Goal: Task Accomplishment & Management: Manage account settings

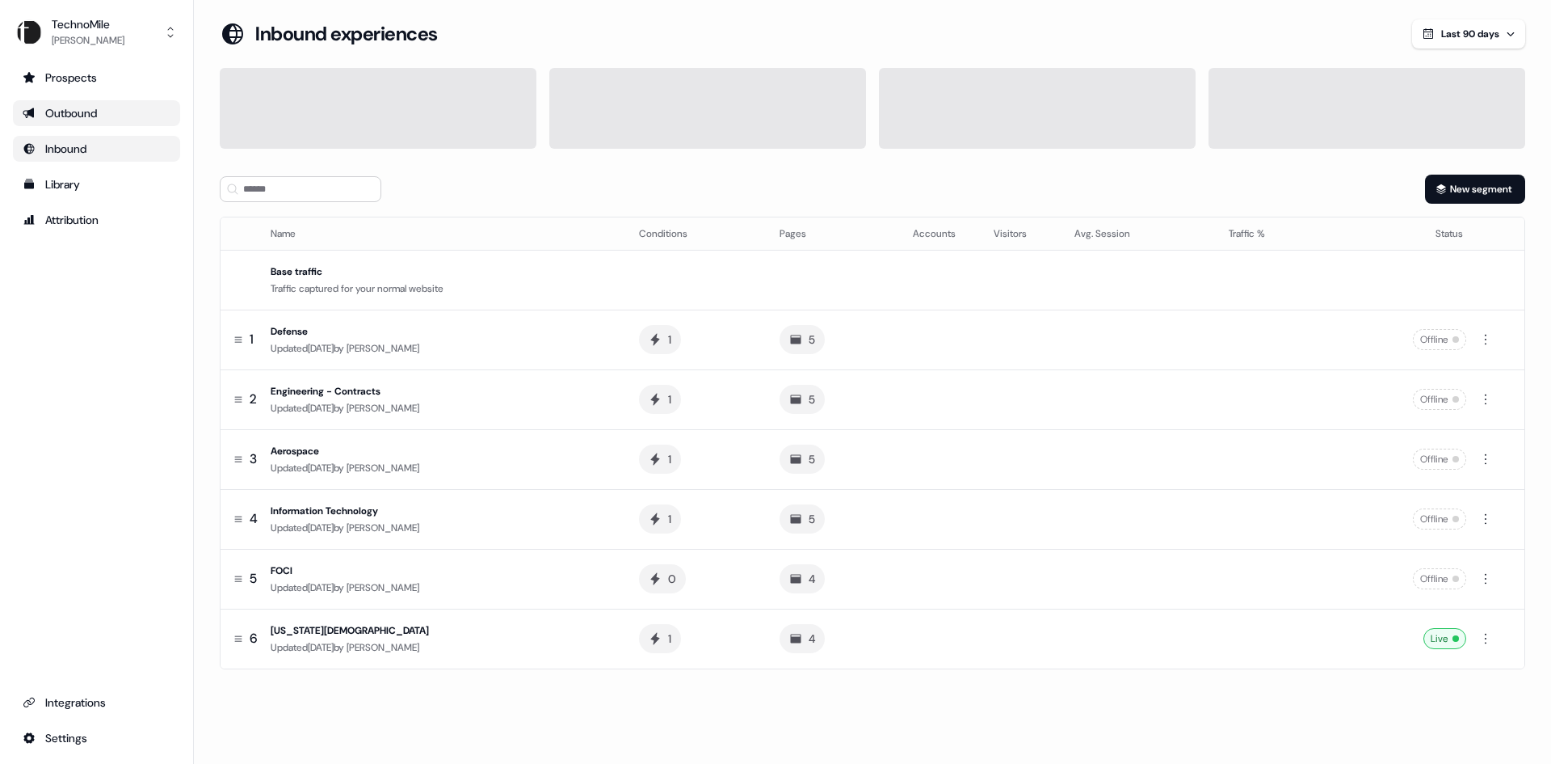
click at [78, 110] on div "Outbound" at bounding box center [97, 113] width 148 height 16
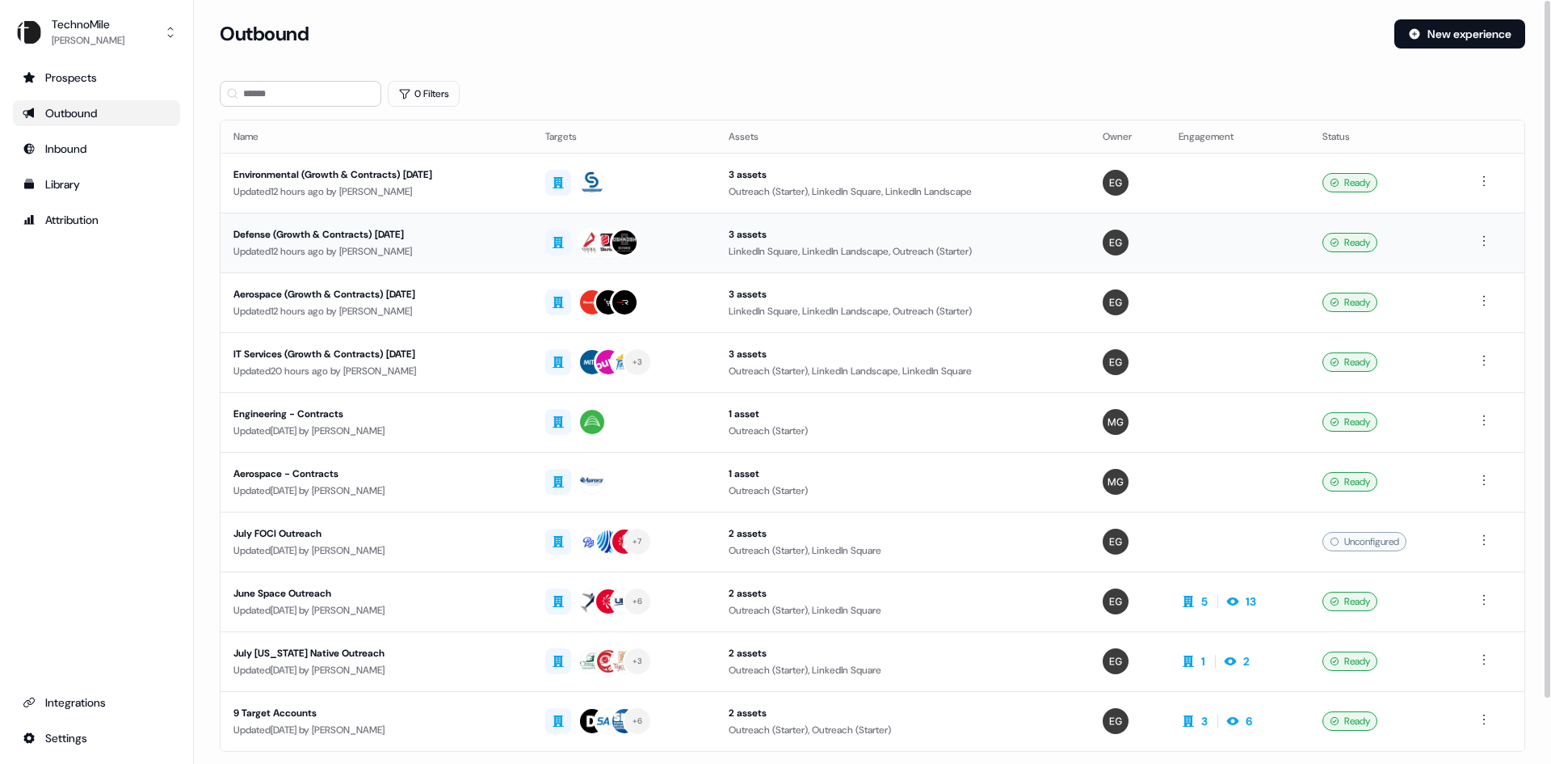
click at [520, 251] on div "Updated 12 hours ago by Erica Gannon" at bounding box center [377, 251] width 286 height 16
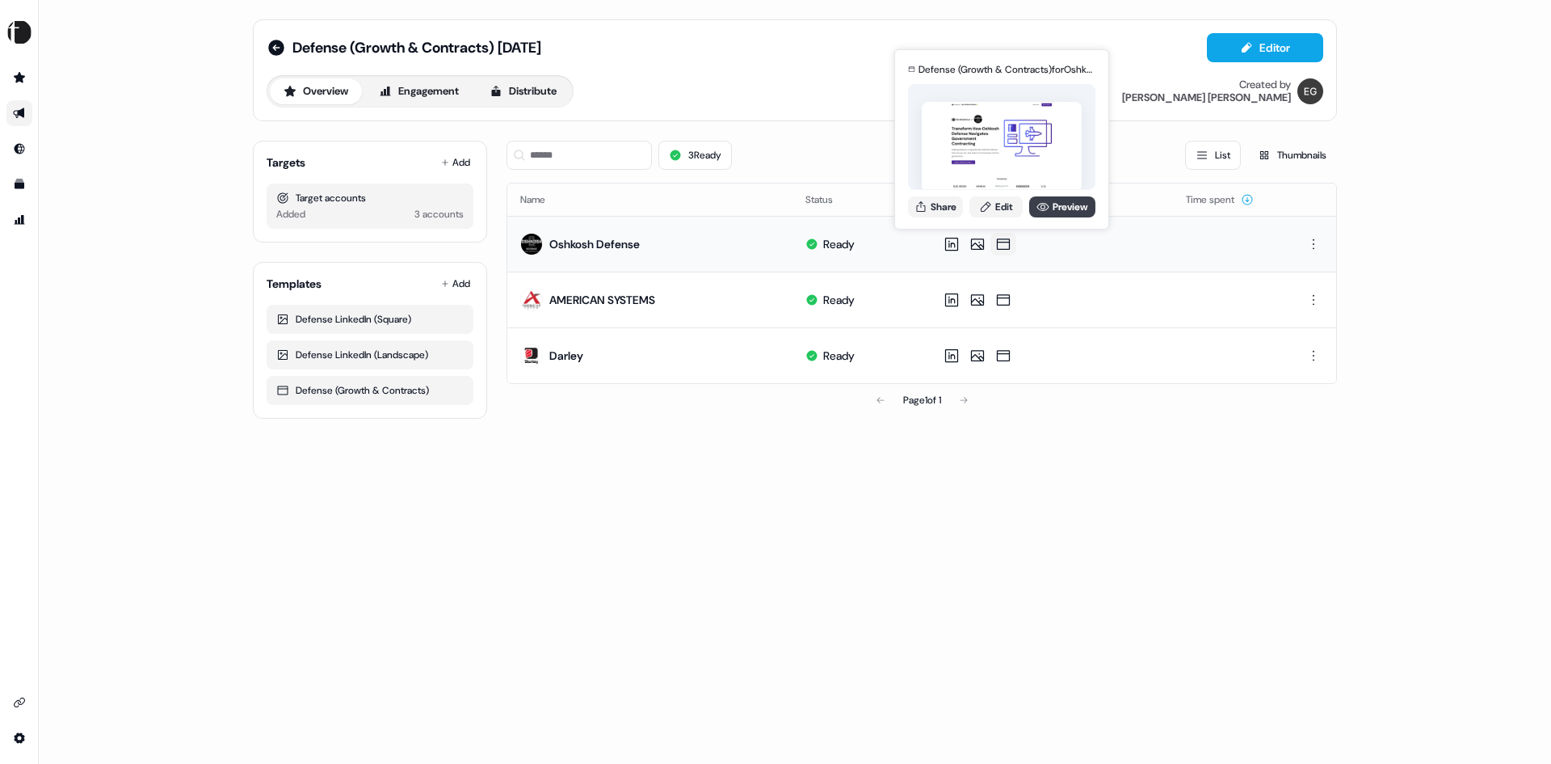
click at [1077, 208] on link "Preview" at bounding box center [1062, 206] width 66 height 21
drag, startPoint x: 946, startPoint y: 203, endPoint x: 831, endPoint y: 522, distance: 339.4
click at [831, 522] on div "Defense (Growth & Contracts) September 2025 Editor Overview Engagement Distribu…" at bounding box center [795, 382] width 1513 height 764
click at [953, 204] on button "Share" at bounding box center [935, 206] width 55 height 21
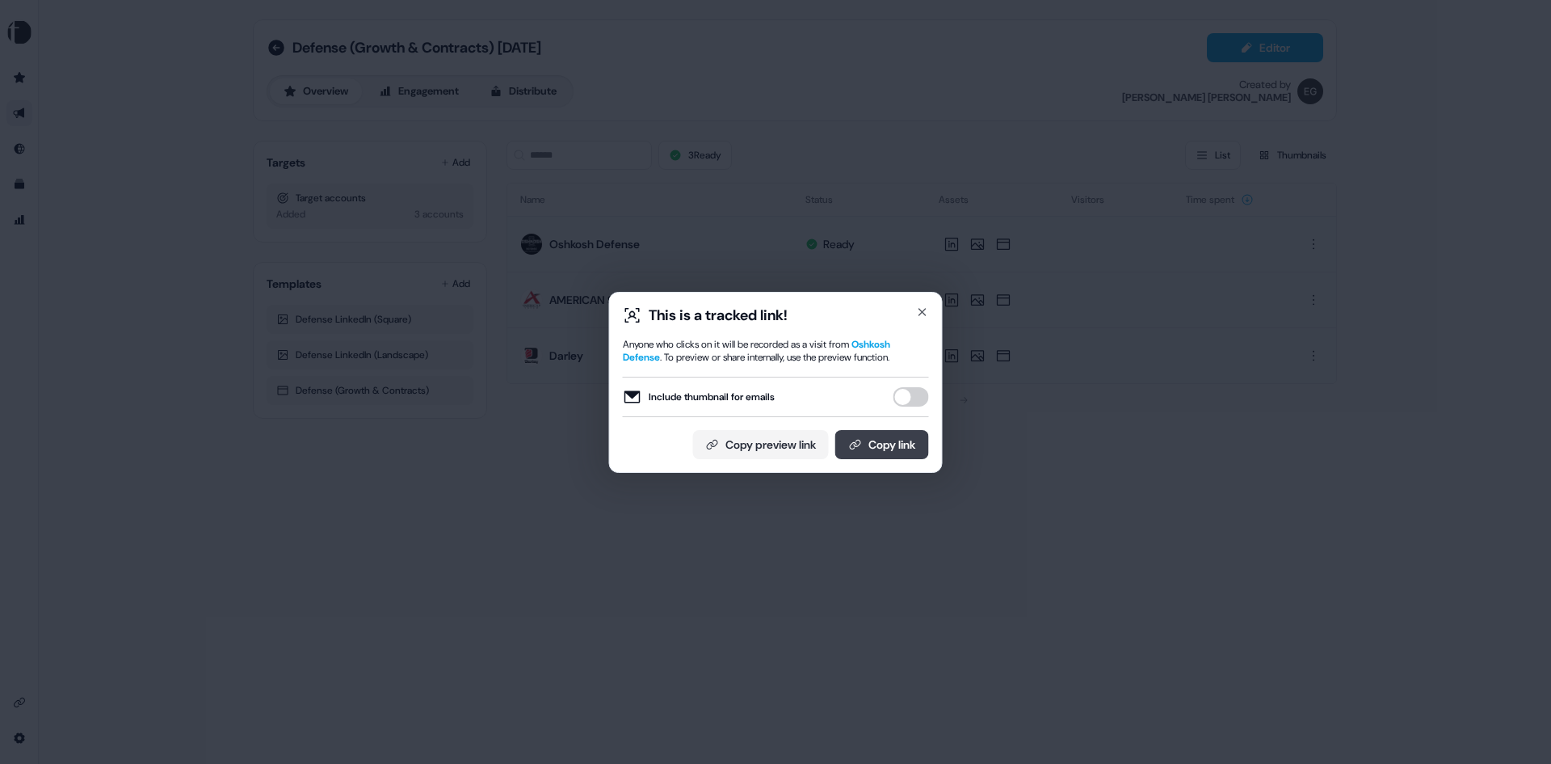
click at [897, 446] on button "Copy link" at bounding box center [882, 444] width 94 height 29
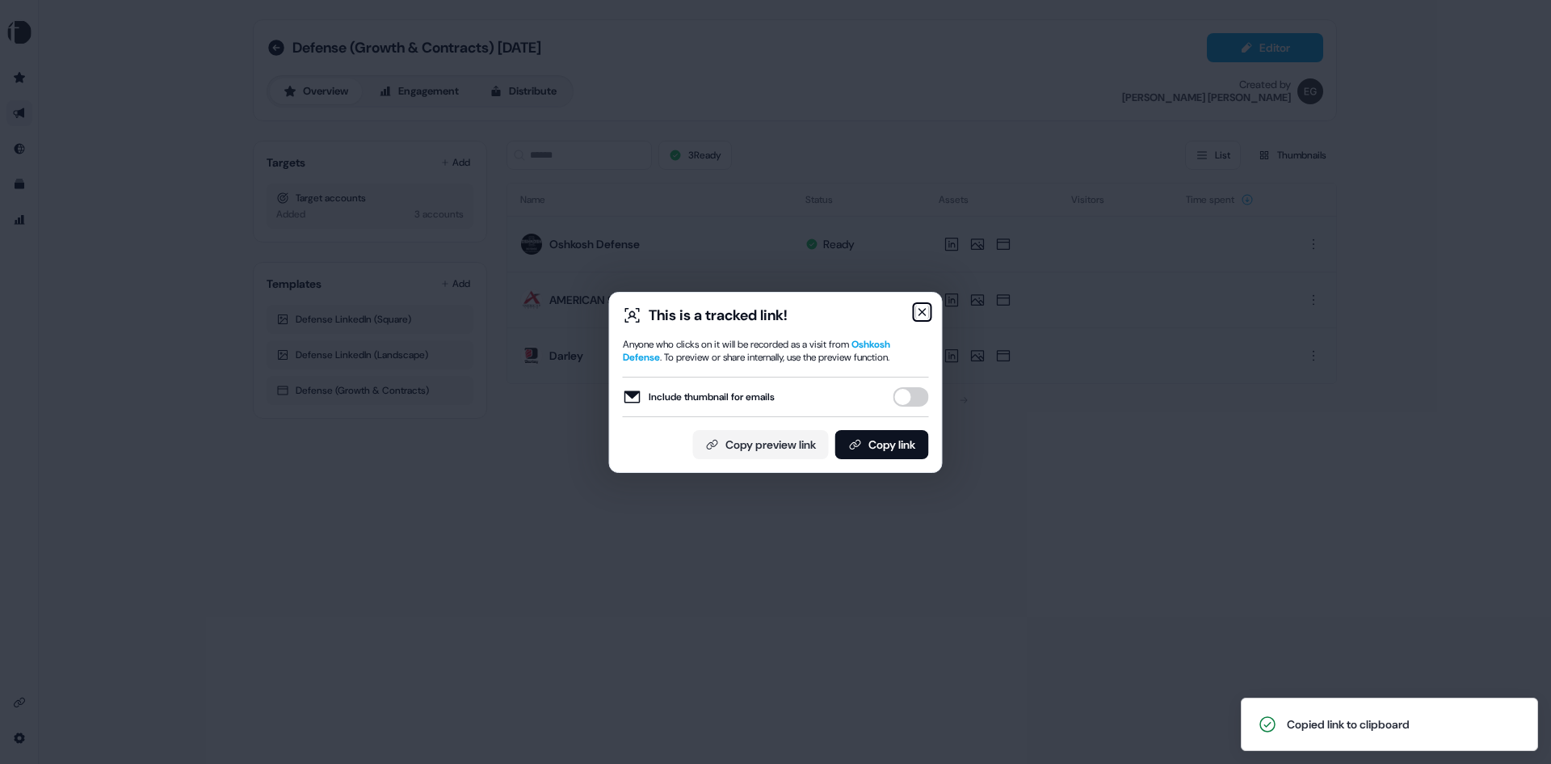
click at [922, 305] on icon "button" at bounding box center [922, 311] width 13 height 13
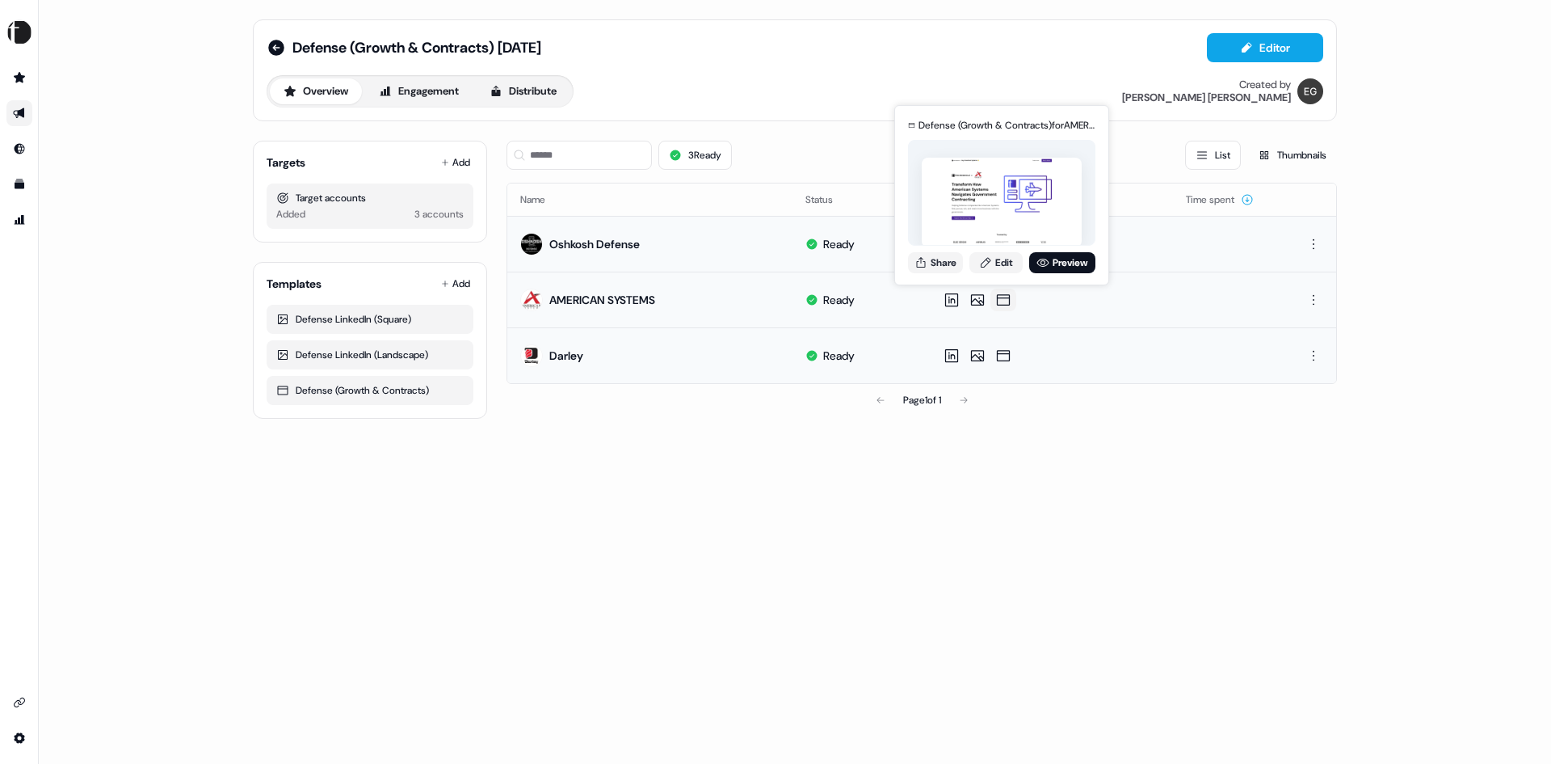
click at [1004, 299] on icon at bounding box center [1003, 300] width 19 height 16
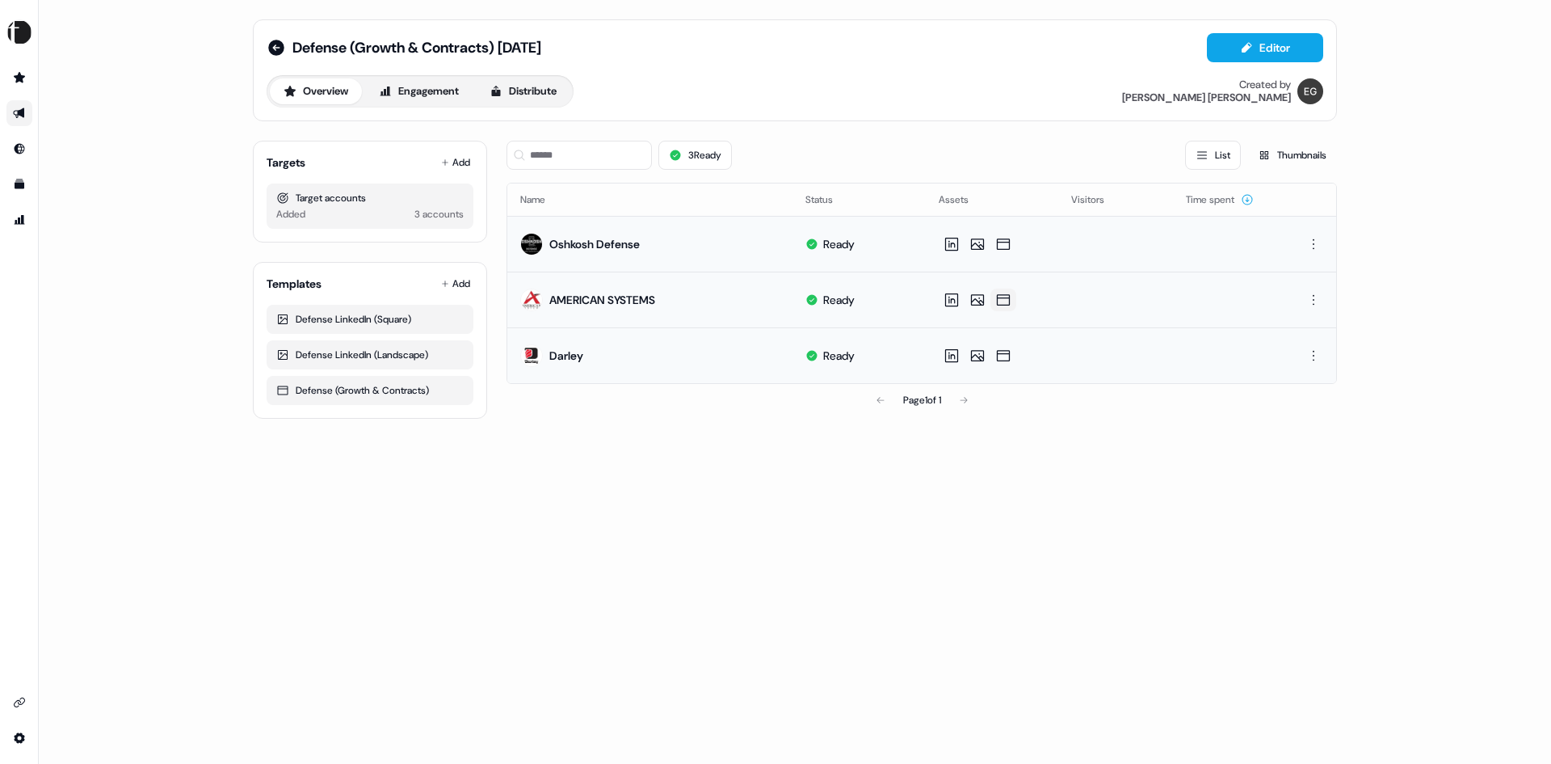
click at [999, 299] on icon at bounding box center [1003, 300] width 19 height 16
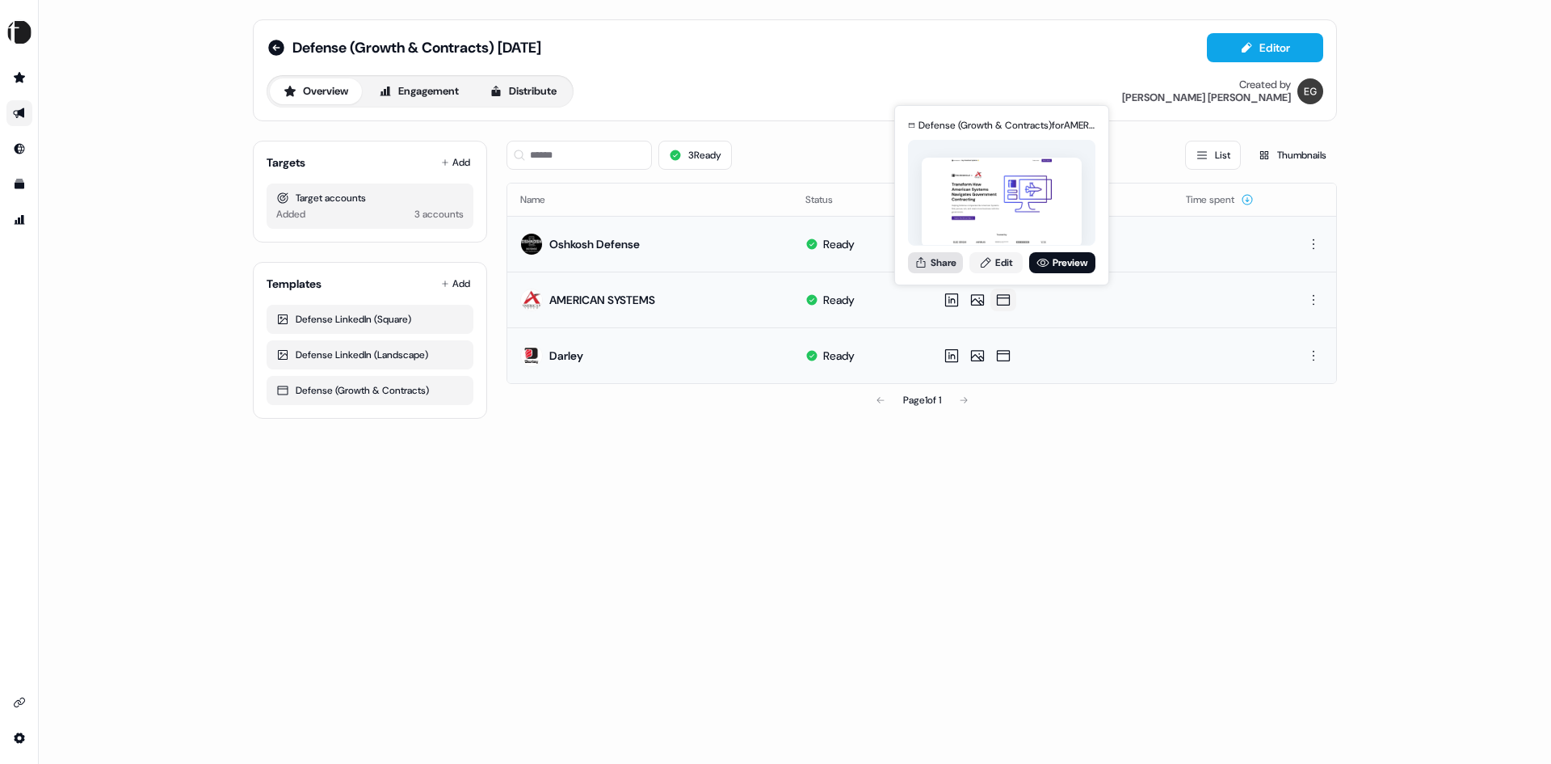
click at [947, 262] on button "Share" at bounding box center [935, 262] width 55 height 21
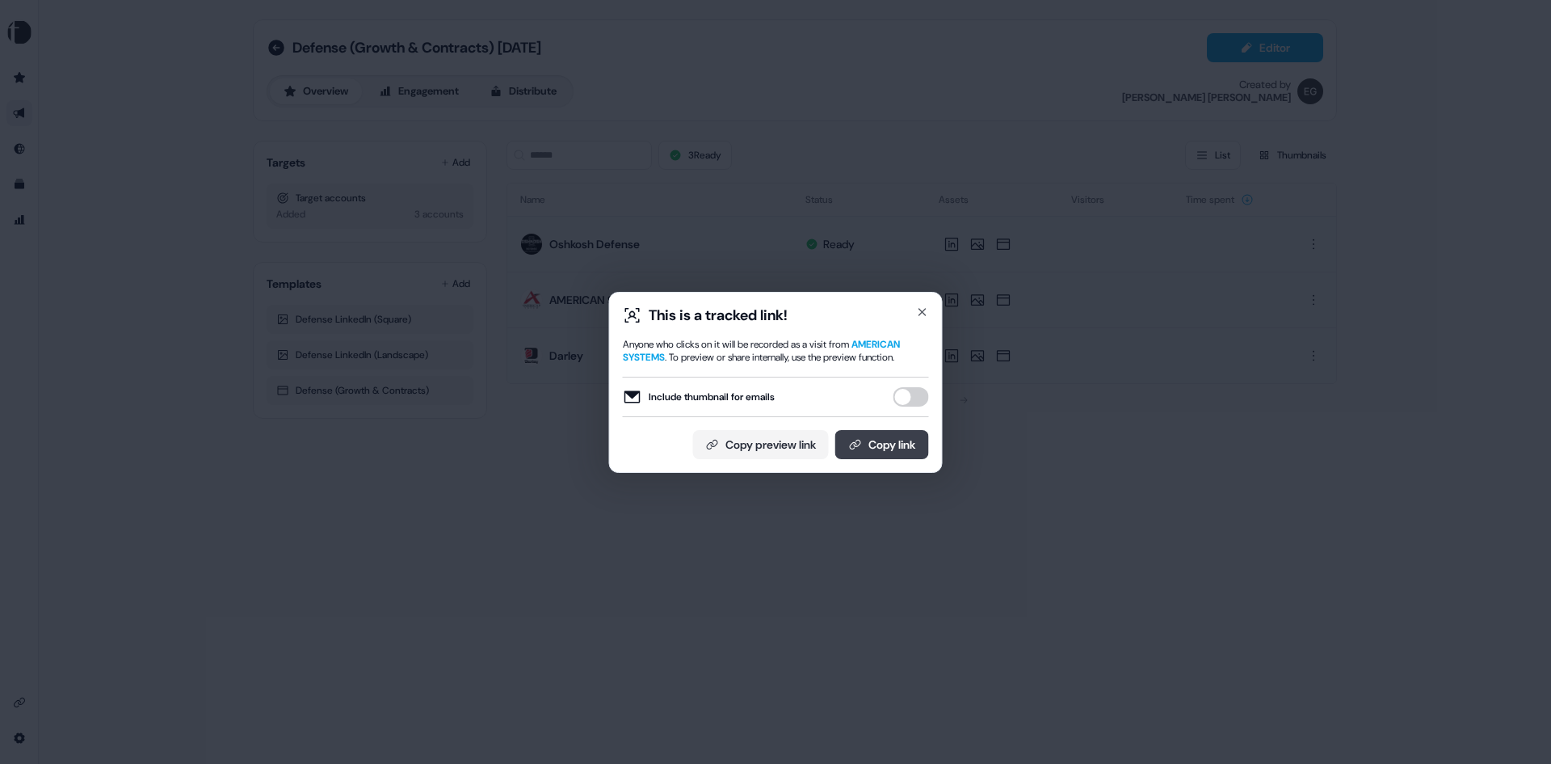
click at [893, 444] on button "Copy link" at bounding box center [882, 444] width 94 height 29
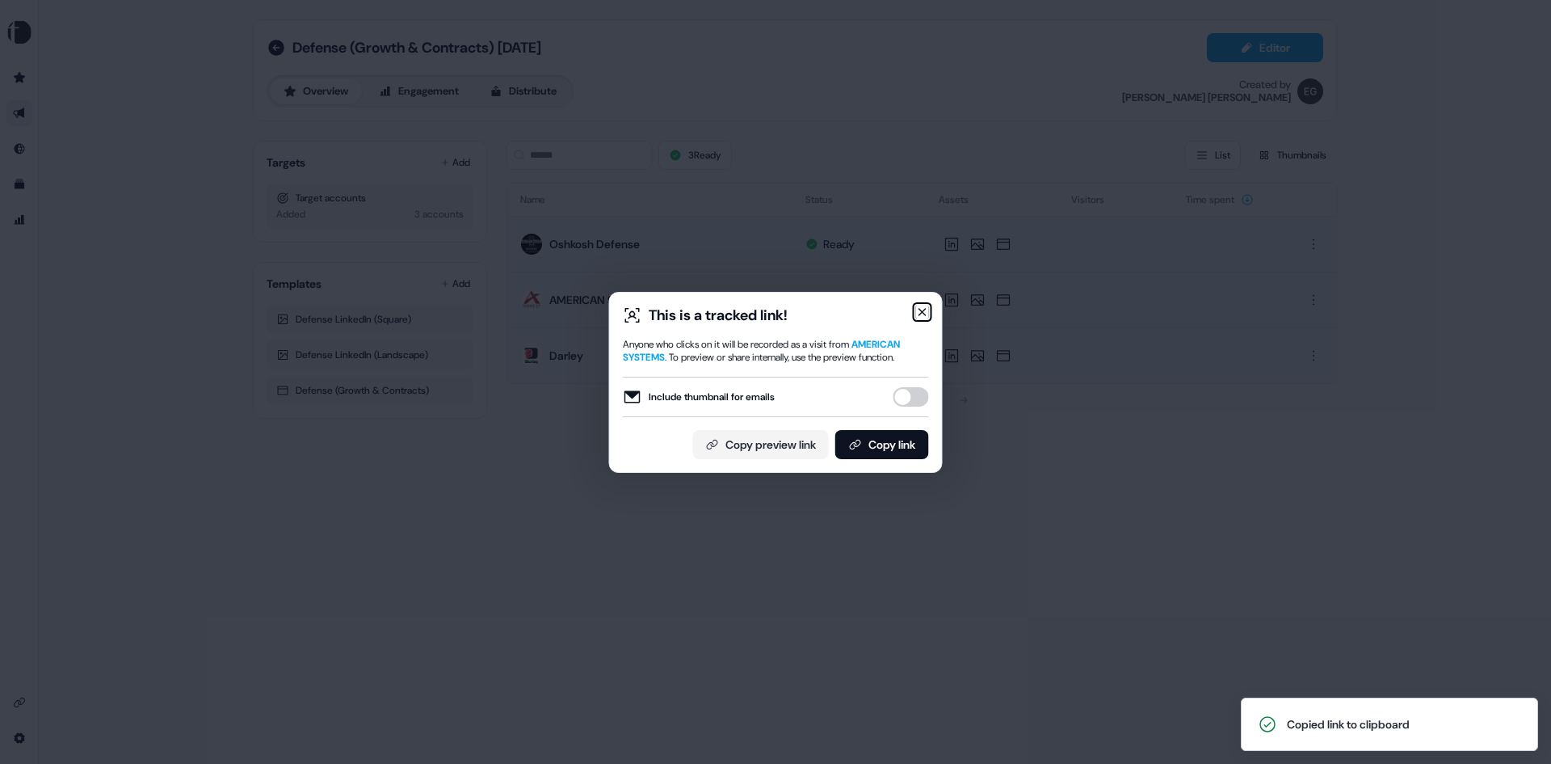
click at [920, 308] on icon "button" at bounding box center [922, 311] width 13 height 13
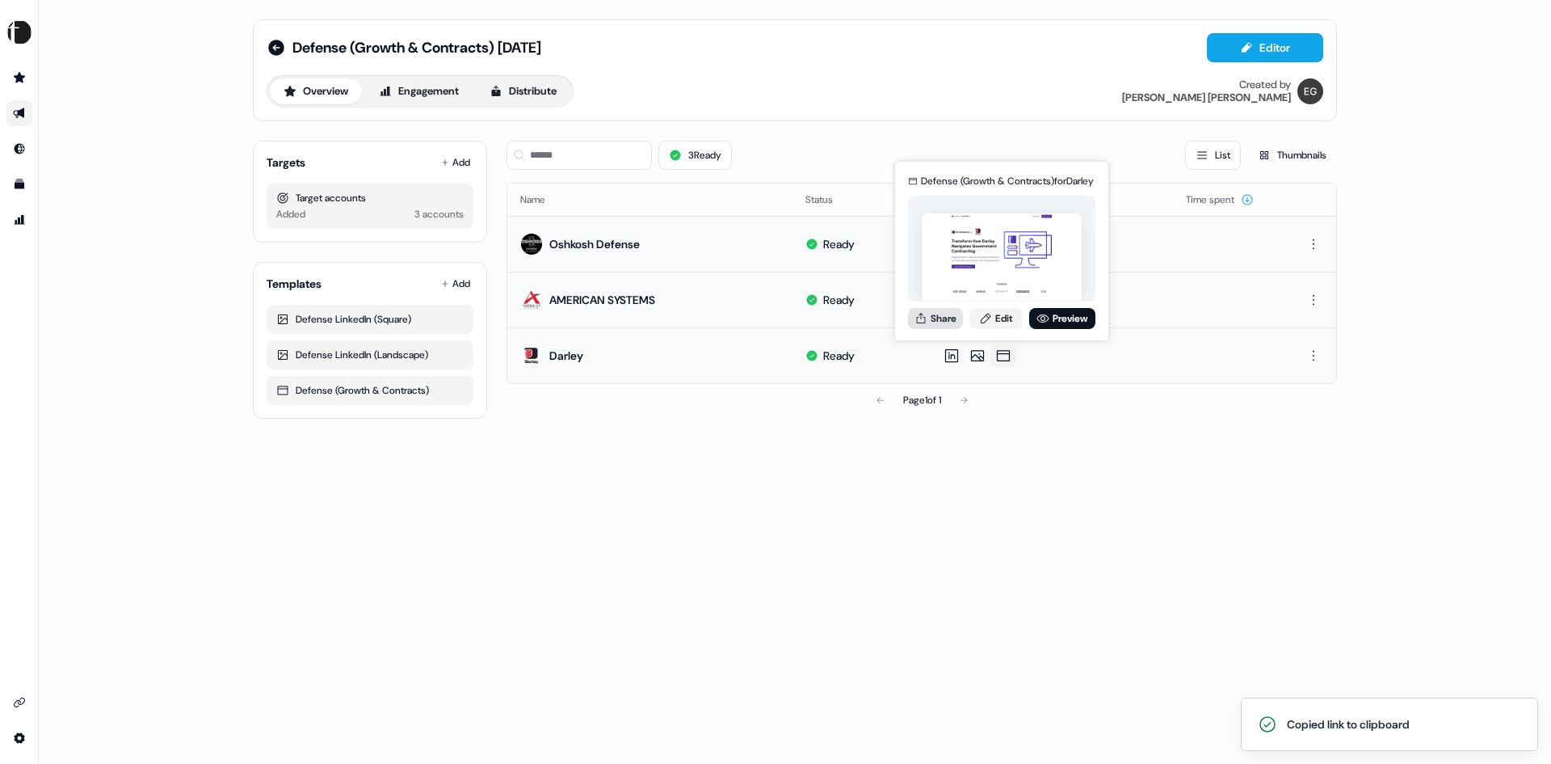
click at [945, 314] on button "Share" at bounding box center [935, 318] width 55 height 21
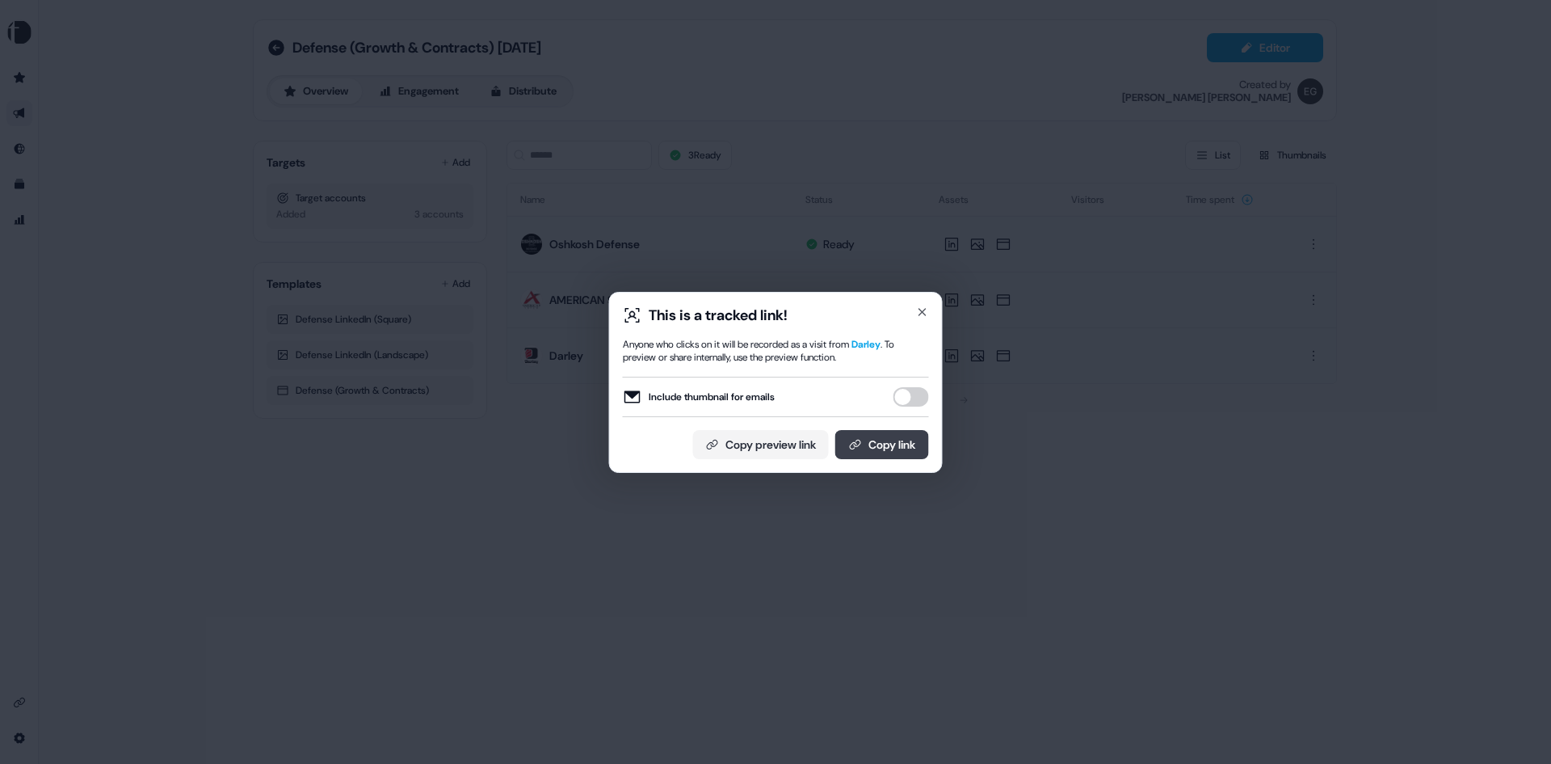
click at [889, 440] on button "Copy link" at bounding box center [882, 444] width 94 height 29
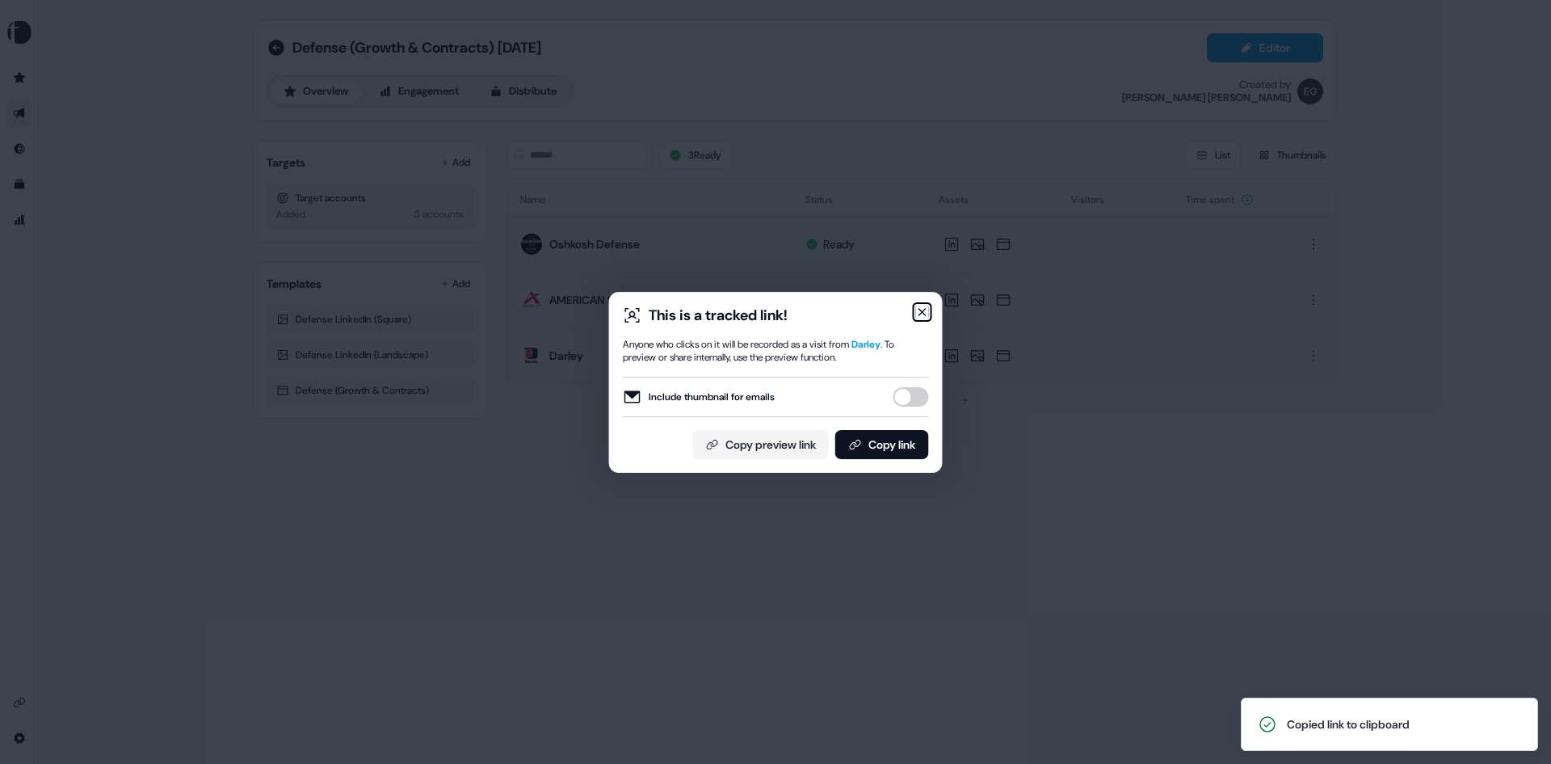
click at [924, 309] on icon "button" at bounding box center [922, 311] width 13 height 13
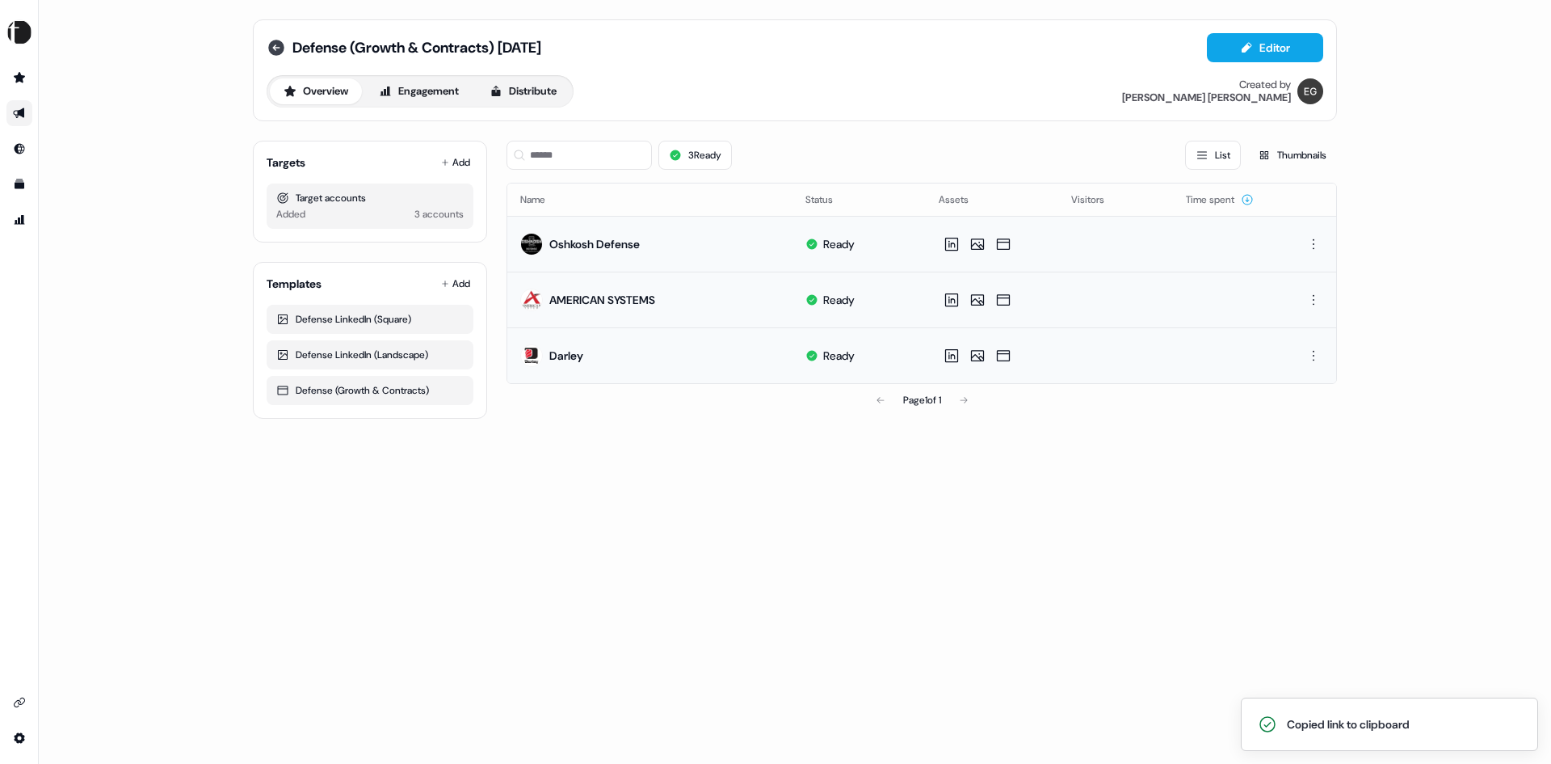
click at [276, 47] on icon at bounding box center [276, 48] width 16 height 16
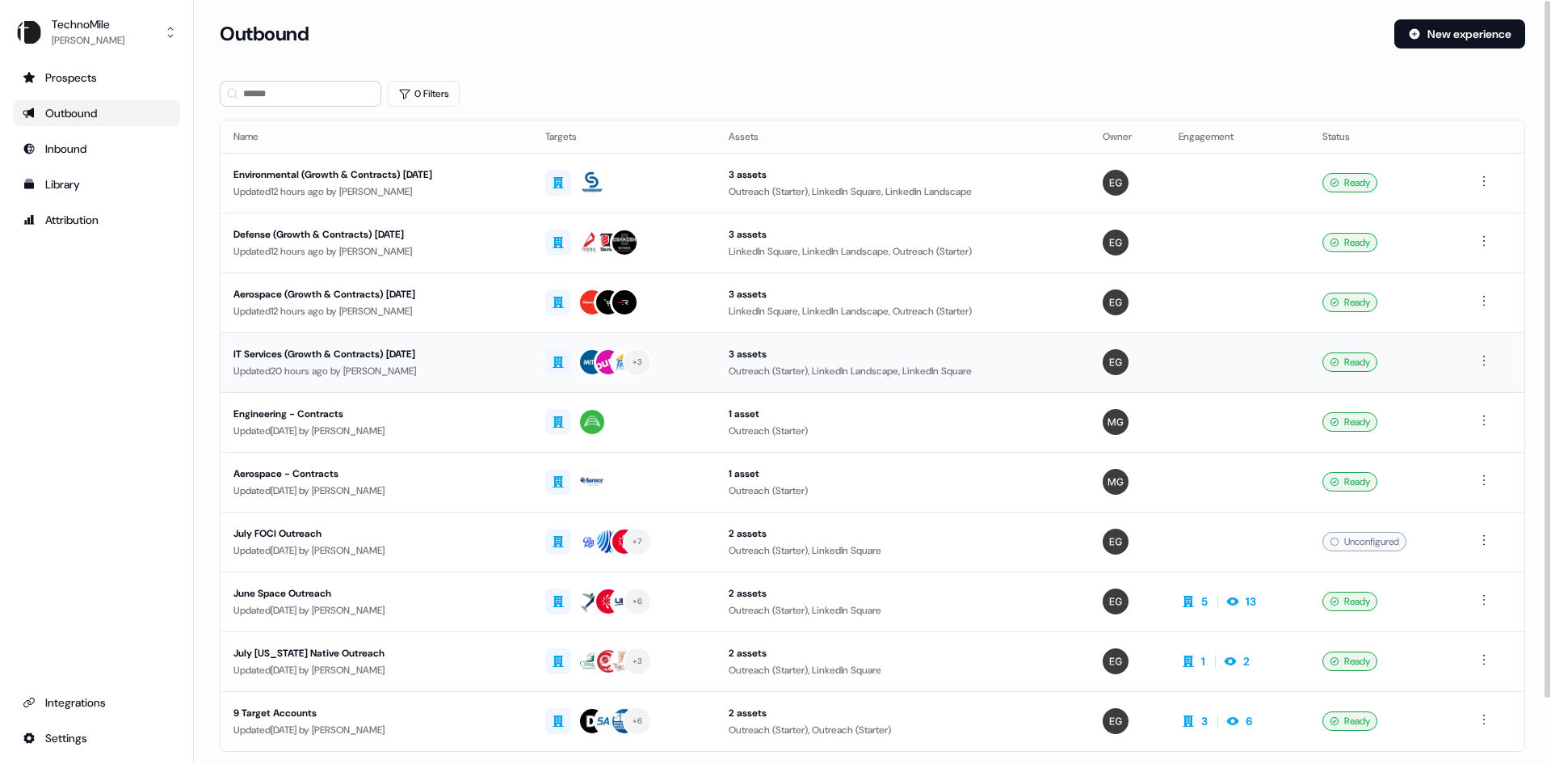
click at [443, 356] on div "IT Services (Growth & Contracts) September 2025" at bounding box center [377, 354] width 286 height 16
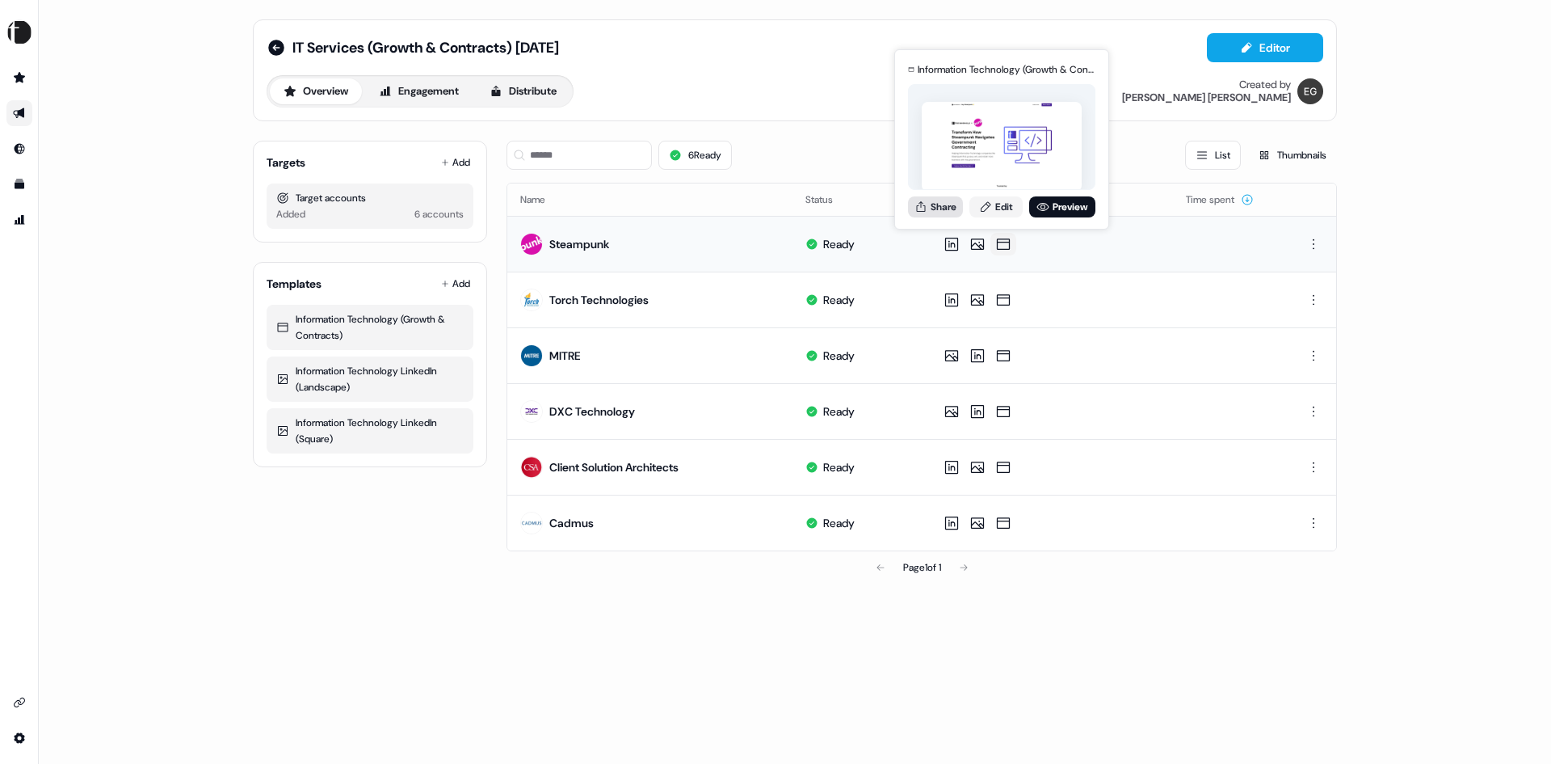
click at [939, 206] on button "Share" at bounding box center [935, 206] width 55 height 21
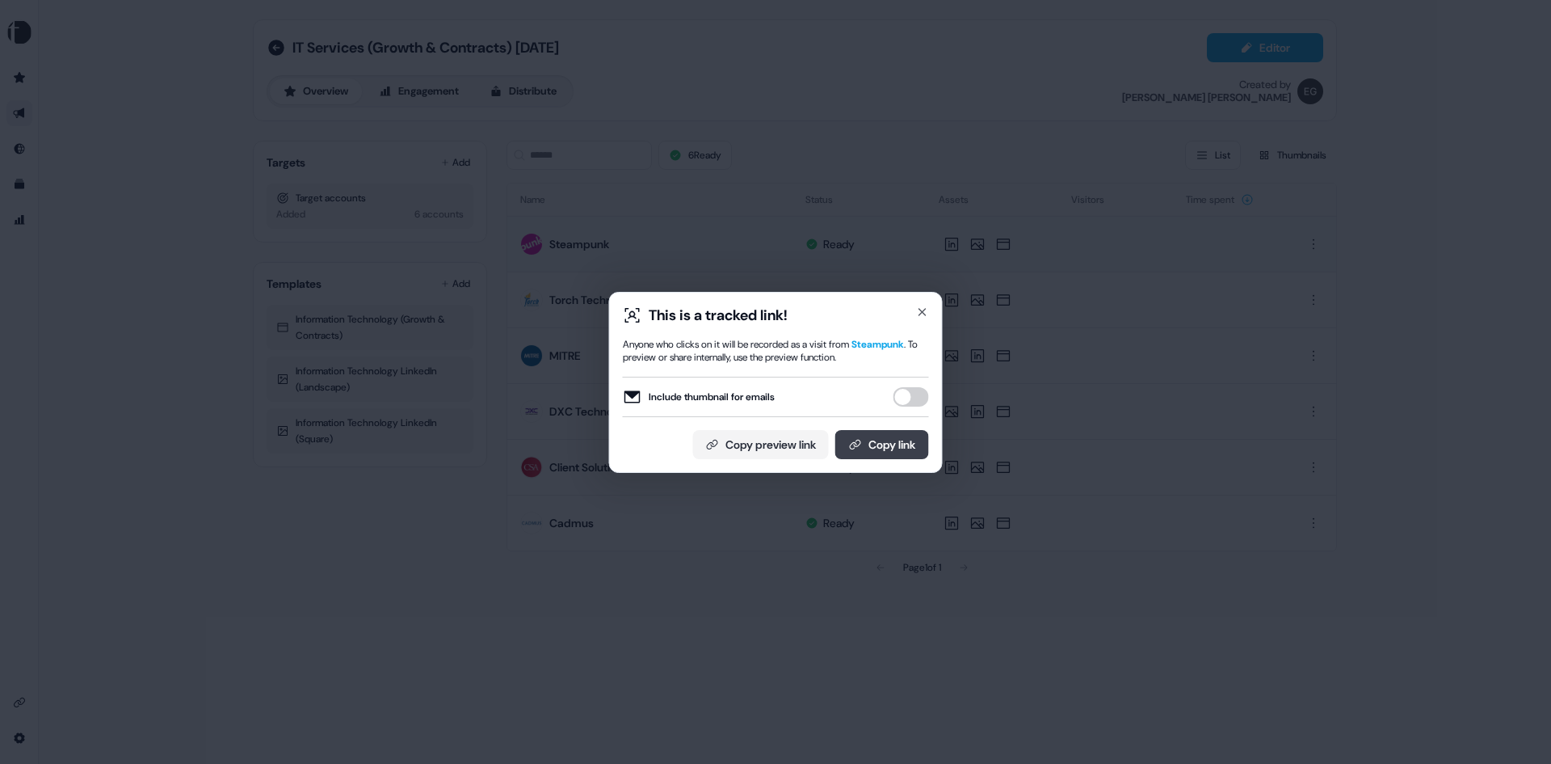
click at [890, 438] on button "Copy link" at bounding box center [882, 444] width 94 height 29
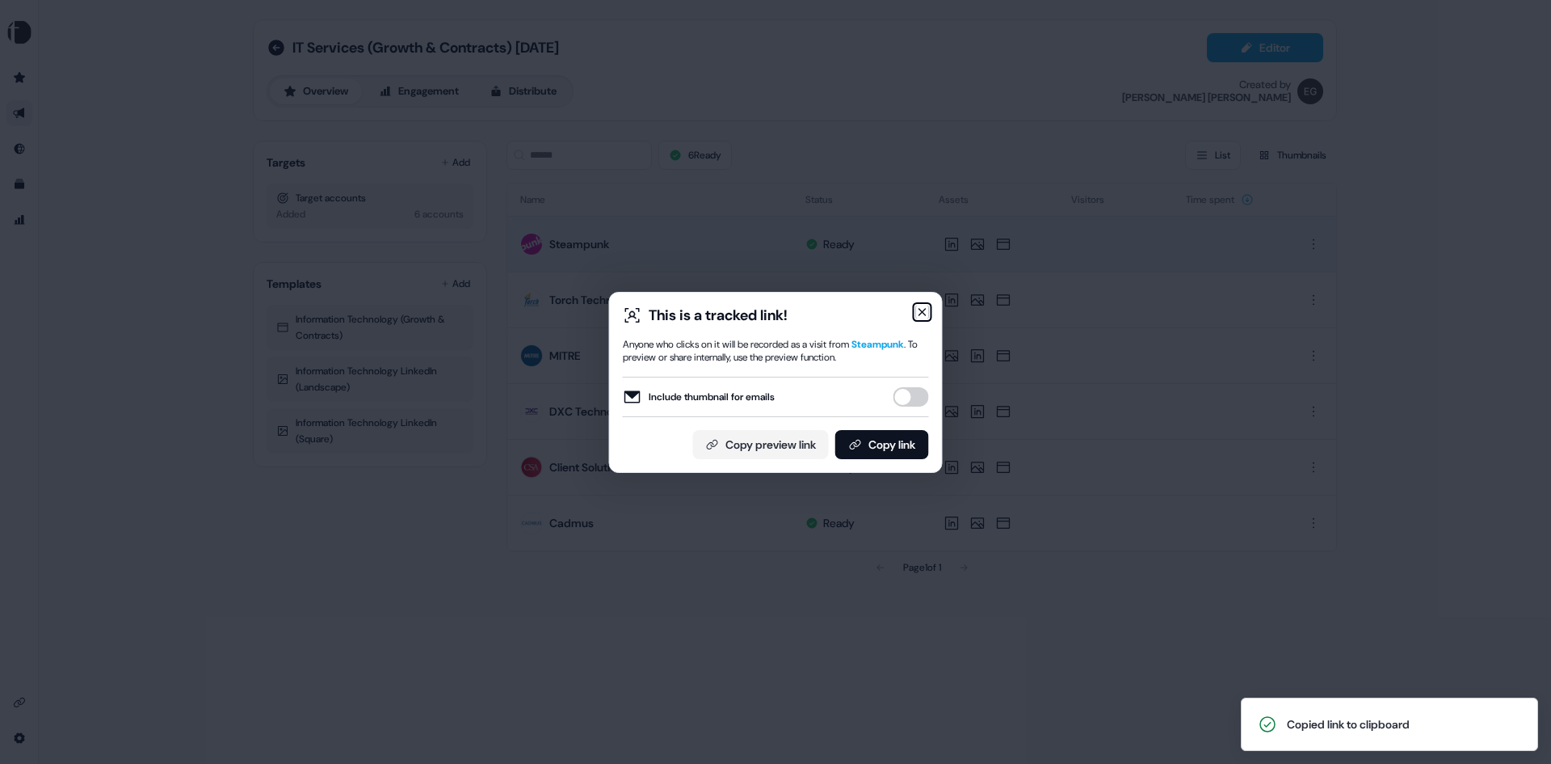
click at [921, 311] on icon "button" at bounding box center [922, 311] width 13 height 13
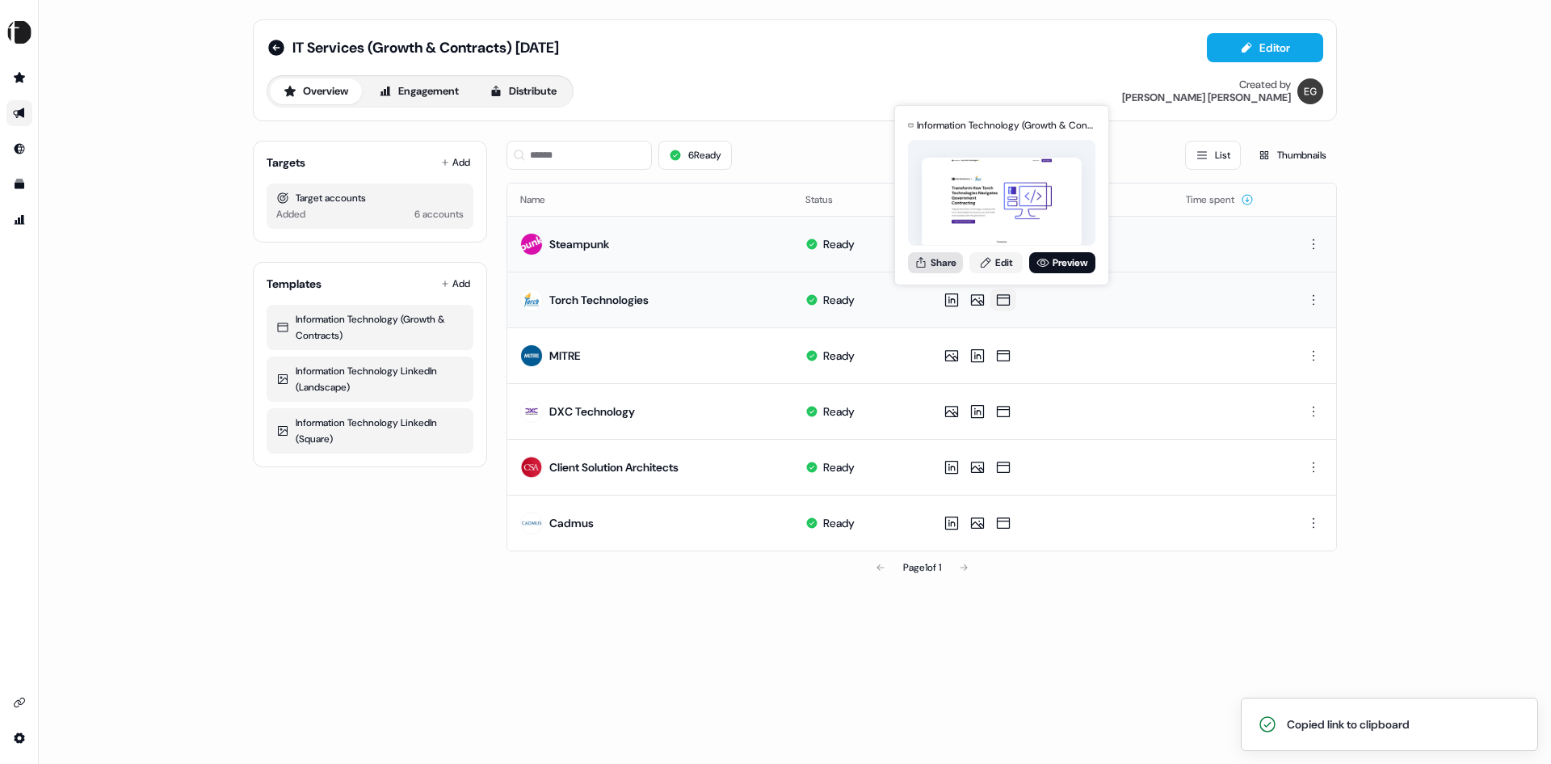
click at [939, 260] on button "Share" at bounding box center [935, 262] width 55 height 21
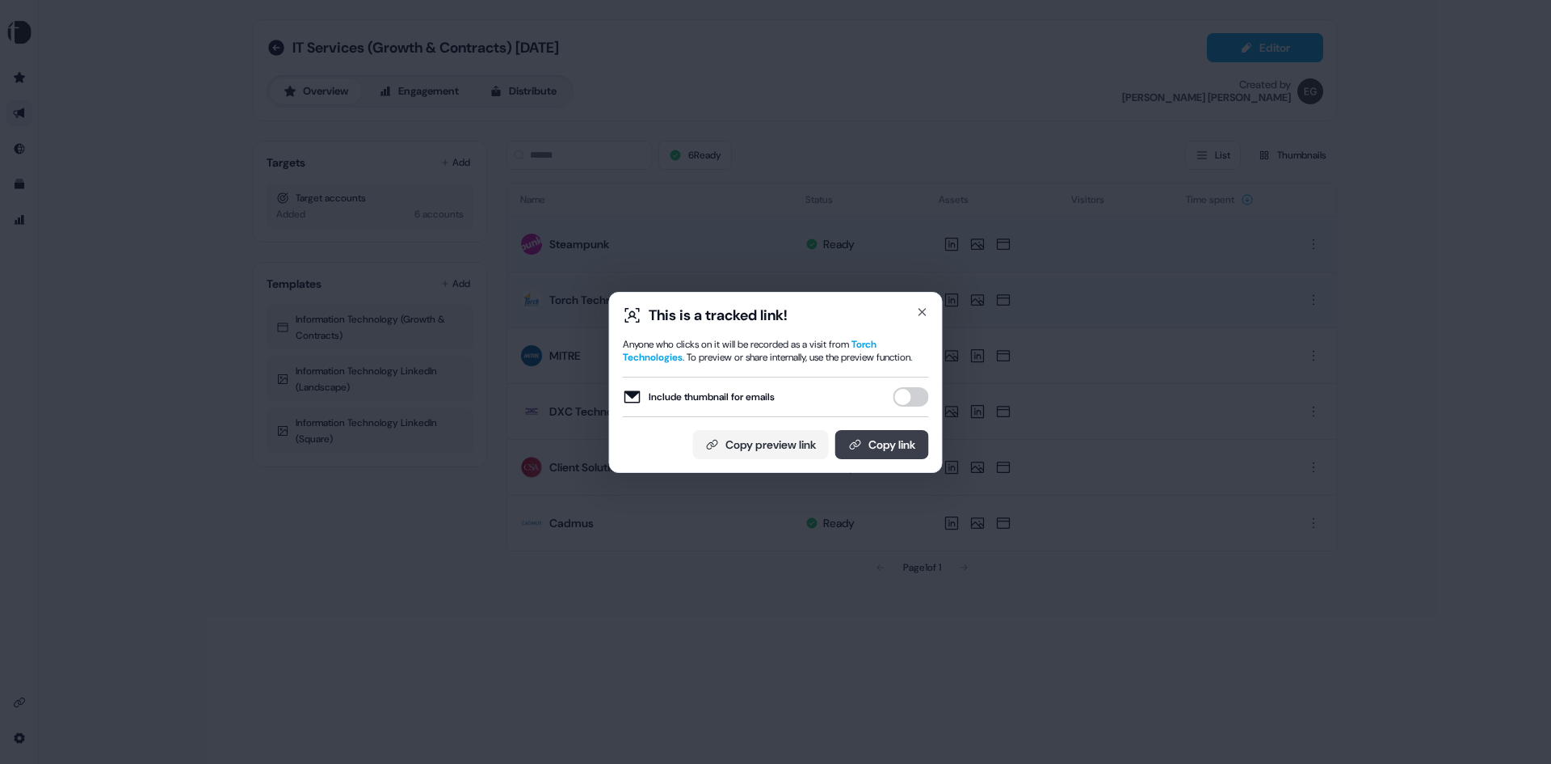
click at [884, 448] on button "Copy link" at bounding box center [882, 444] width 94 height 29
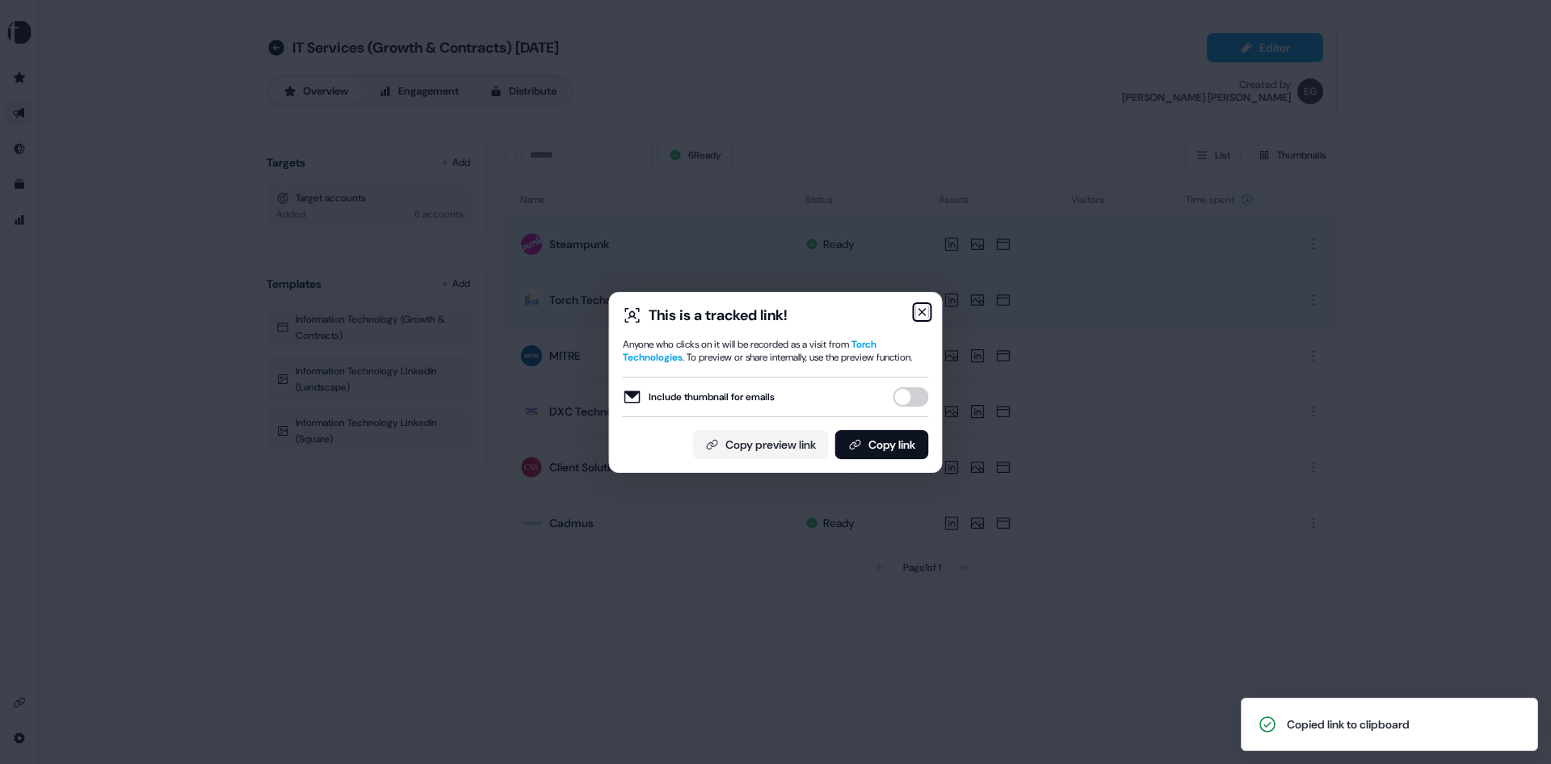
click at [920, 305] on icon "button" at bounding box center [922, 311] width 13 height 13
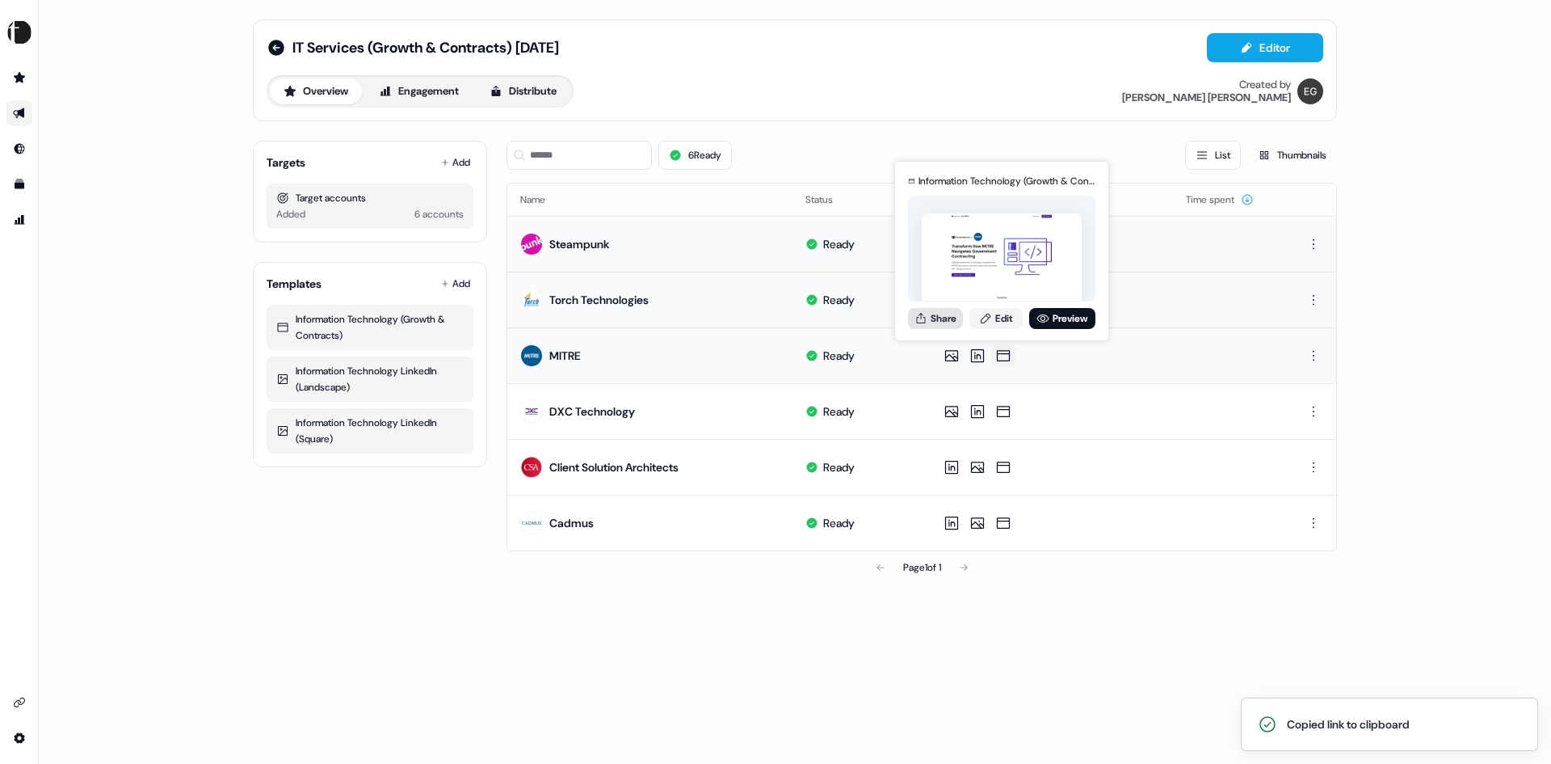
click at [943, 312] on button "Share" at bounding box center [935, 318] width 55 height 21
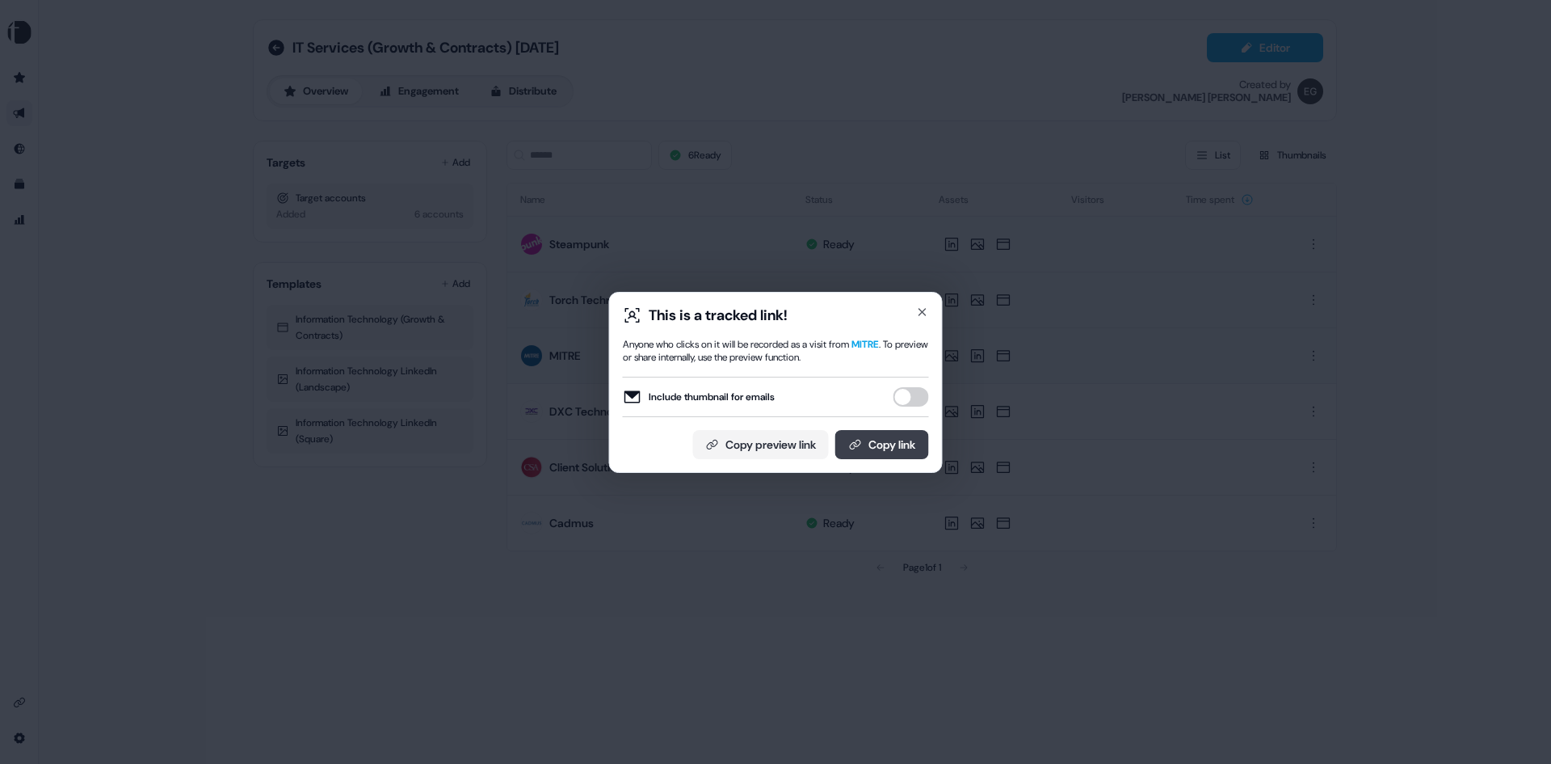
click at [879, 444] on button "Copy link" at bounding box center [882, 444] width 94 height 29
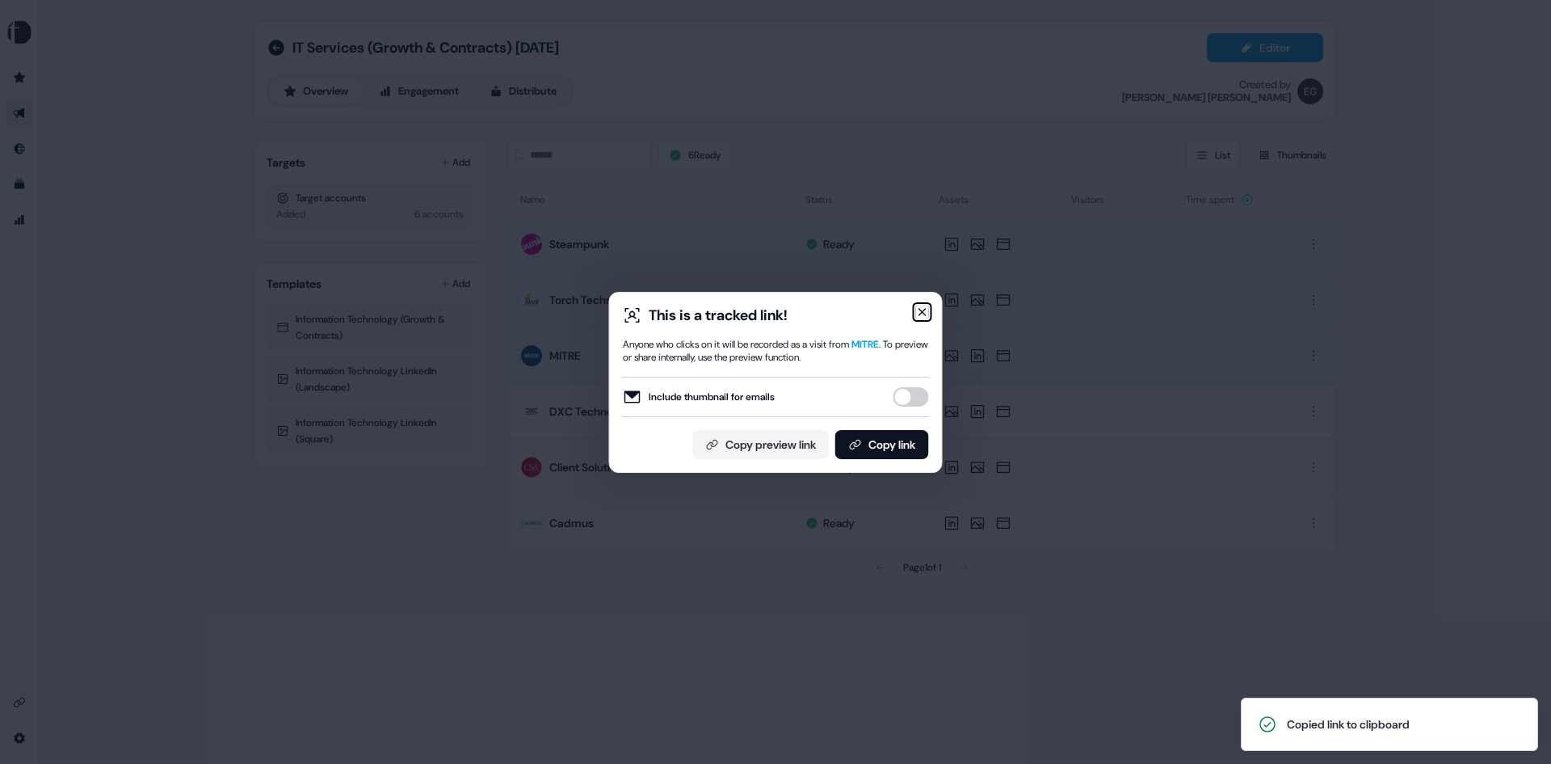
click at [925, 309] on icon "button" at bounding box center [922, 312] width 6 height 6
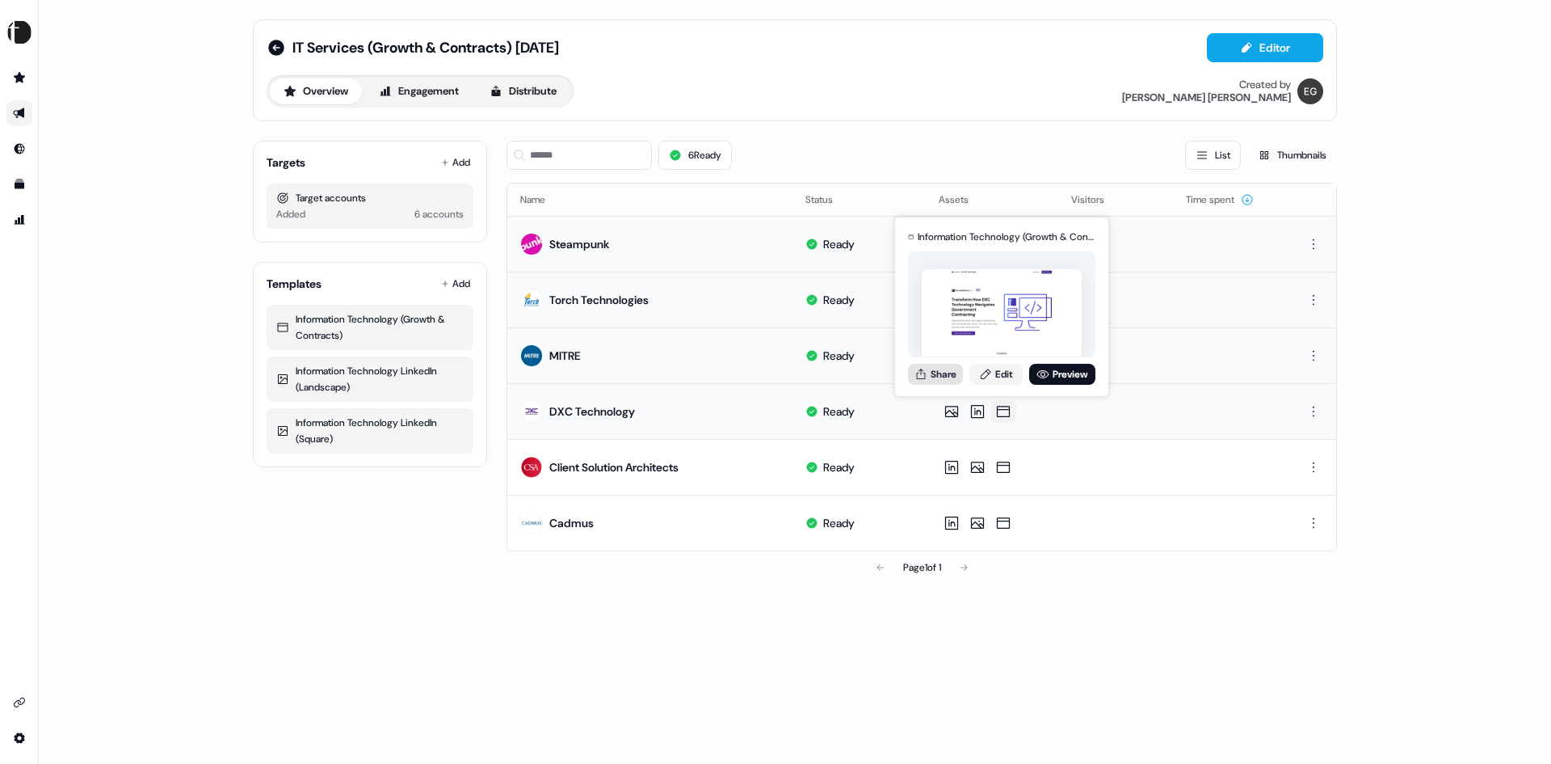
click at [931, 372] on button "Share" at bounding box center [935, 374] width 55 height 21
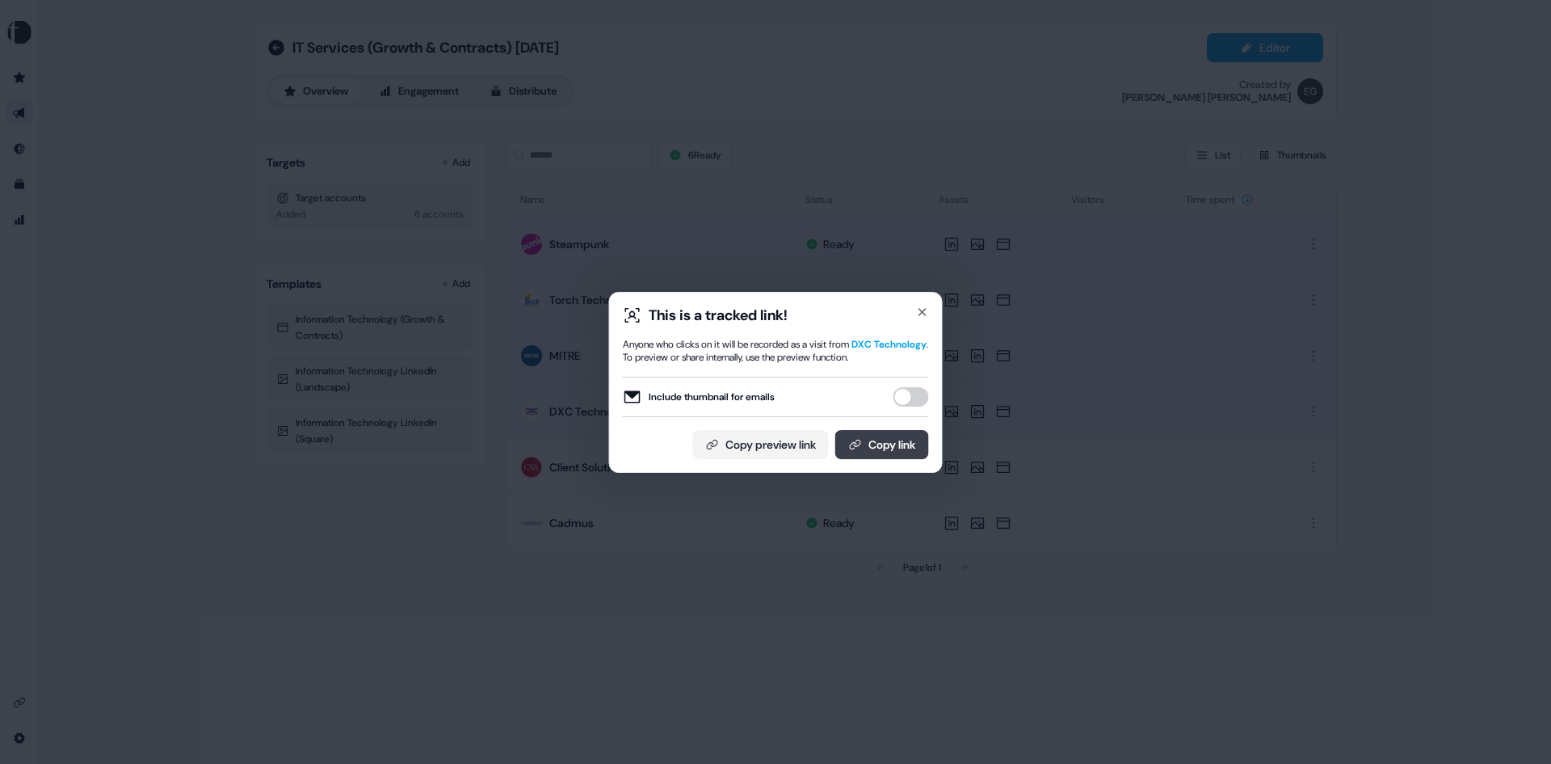
click at [895, 448] on button "Copy link" at bounding box center [882, 444] width 94 height 29
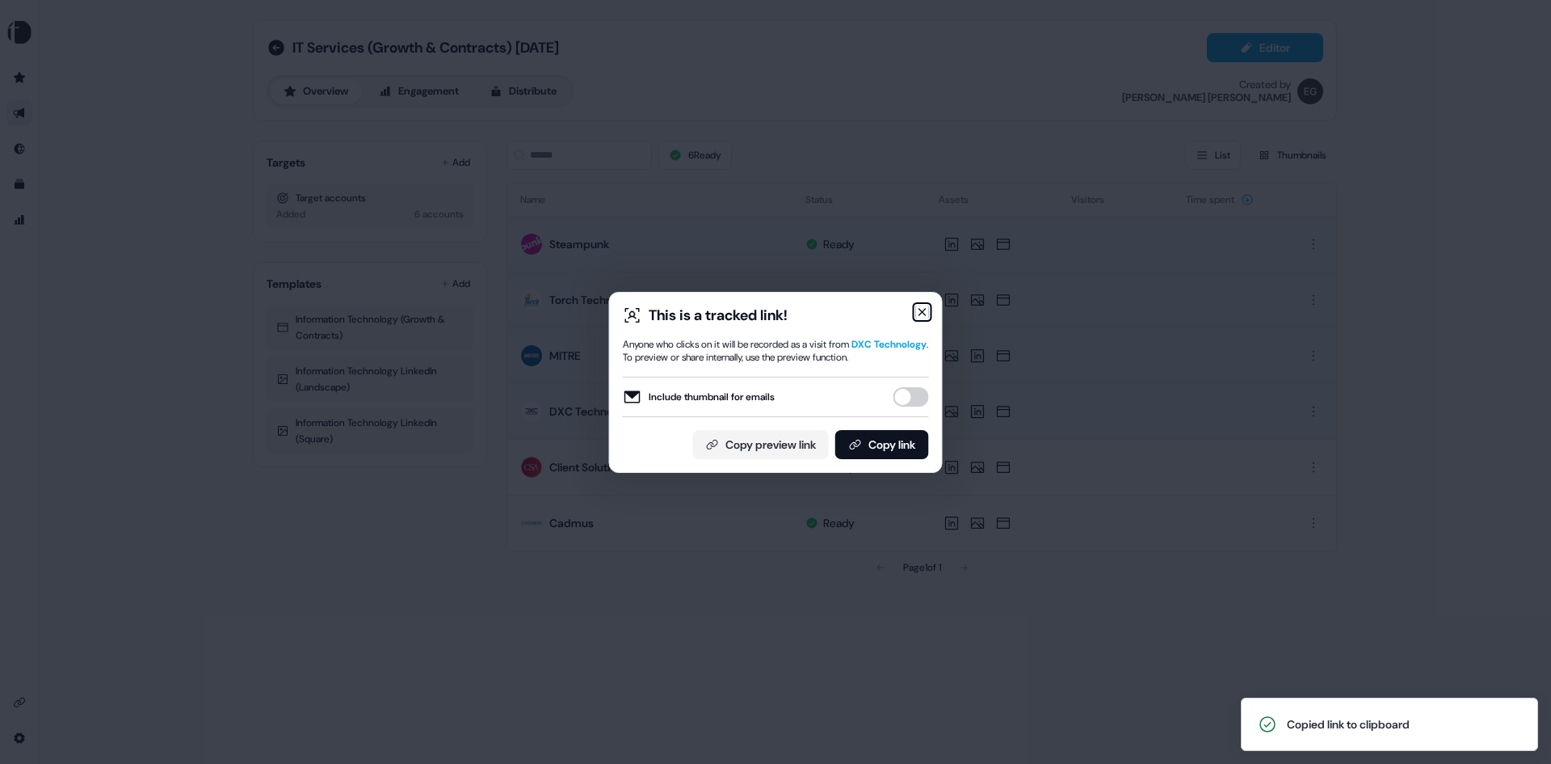
click at [925, 305] on icon "button" at bounding box center [922, 311] width 13 height 13
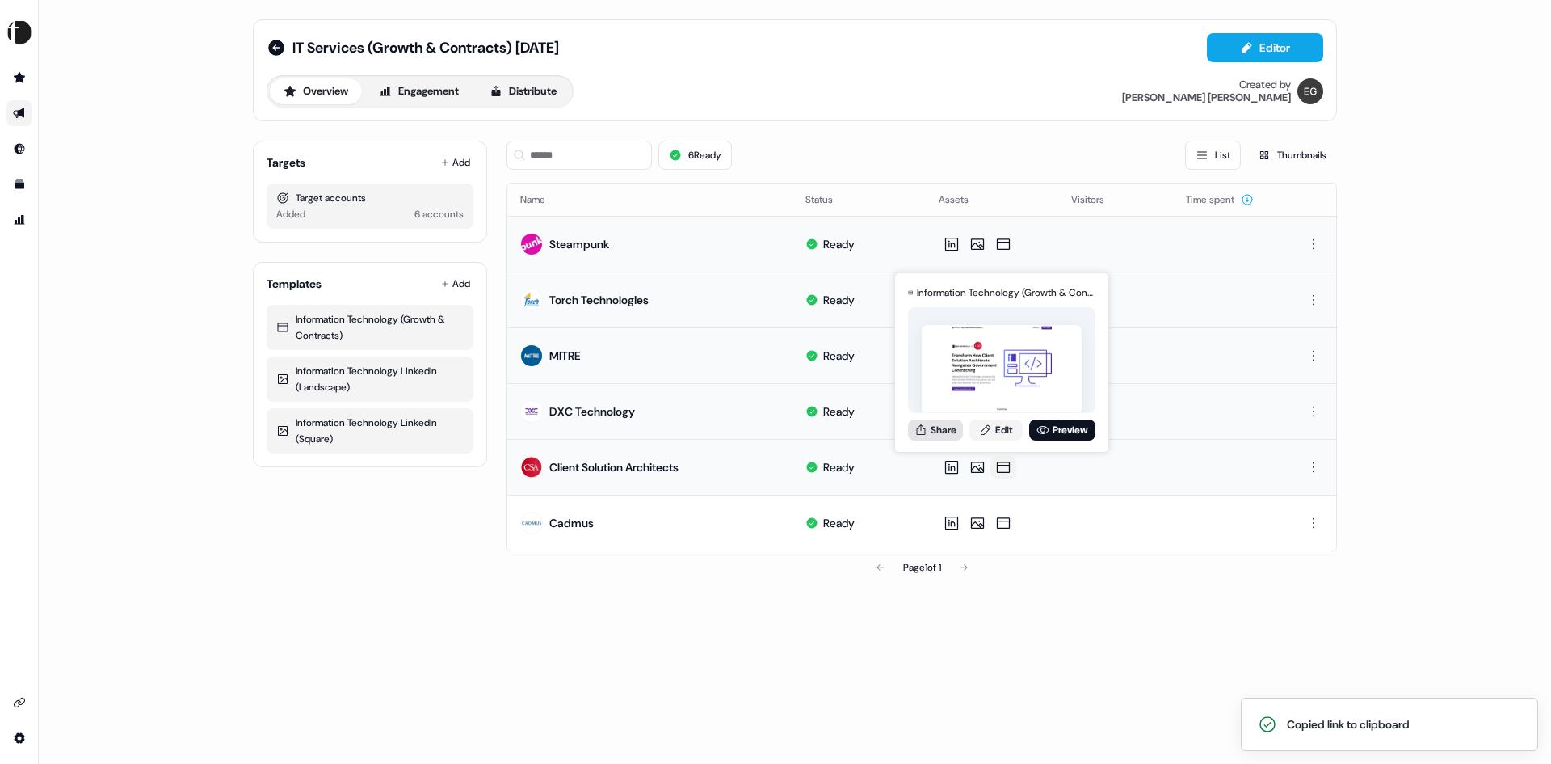
click at [943, 427] on button "Share" at bounding box center [935, 429] width 55 height 21
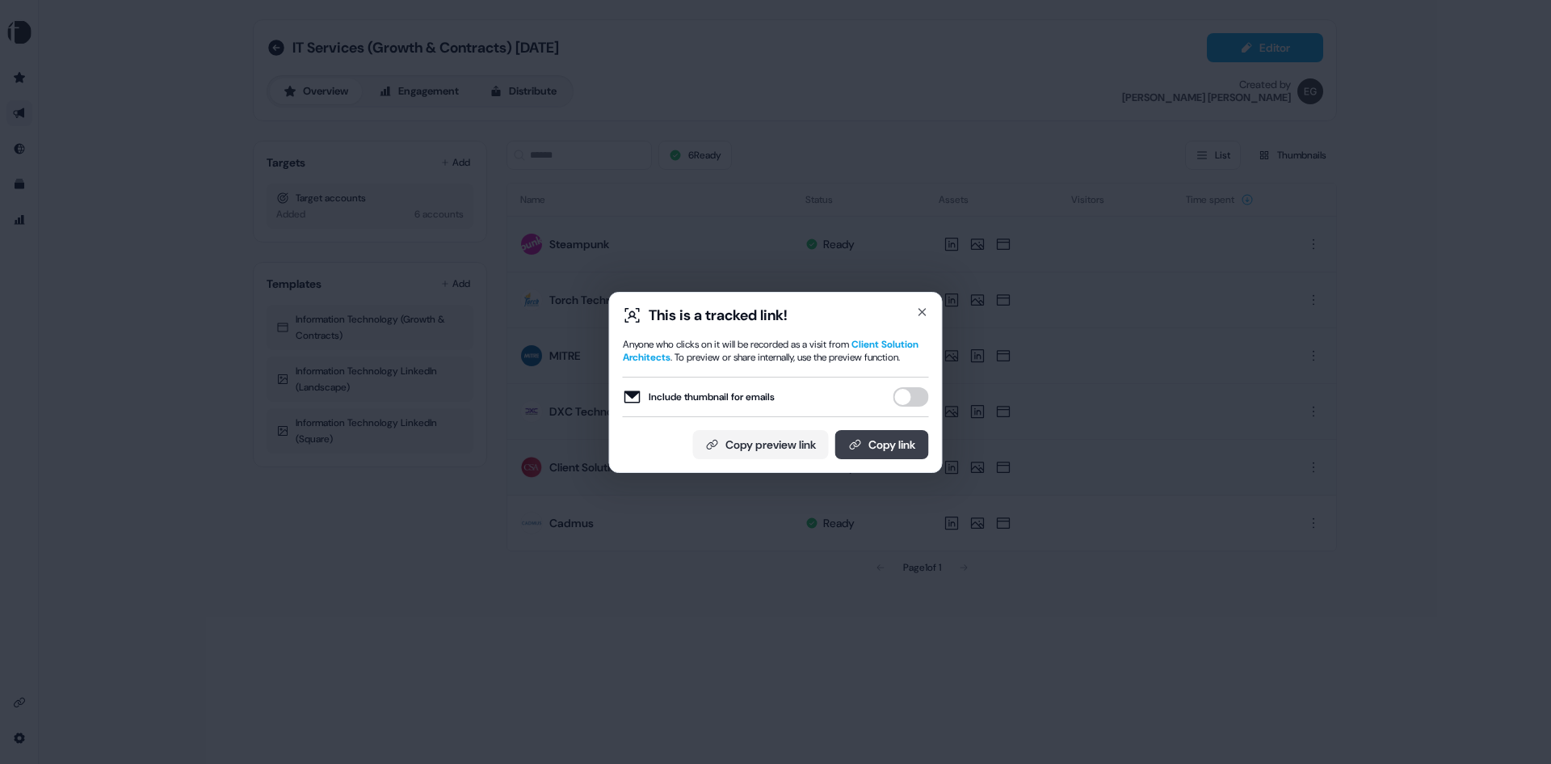
click at [898, 448] on button "Copy link" at bounding box center [882, 444] width 94 height 29
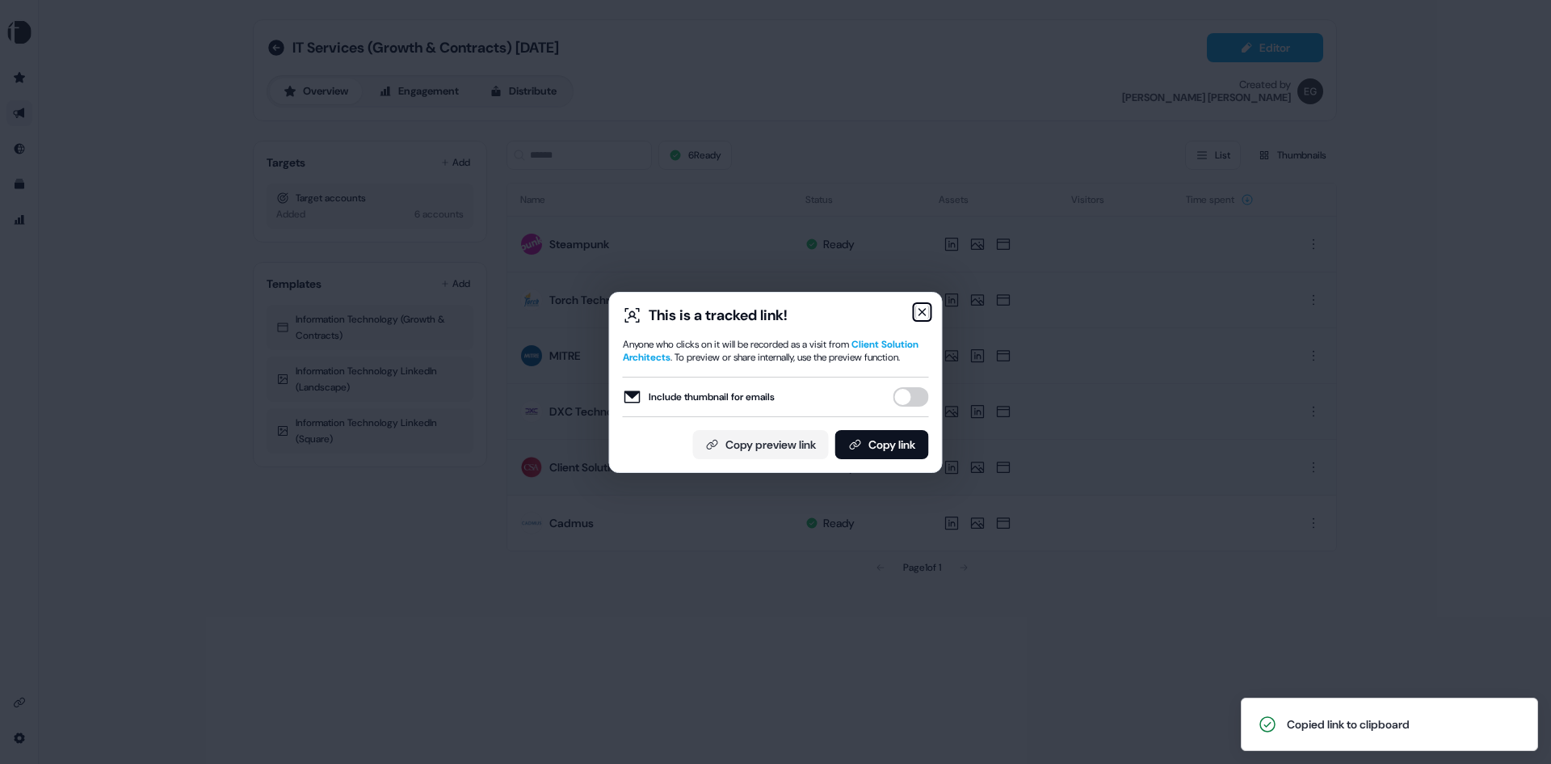
click at [922, 309] on icon "button" at bounding box center [922, 312] width 6 height 6
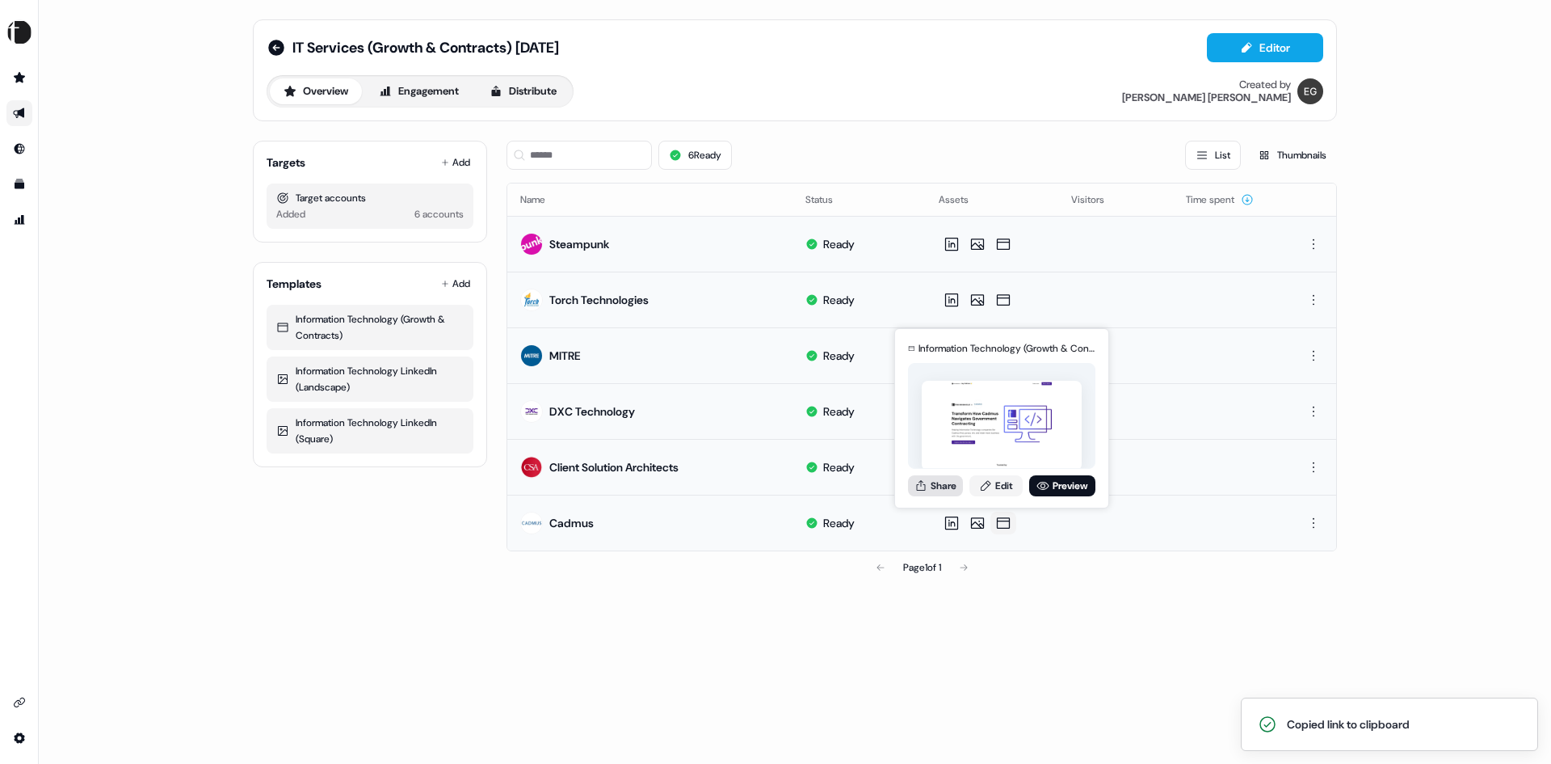
click at [947, 480] on button "Share" at bounding box center [935, 485] width 55 height 21
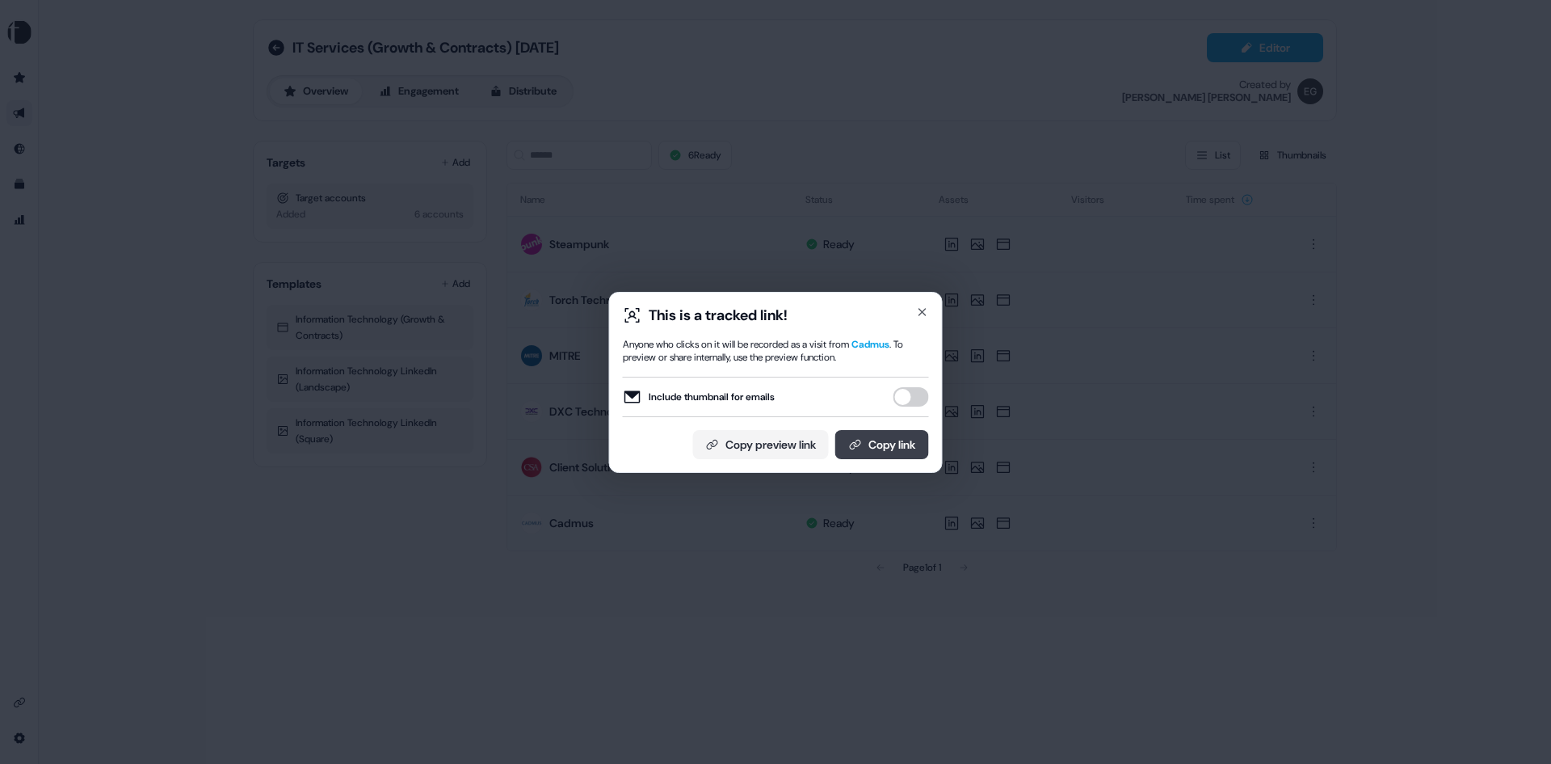
click at [890, 435] on button "Copy link" at bounding box center [882, 444] width 94 height 29
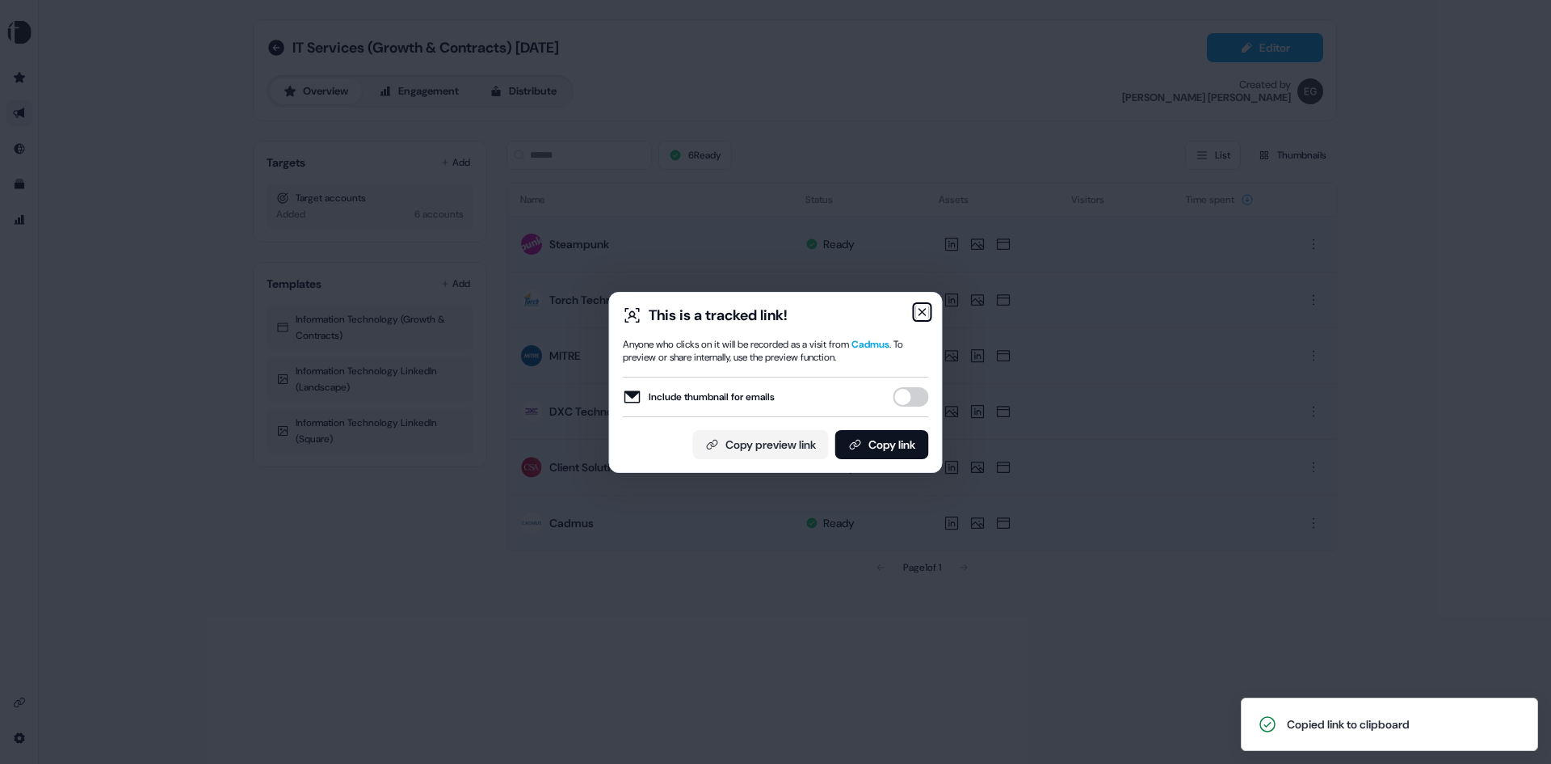
click at [920, 313] on icon "button" at bounding box center [922, 311] width 13 height 13
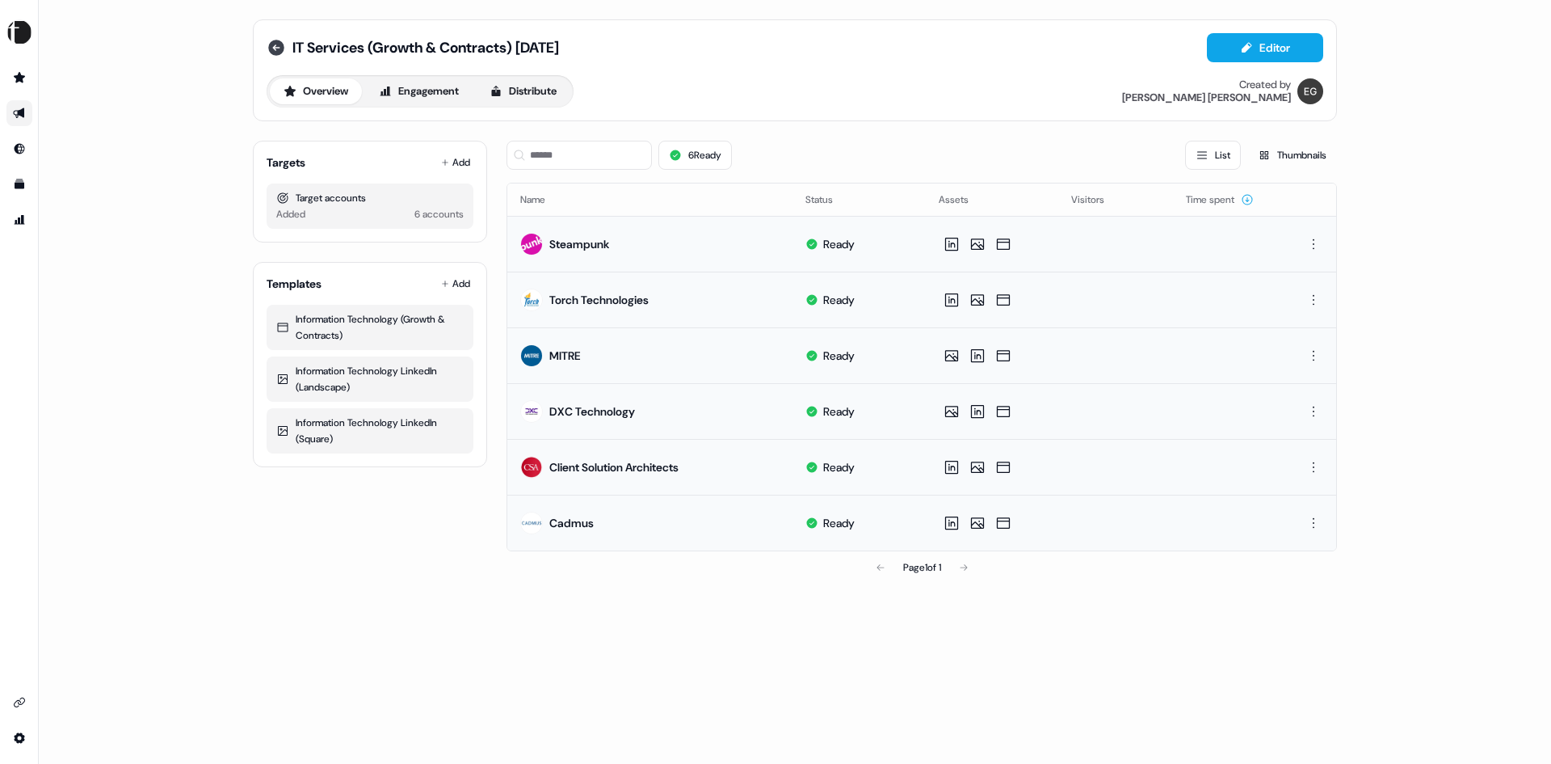
click at [280, 46] on icon at bounding box center [276, 48] width 16 height 16
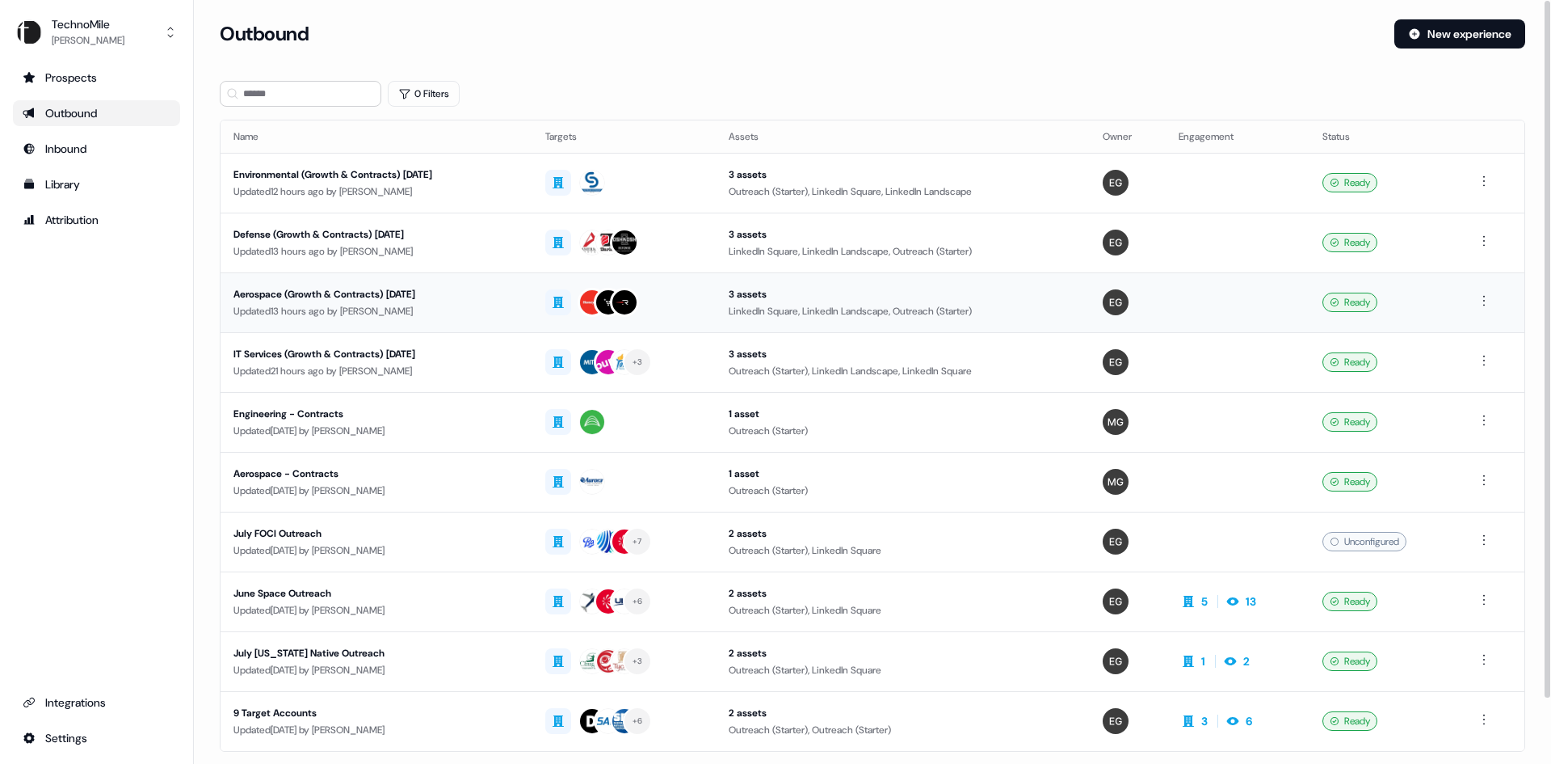
click at [421, 288] on div "Aerospace (Growth & Contracts) September 2025" at bounding box center [377, 294] width 286 height 16
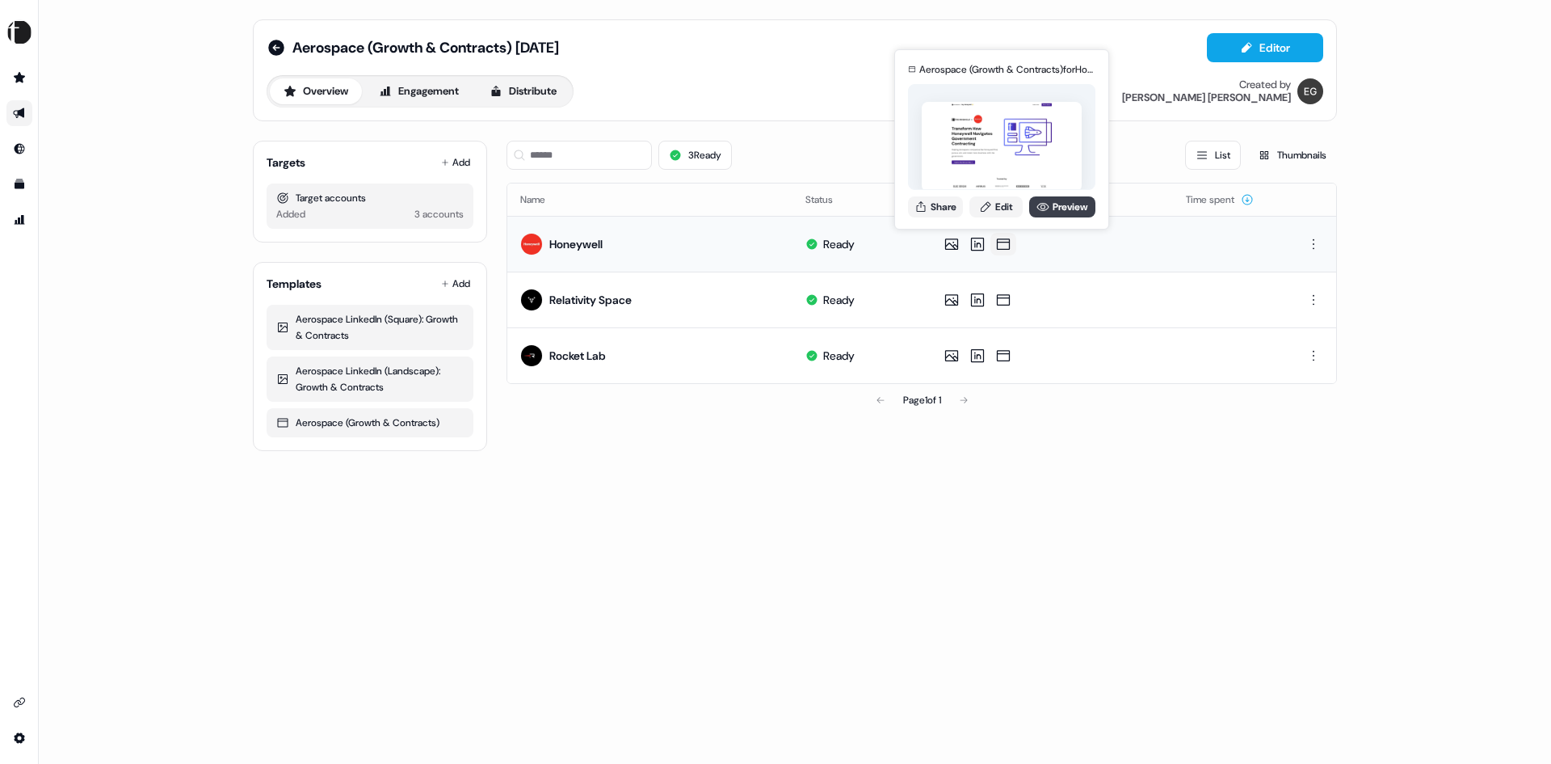
click at [1070, 208] on link "Preview" at bounding box center [1062, 206] width 66 height 21
click at [1004, 208] on link "Edit" at bounding box center [996, 206] width 53 height 21
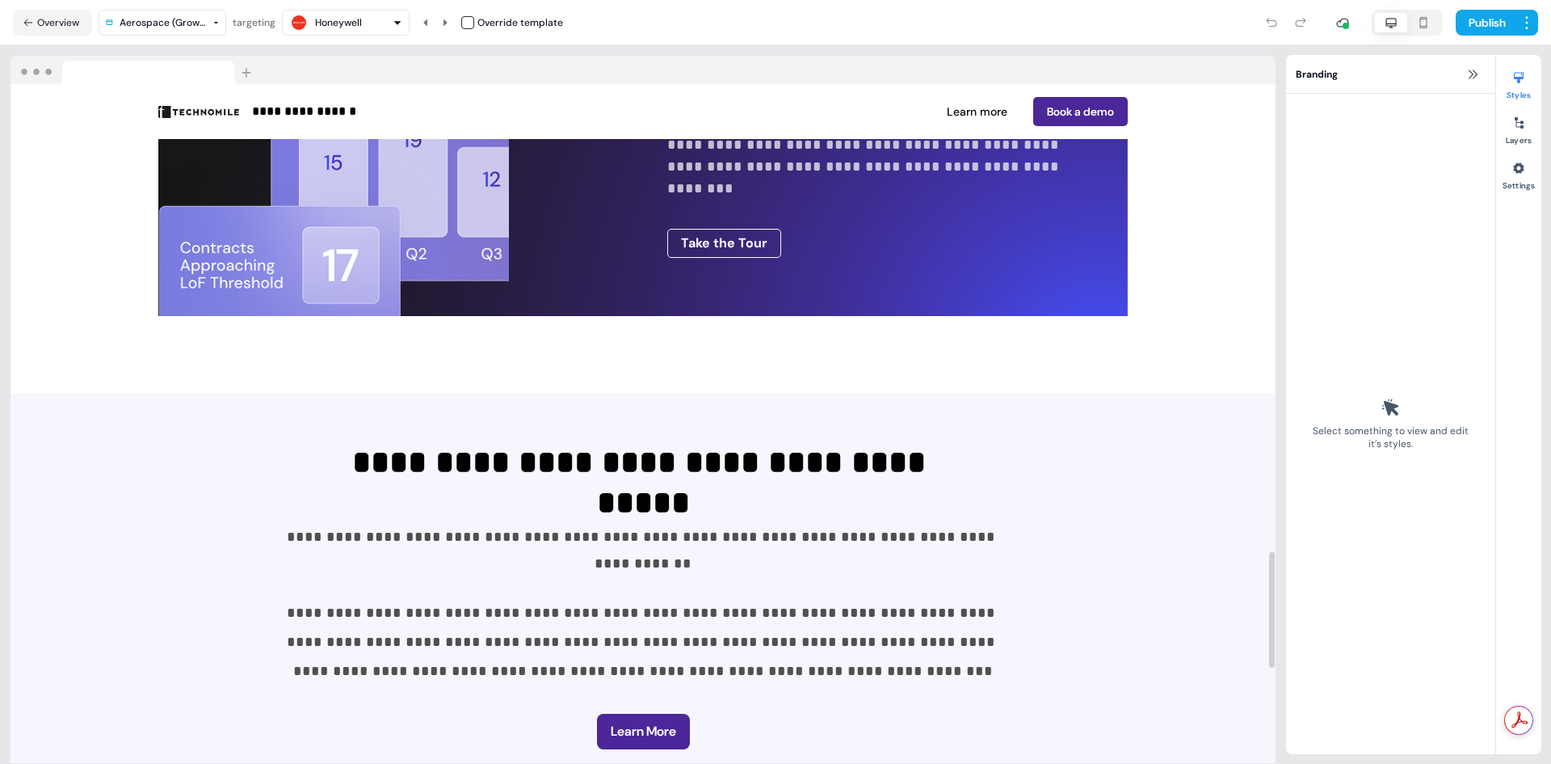
scroll to position [2747, 0]
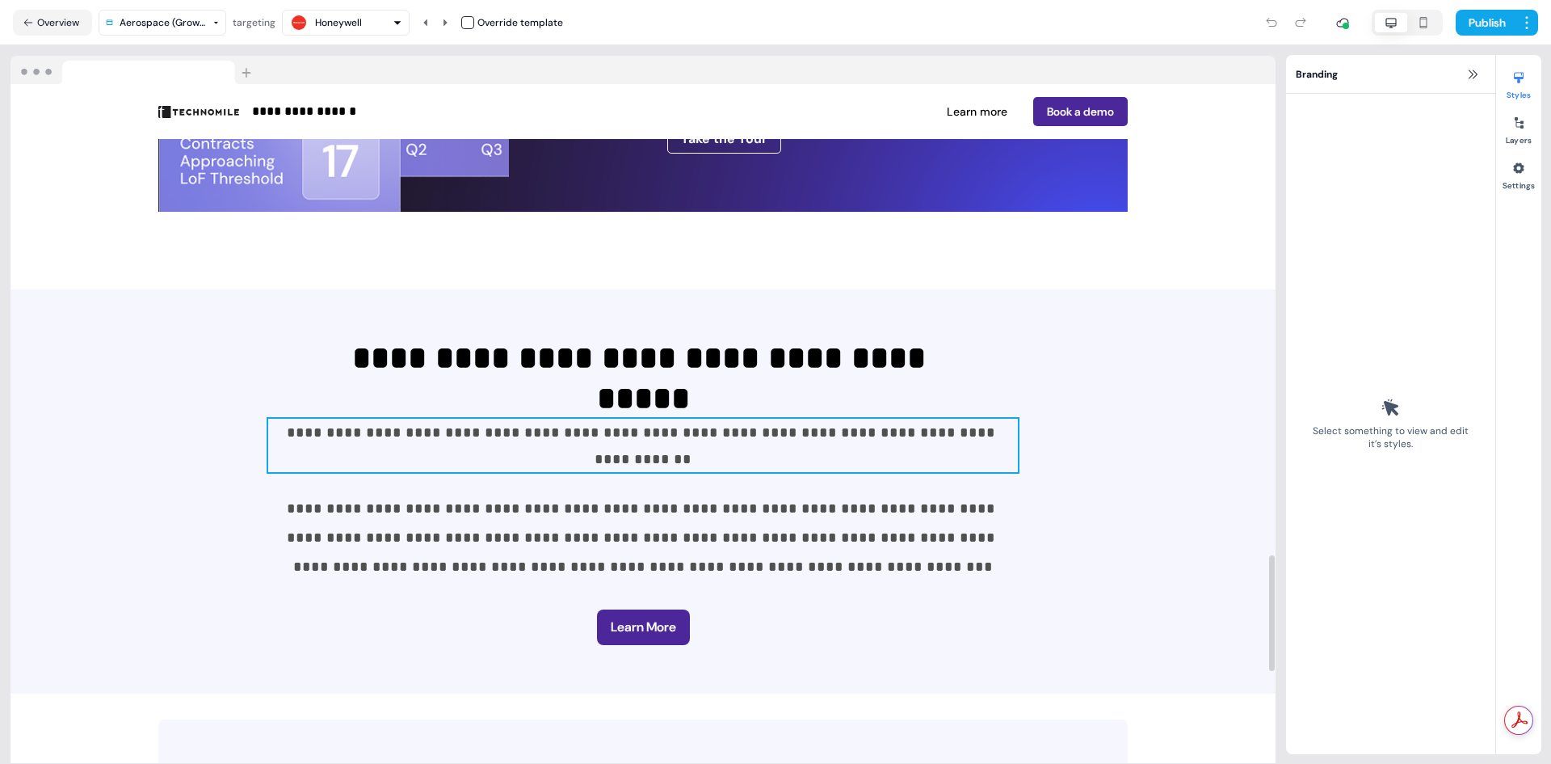
click at [972, 436] on p "**********" at bounding box center [643, 445] width 750 height 53
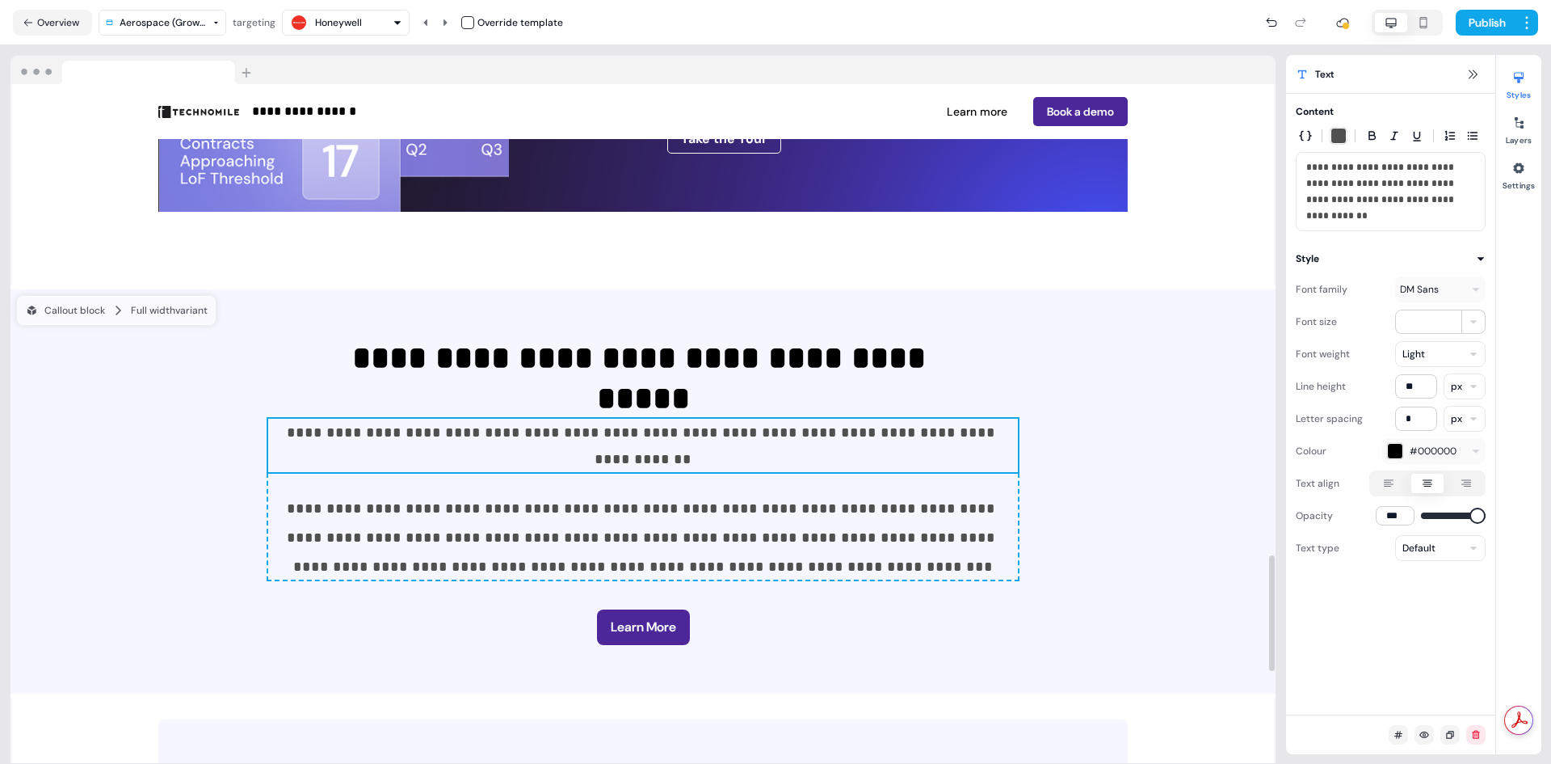
click at [972, 433] on p "**********" at bounding box center [643, 445] width 750 height 53
click at [957, 429] on span "**********" at bounding box center [643, 445] width 713 height 41
click at [964, 429] on p "**********" at bounding box center [643, 445] width 750 height 53
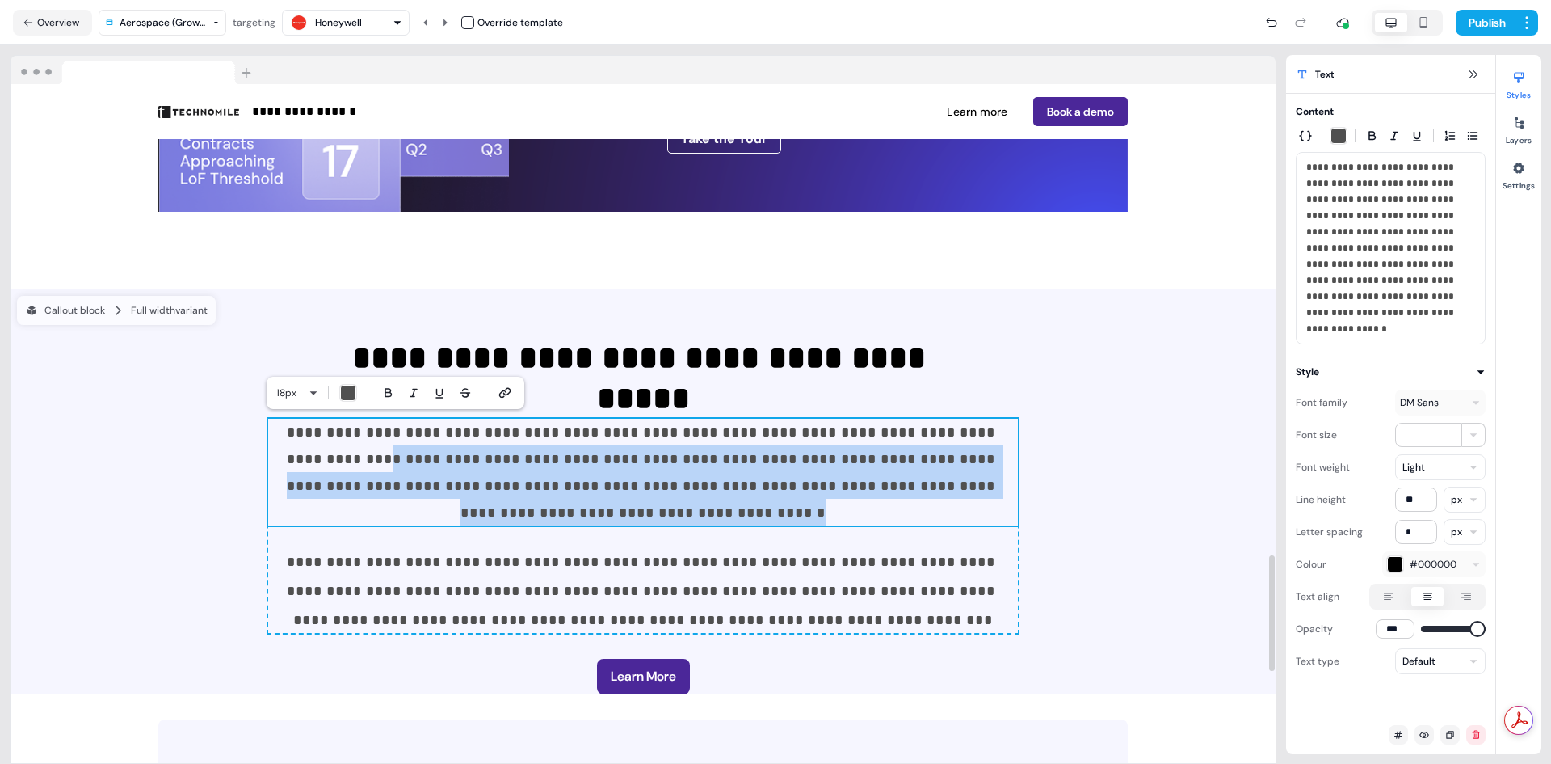
drag, startPoint x: 923, startPoint y: 434, endPoint x: 918, endPoint y: 480, distance: 46.3
click at [918, 480] on p "**********" at bounding box center [643, 472] width 750 height 107
copy span "**********"
click at [1500, 18] on button "Publish" at bounding box center [1486, 23] width 60 height 26
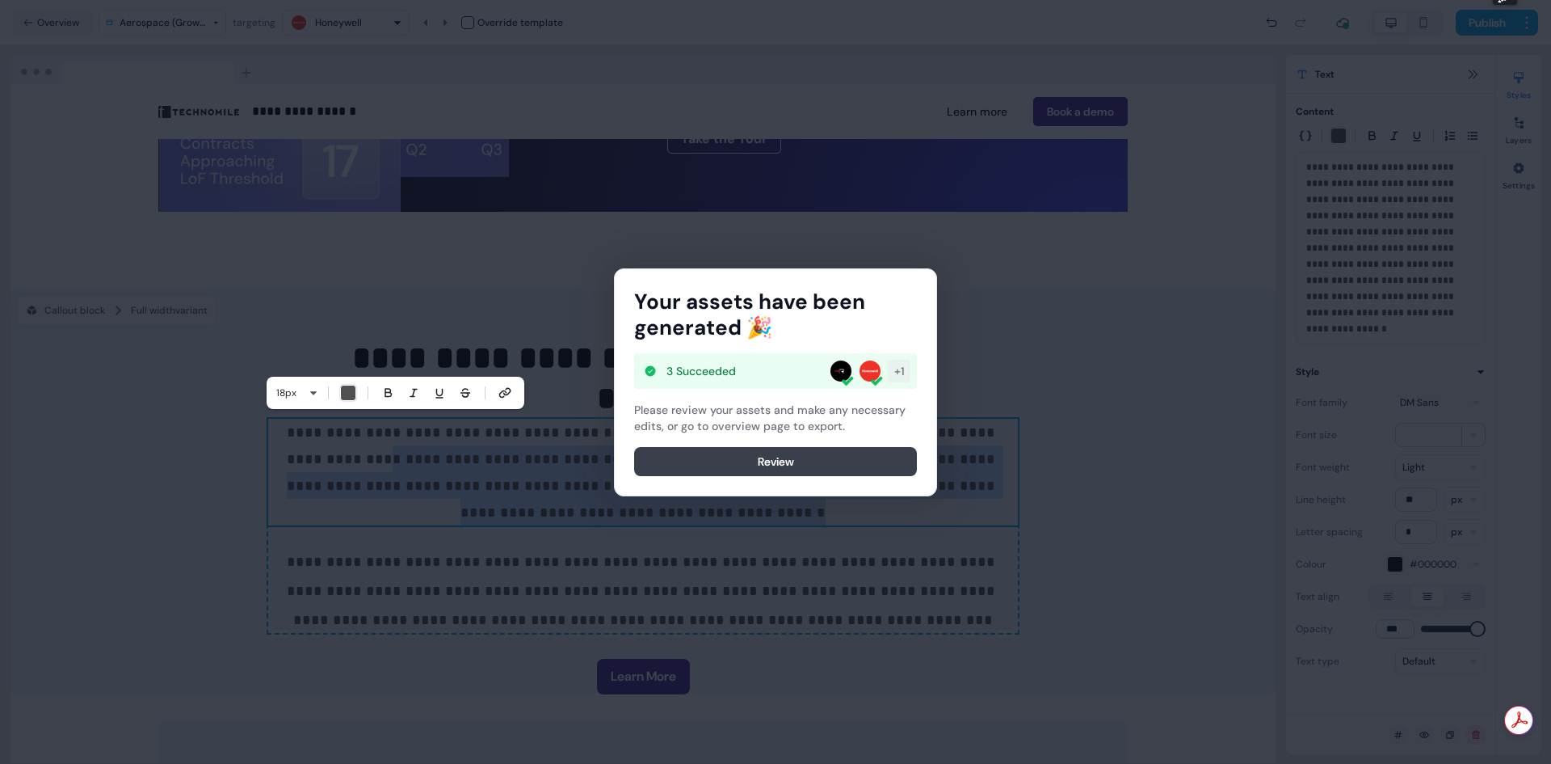
click at [811, 462] on button "Review" at bounding box center [775, 461] width 283 height 29
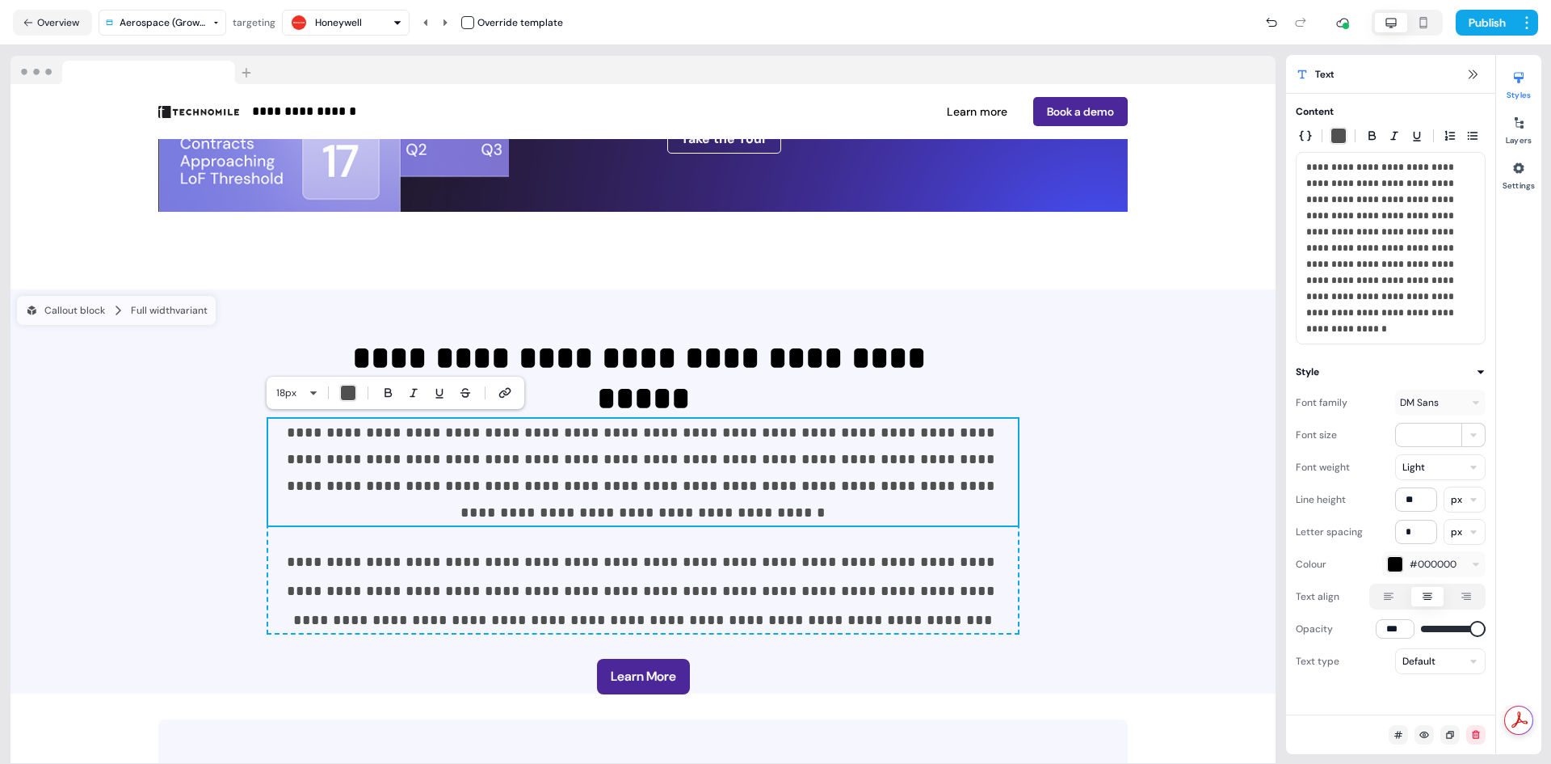
click at [996, 14] on div "Publish" at bounding box center [1050, 22] width 975 height 32
click at [1488, 19] on button "Publish" at bounding box center [1486, 23] width 60 height 26
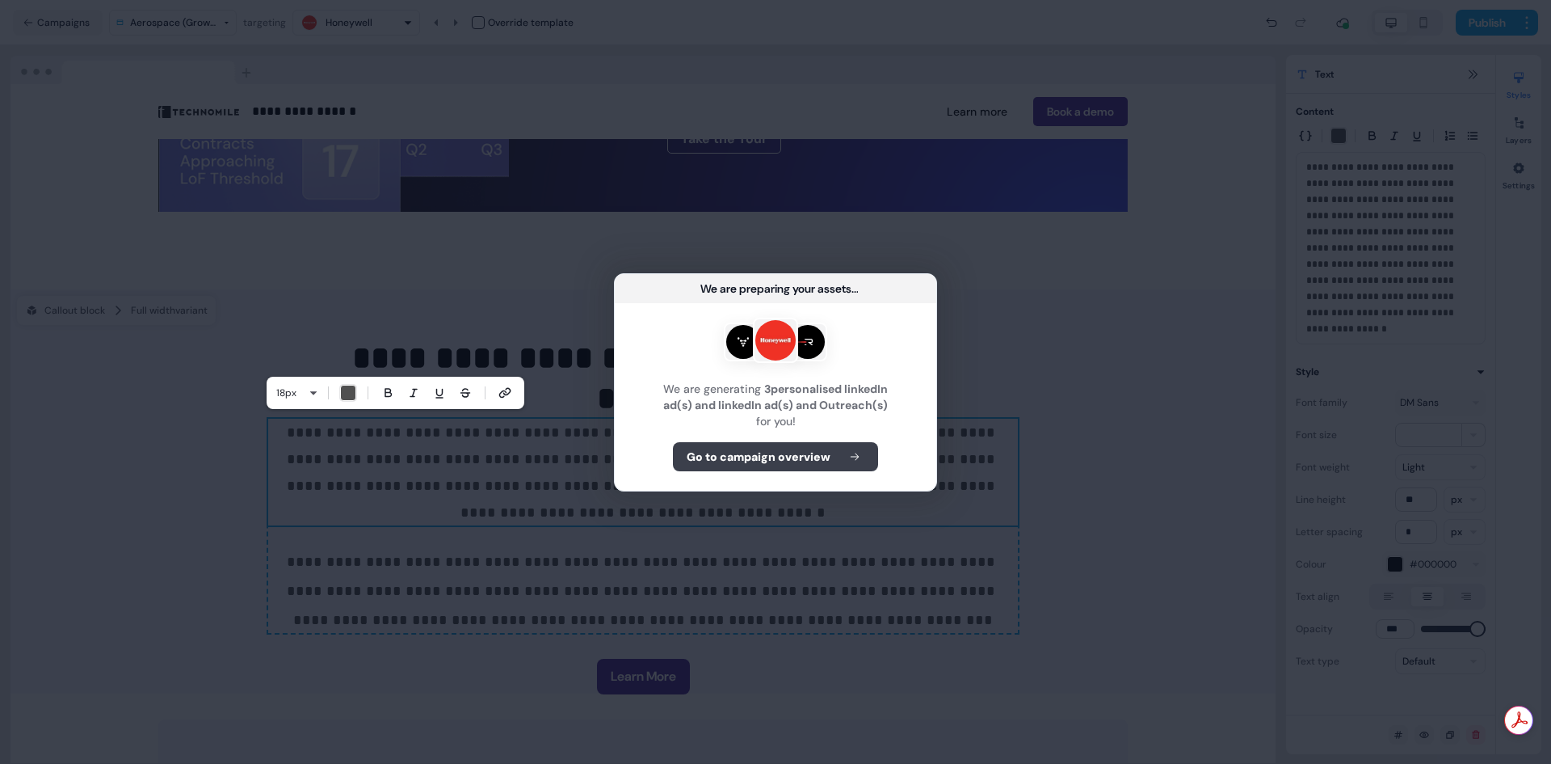
click at [749, 456] on b "Go to campaign overview" at bounding box center [759, 456] width 144 height 16
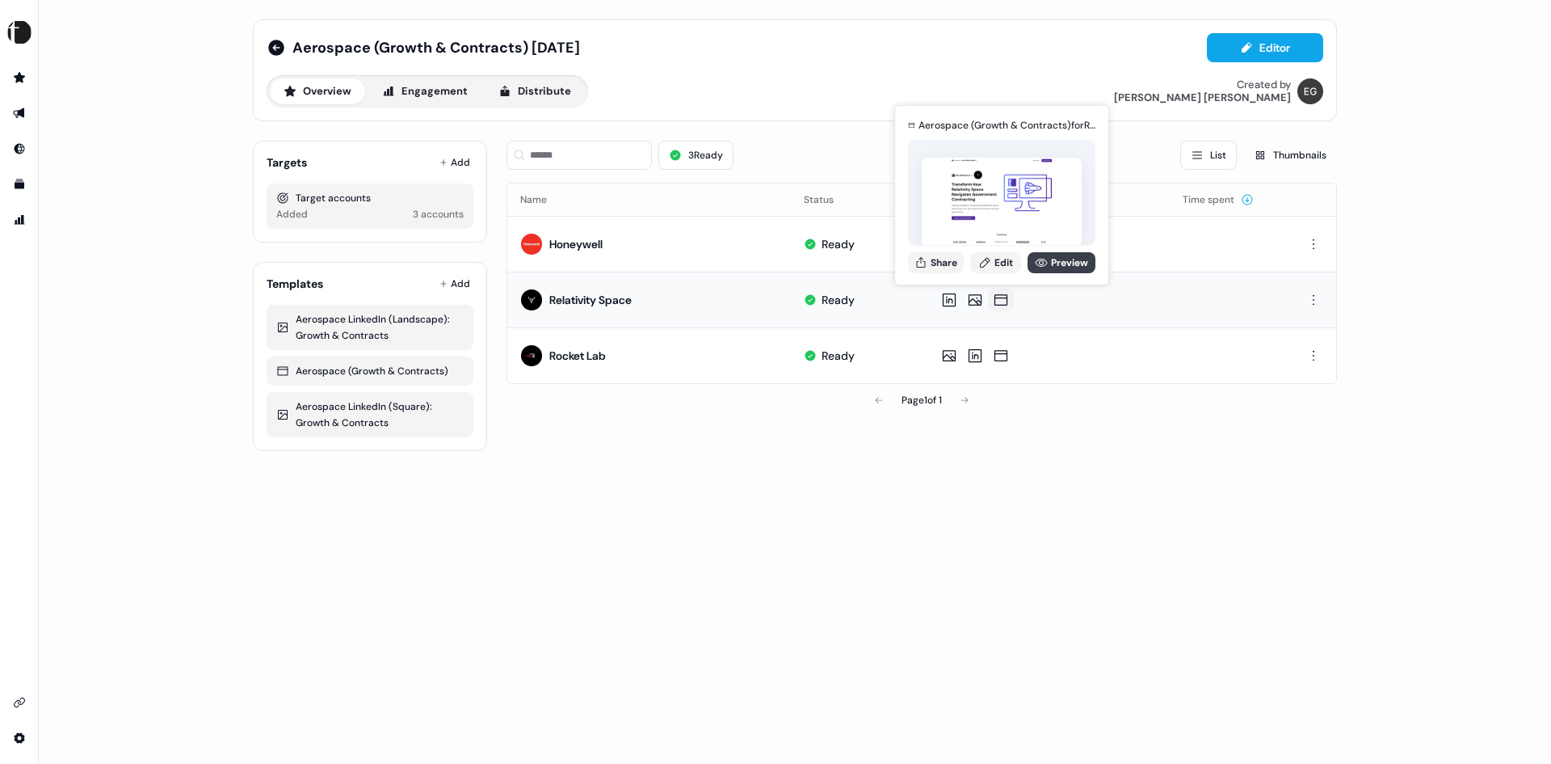
click at [1071, 263] on link "Preview" at bounding box center [1062, 262] width 68 height 21
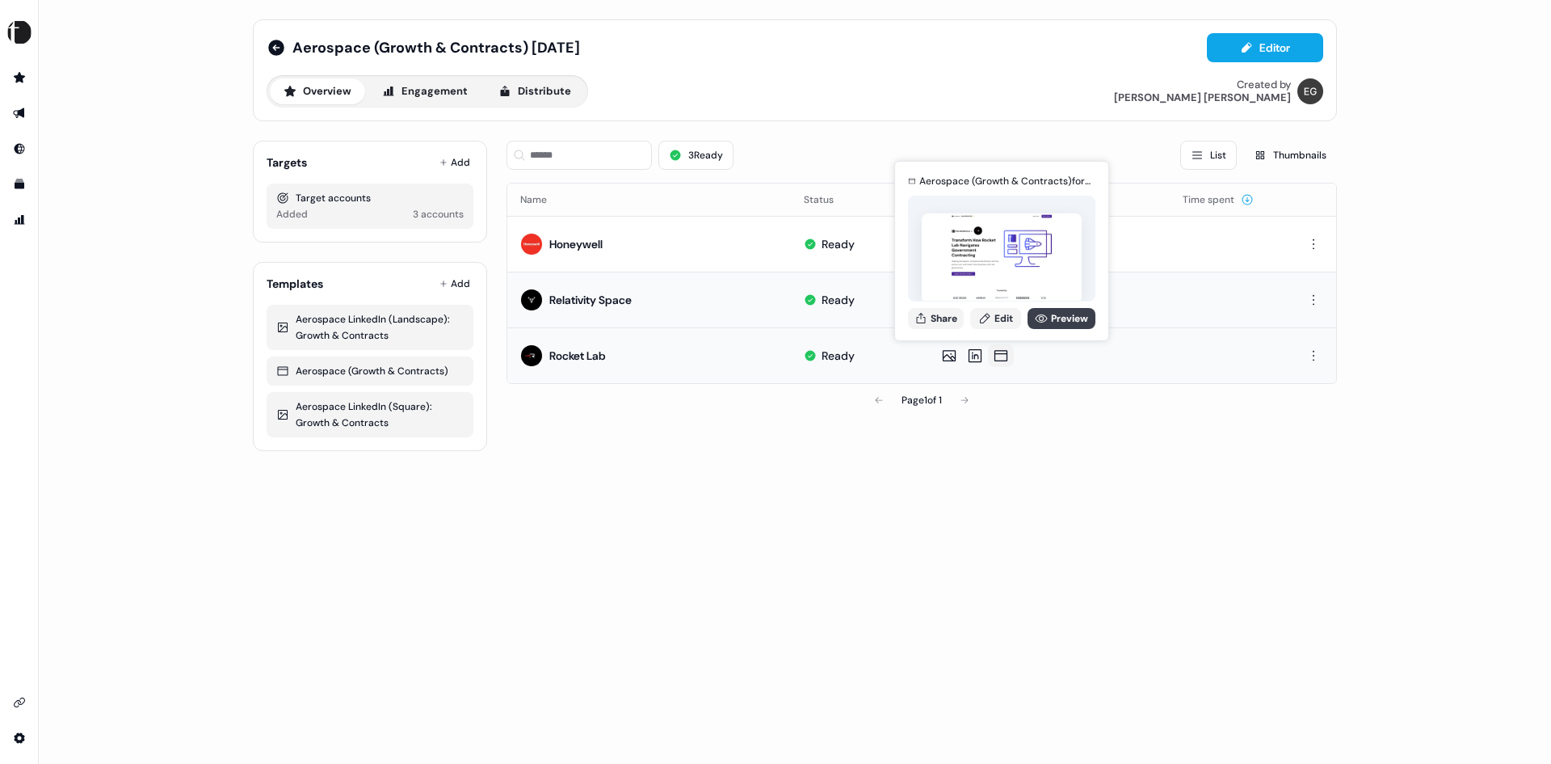
click at [1058, 318] on link "Preview" at bounding box center [1062, 318] width 68 height 21
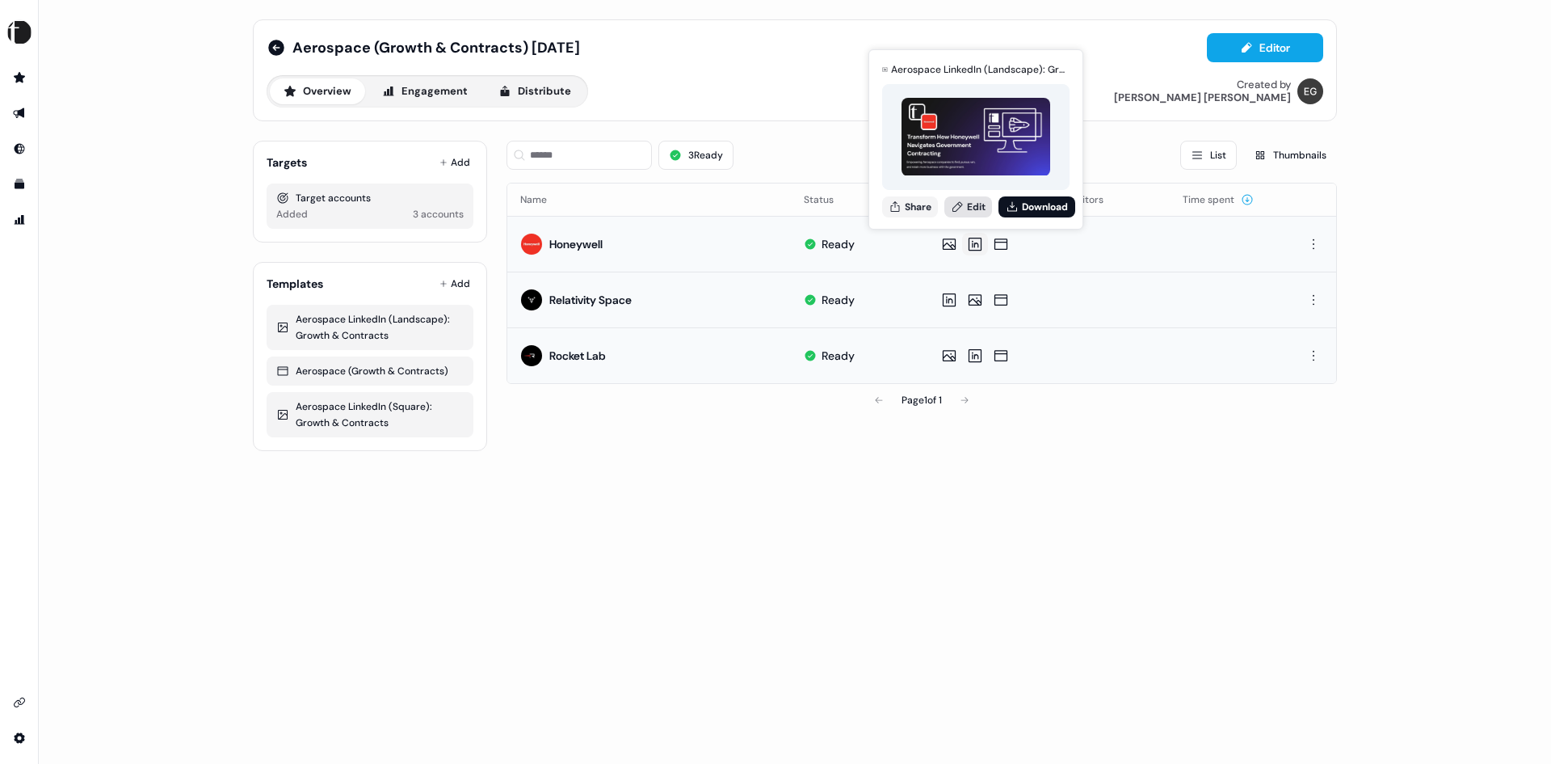
click at [966, 208] on link "Edit" at bounding box center [969, 206] width 48 height 21
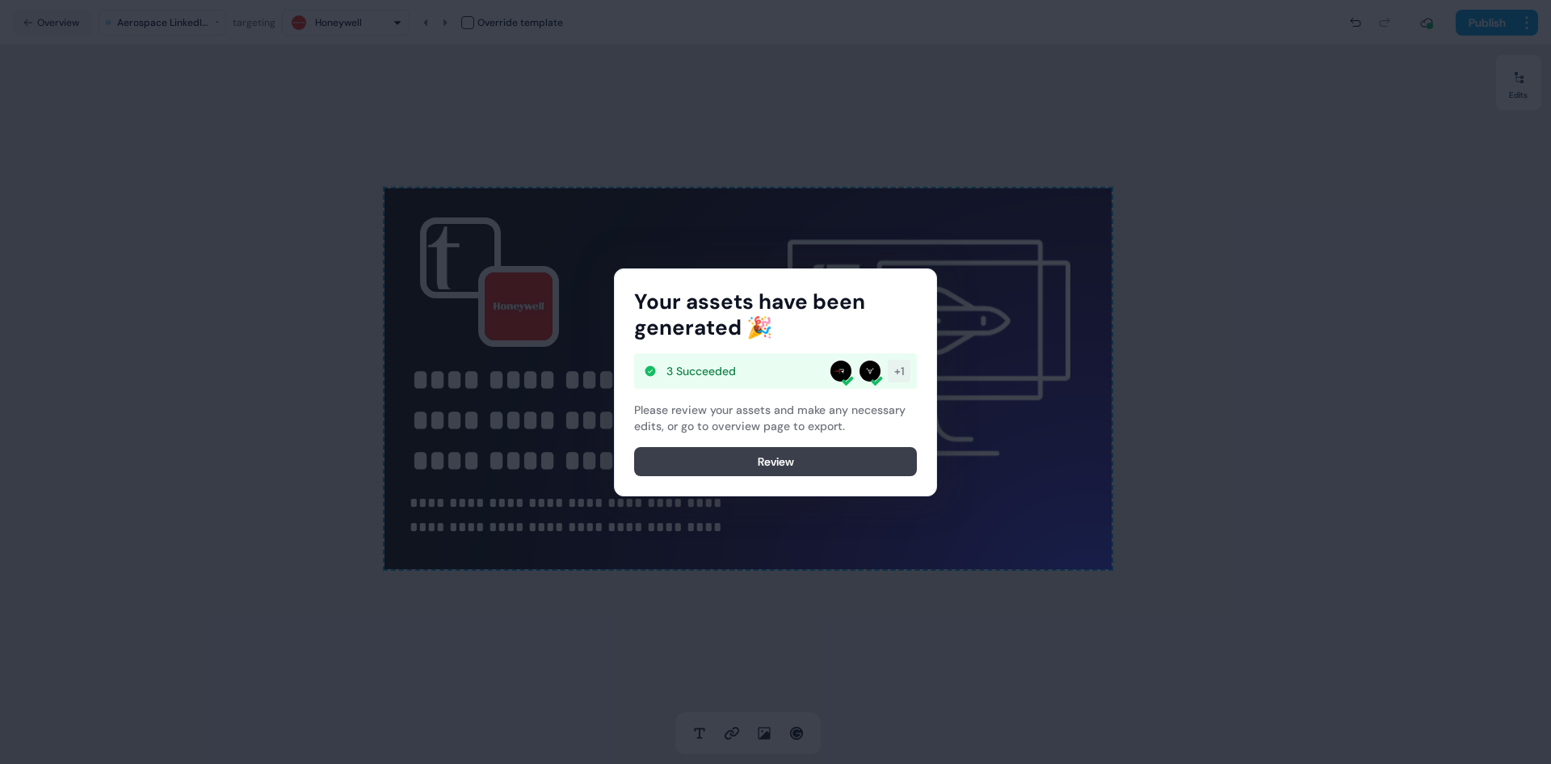
click at [789, 458] on button "Review" at bounding box center [775, 461] width 283 height 29
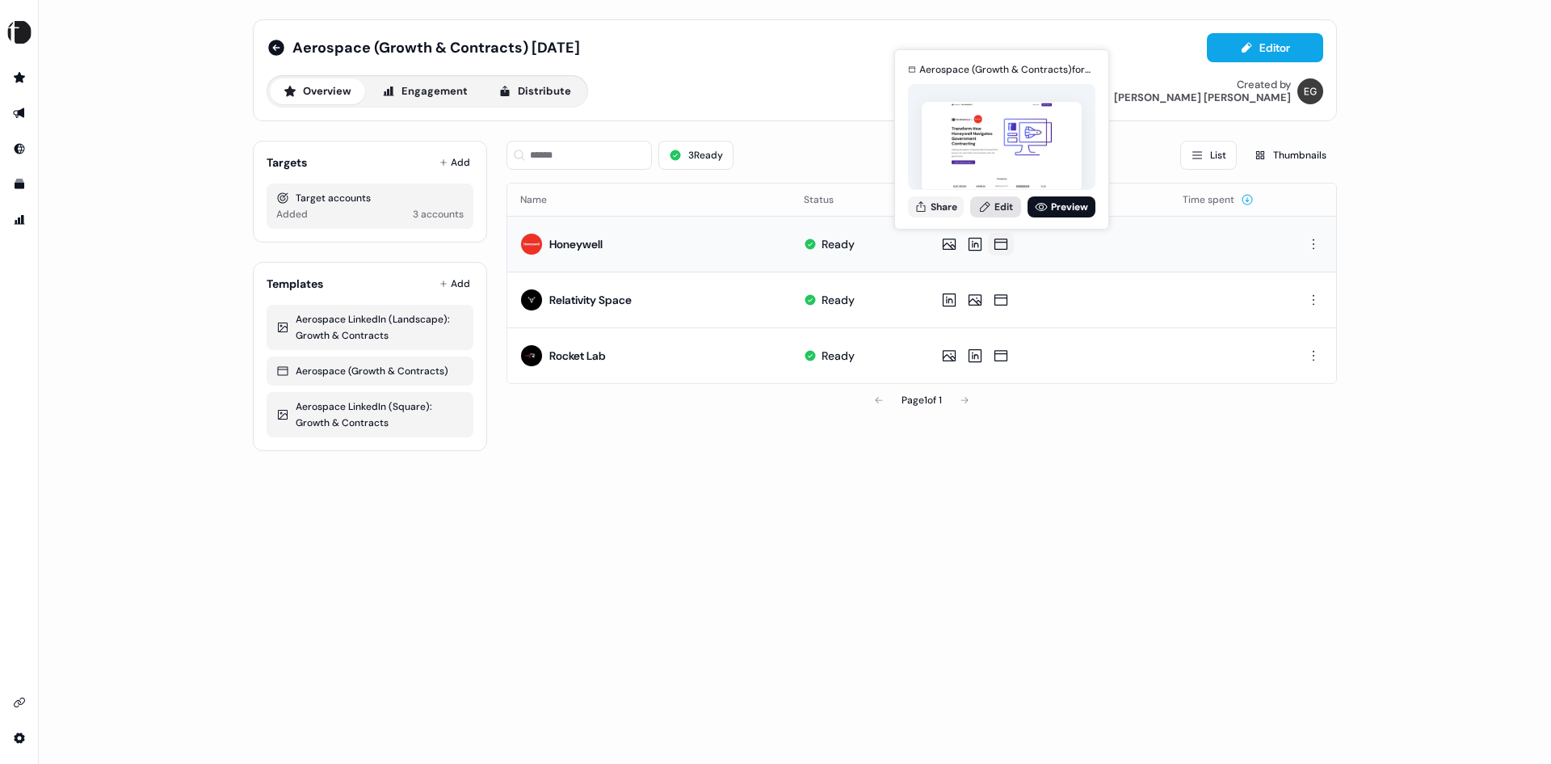
click at [1008, 202] on link "Edit" at bounding box center [995, 206] width 51 height 21
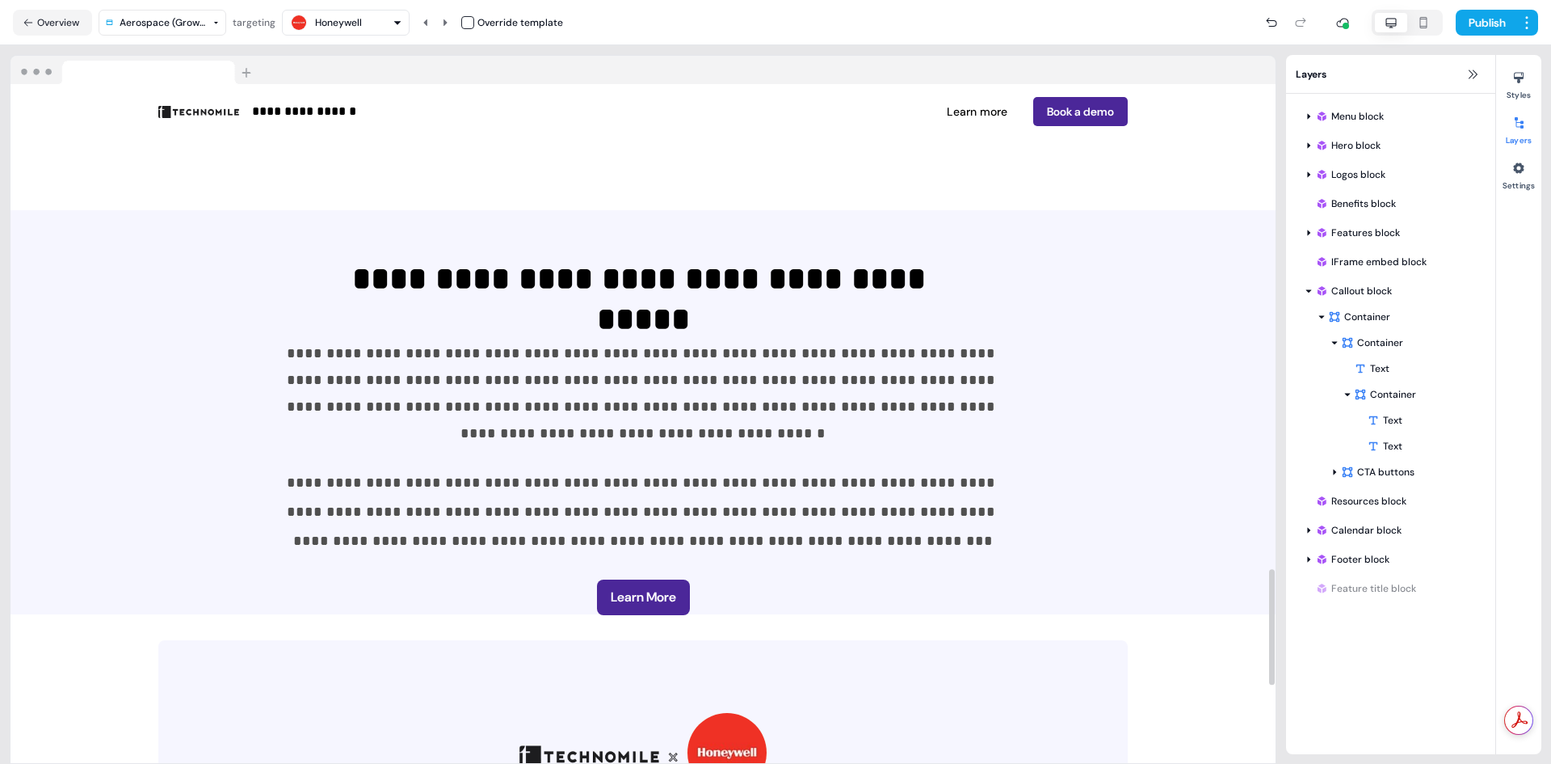
scroll to position [2828, 0]
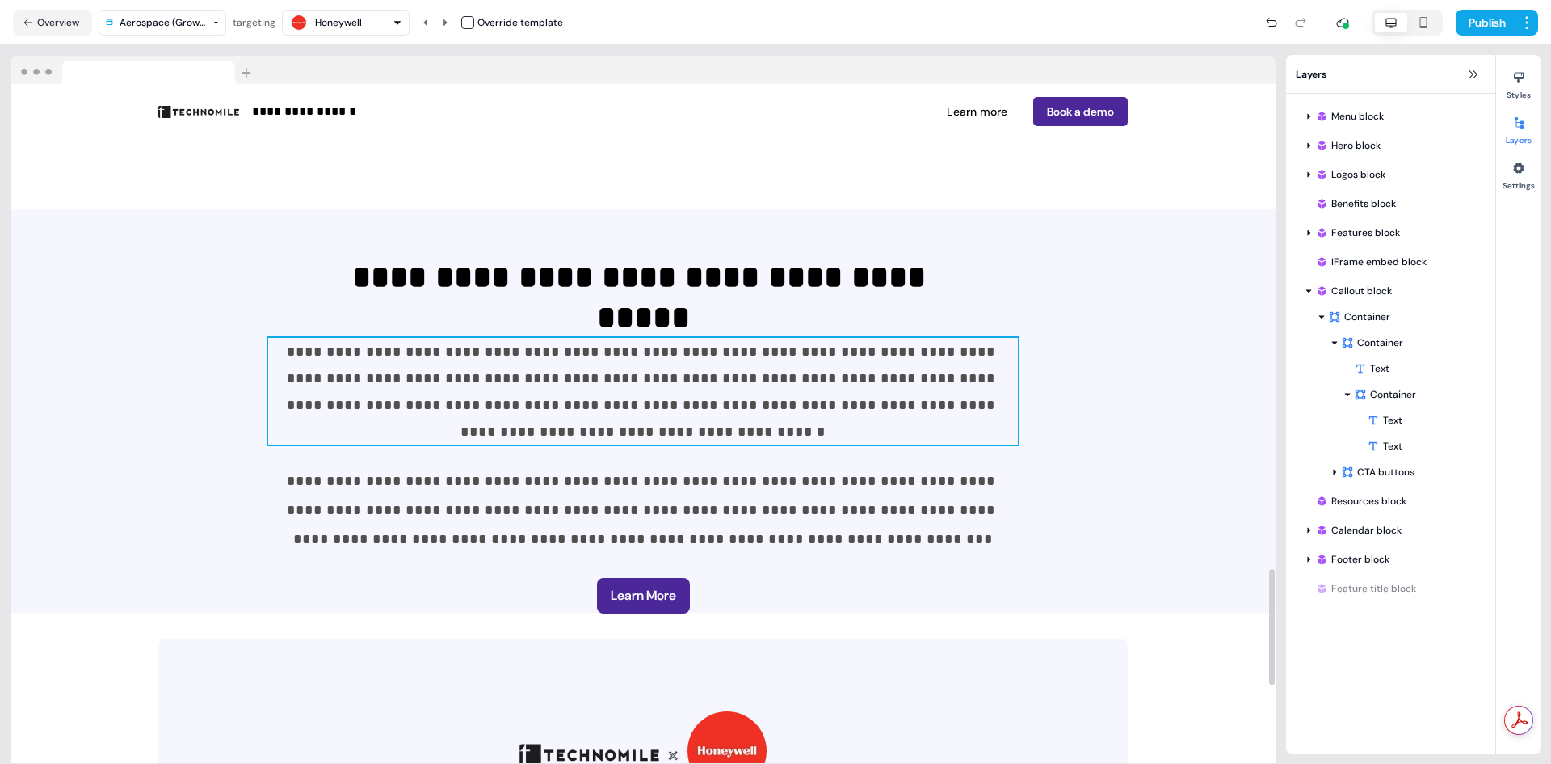
click at [879, 364] on p "**********" at bounding box center [643, 391] width 750 height 107
click at [928, 348] on span "**********" at bounding box center [643, 391] width 713 height 95
click at [928, 351] on span "**********" at bounding box center [643, 391] width 713 height 95
click at [912, 348] on span "**********" at bounding box center [643, 391] width 713 height 95
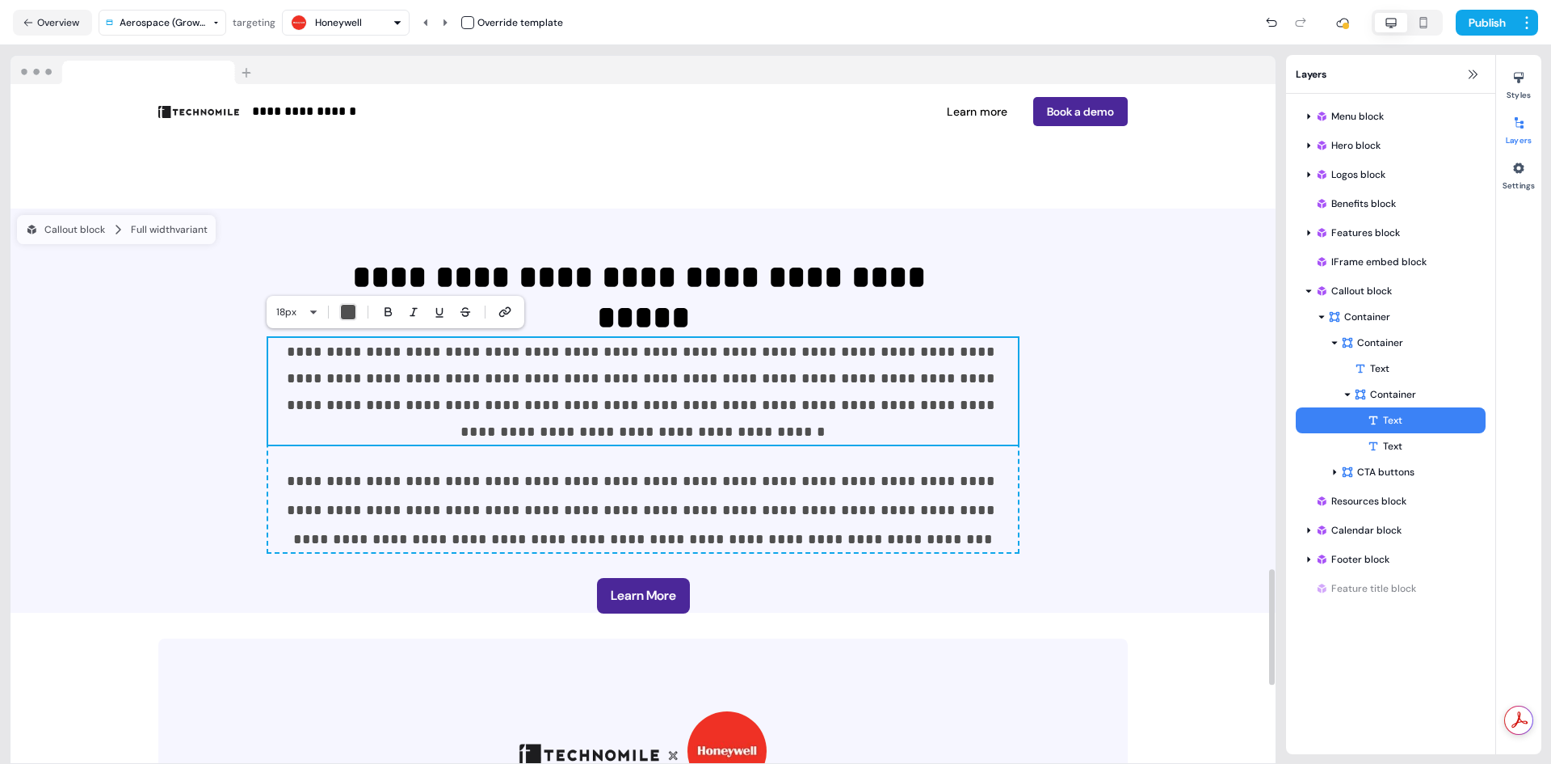
click at [918, 348] on span "**********" at bounding box center [643, 391] width 713 height 95
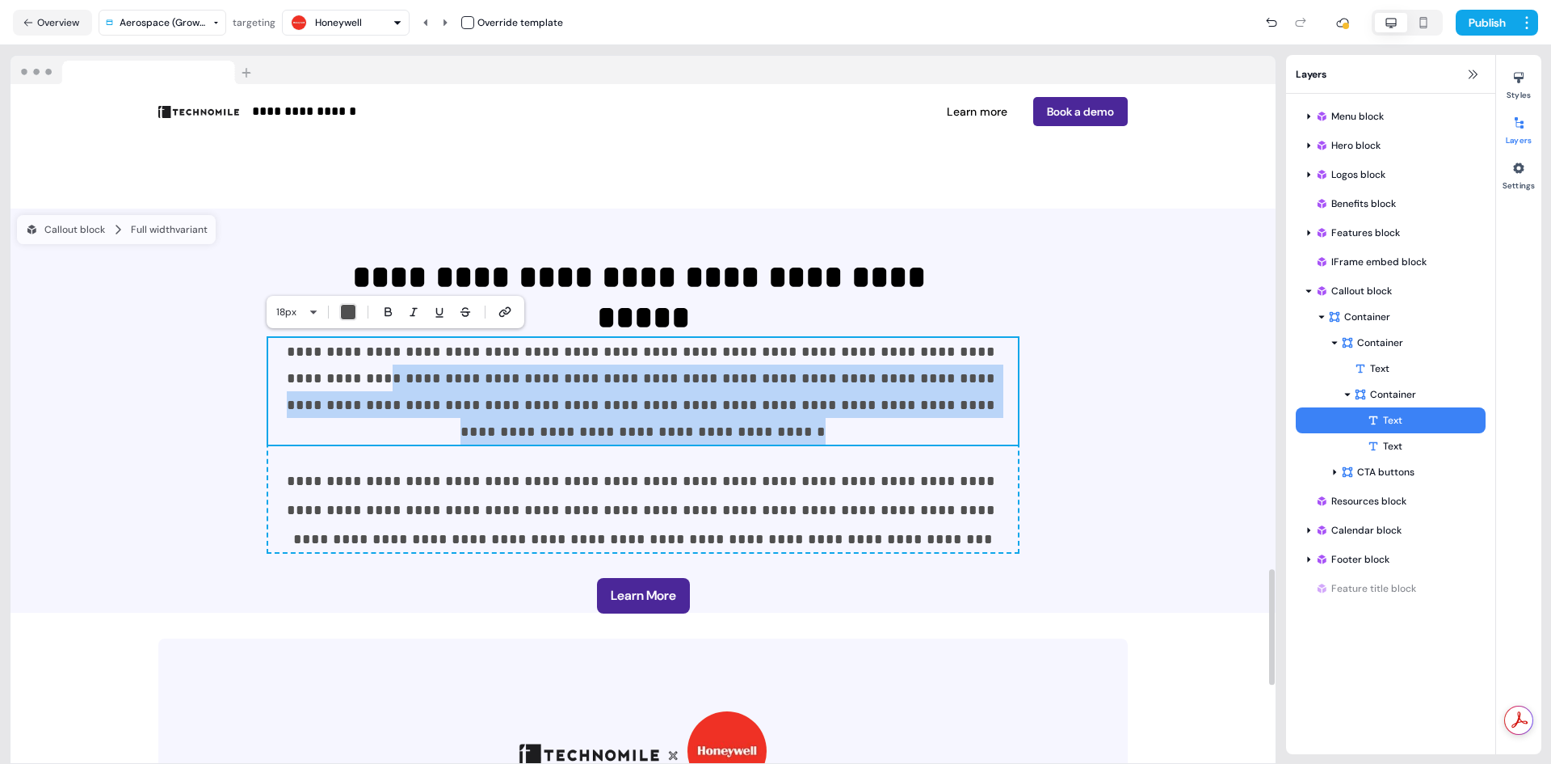
drag, startPoint x: 924, startPoint y: 350, endPoint x: 924, endPoint y: 407, distance: 57.4
click at [924, 407] on p "**********" at bounding box center [643, 391] width 750 height 107
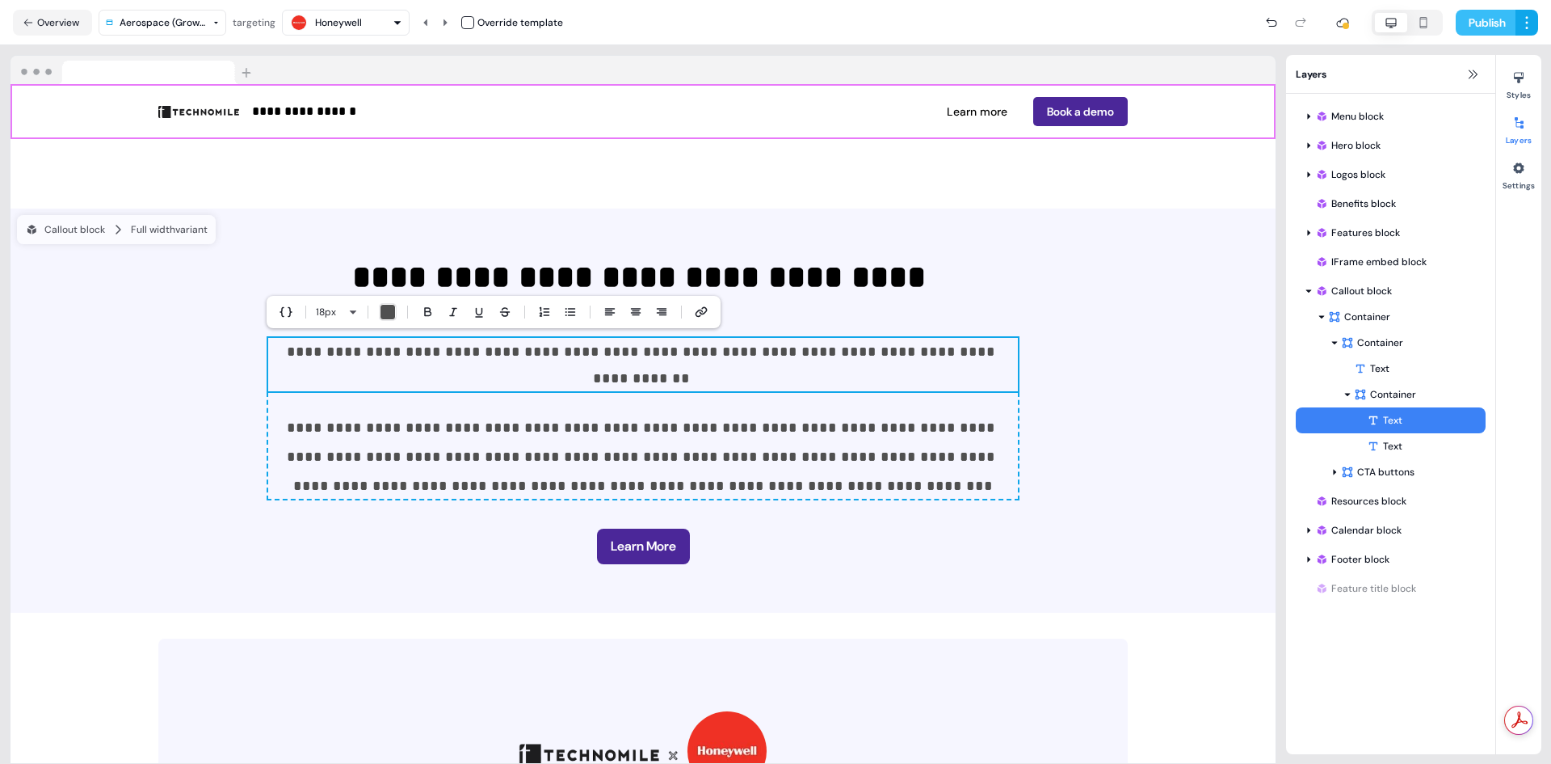
click at [1479, 23] on button "Publish" at bounding box center [1486, 23] width 60 height 26
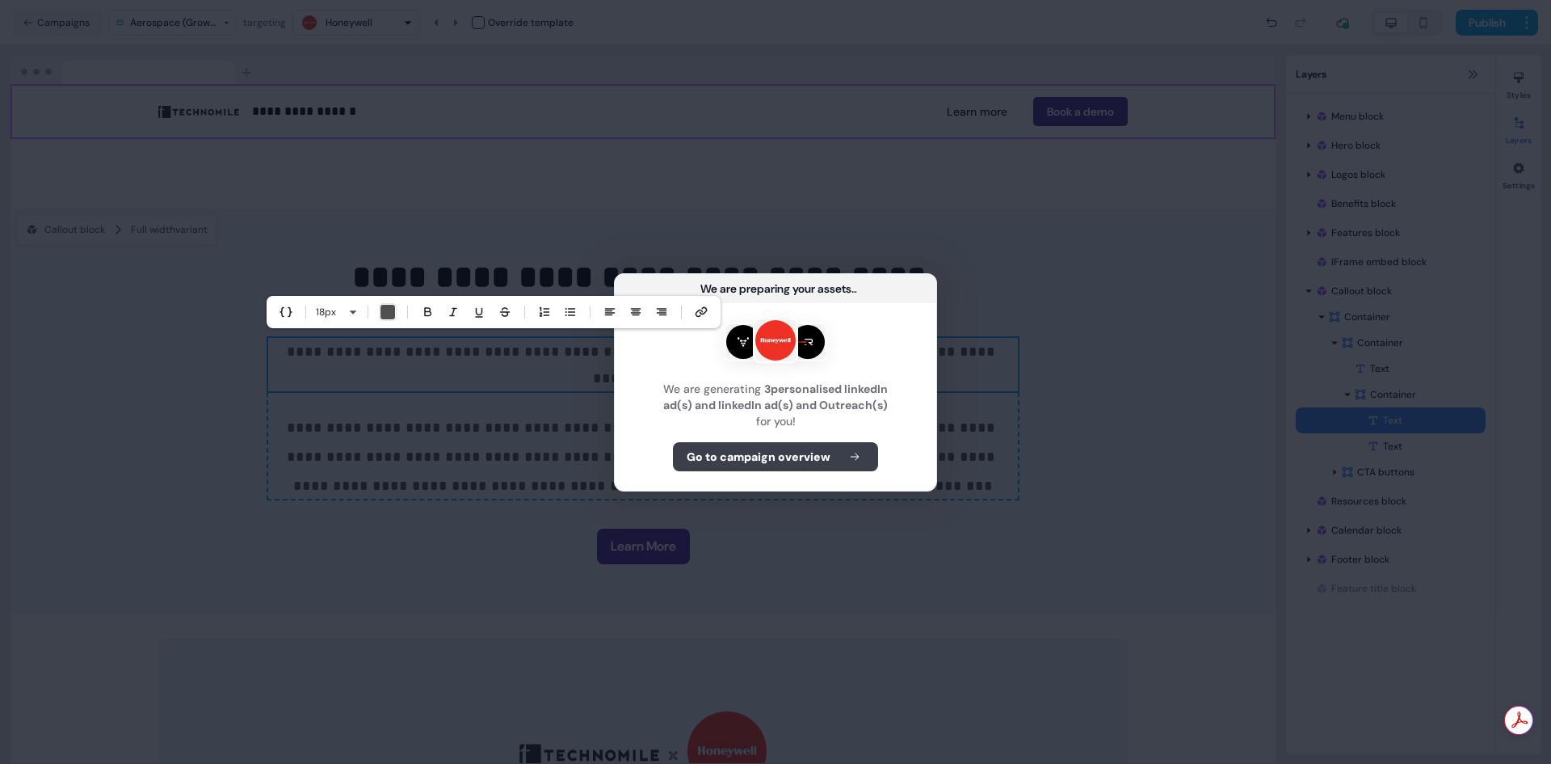
click at [784, 459] on b "Go to campaign overview" at bounding box center [759, 456] width 144 height 16
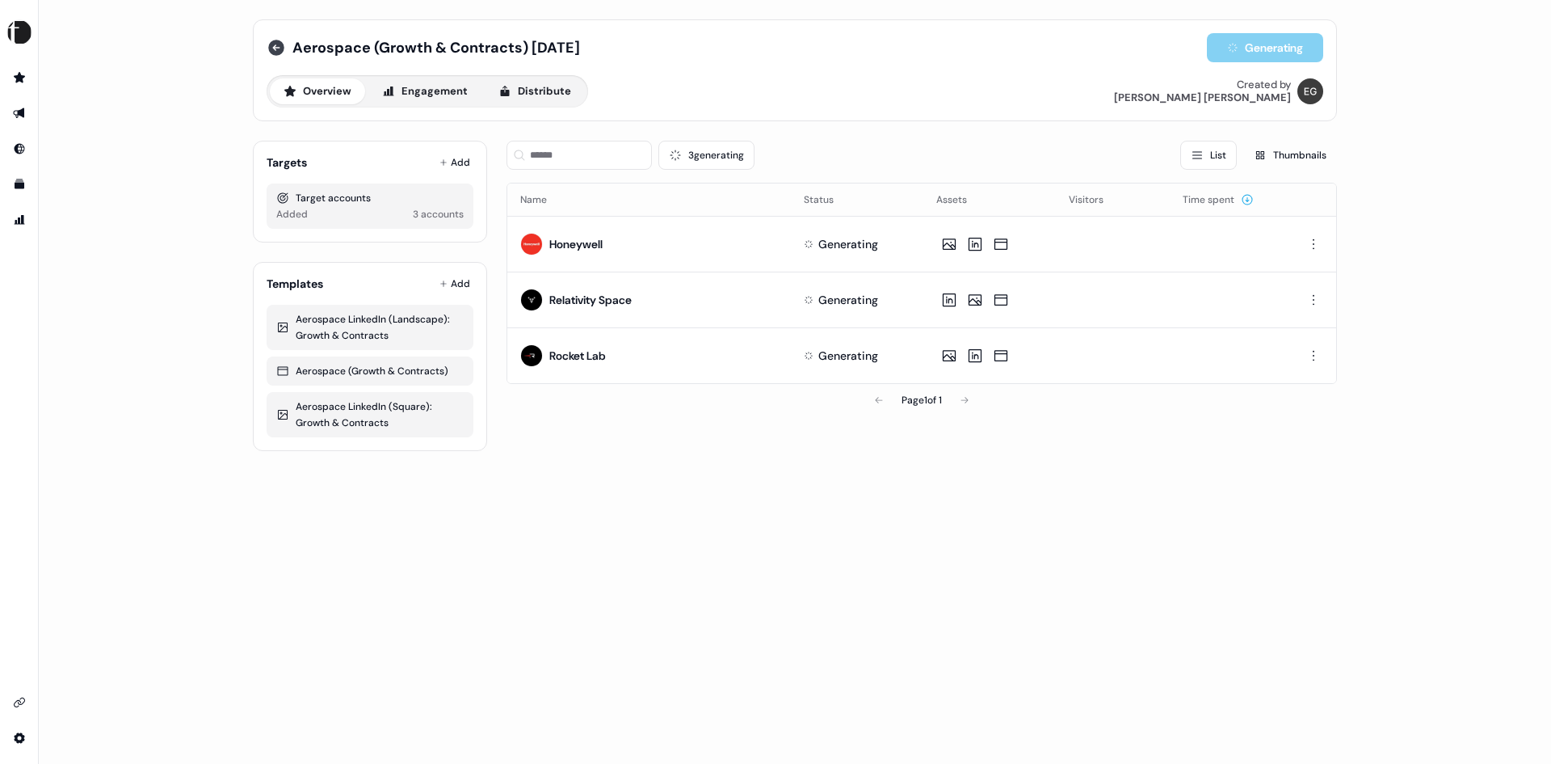
click at [273, 45] on icon at bounding box center [276, 48] width 16 height 16
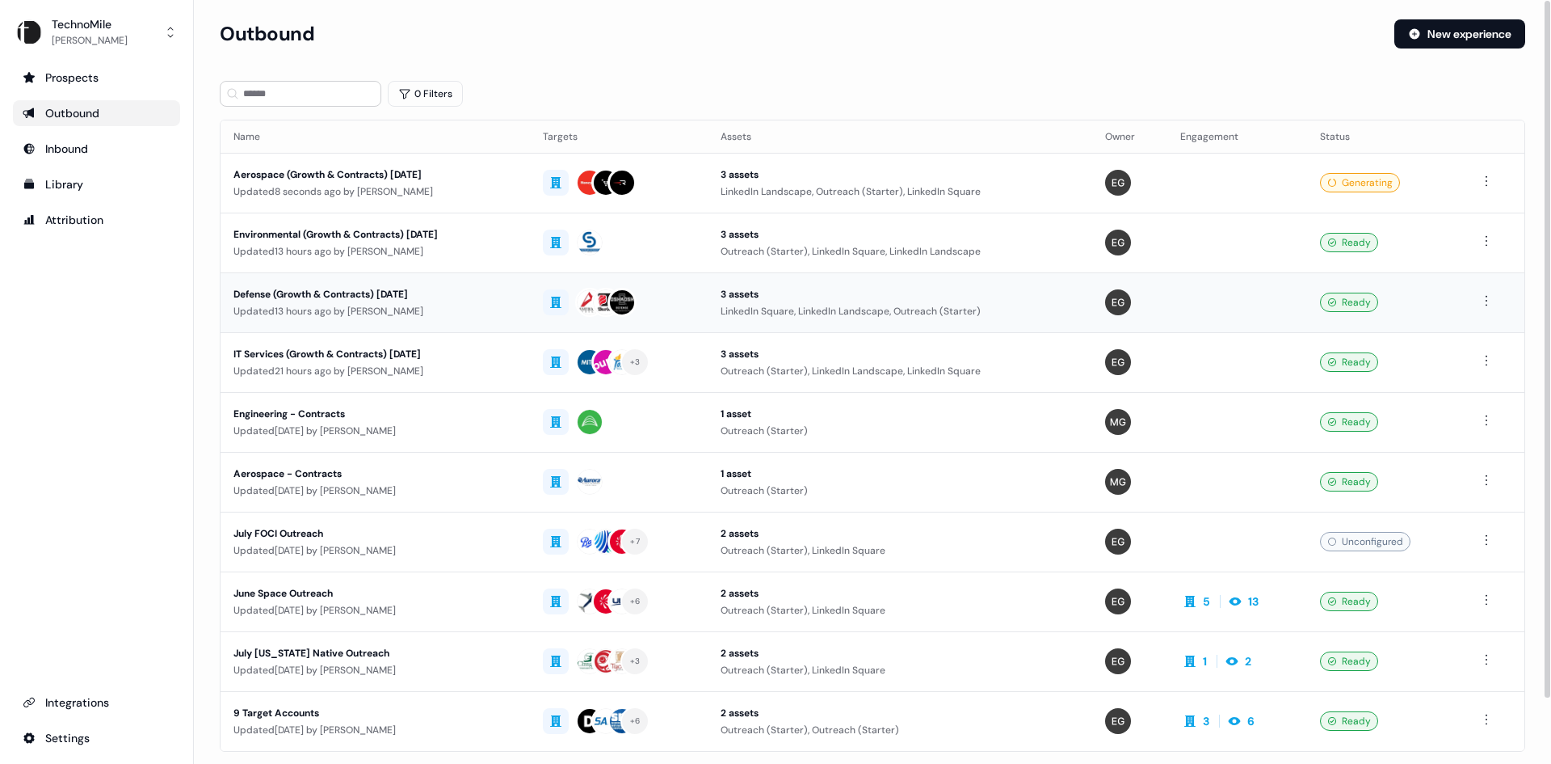
click at [406, 290] on div "Defense (Growth & Contracts) September 2025" at bounding box center [376, 294] width 284 height 16
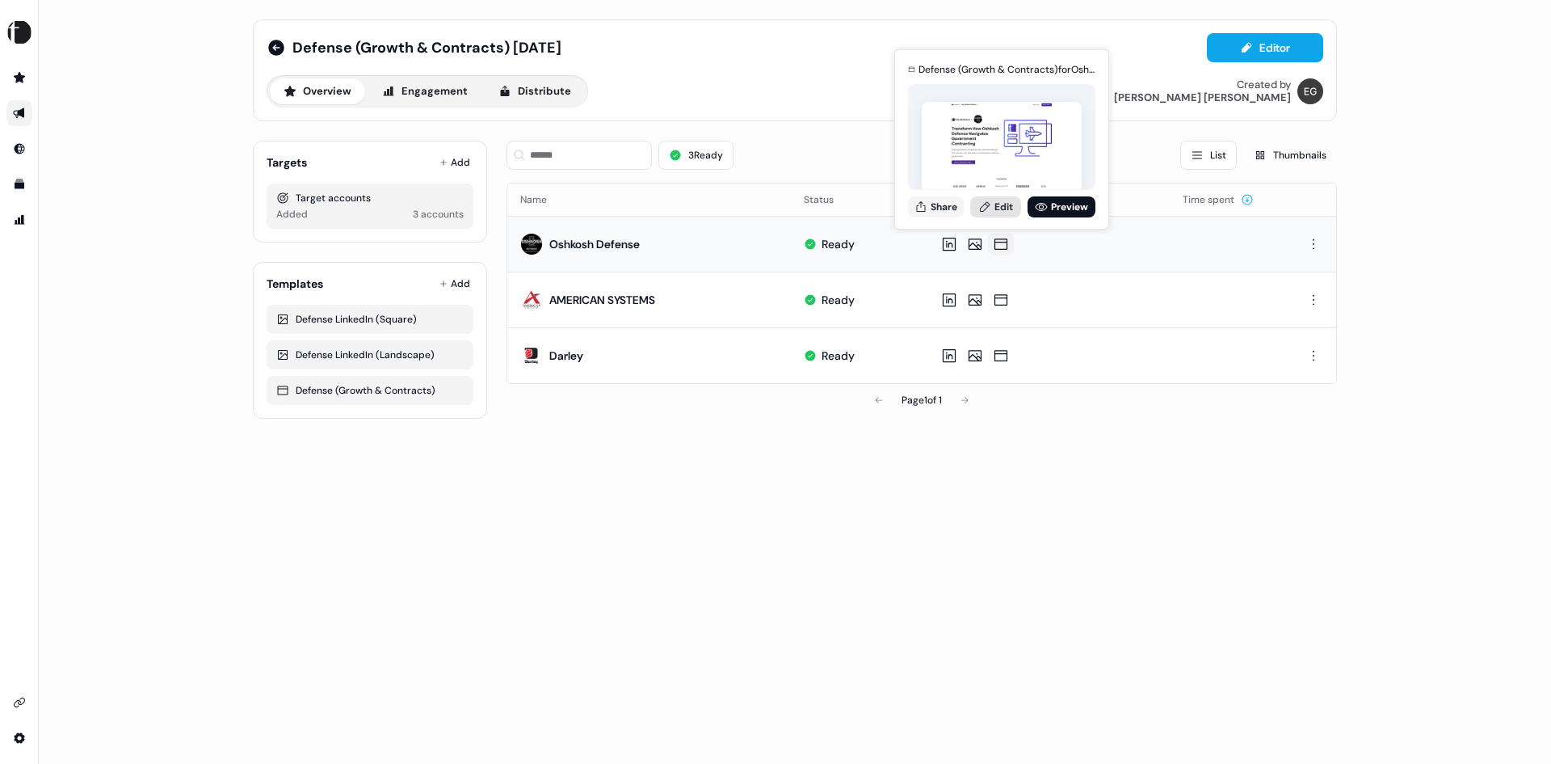
click at [1004, 211] on link "Edit" at bounding box center [995, 206] width 51 height 21
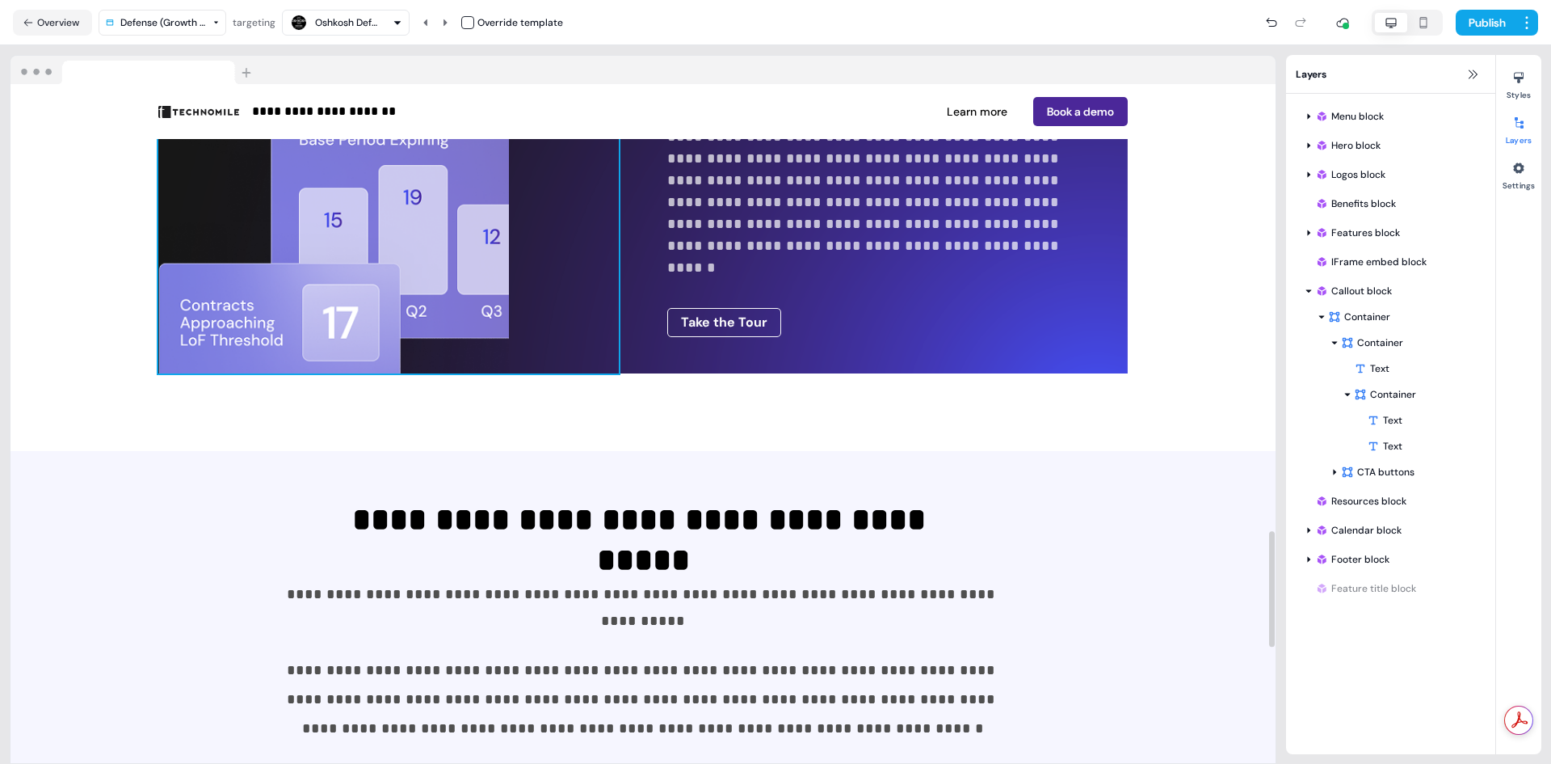
scroll to position [2666, 0]
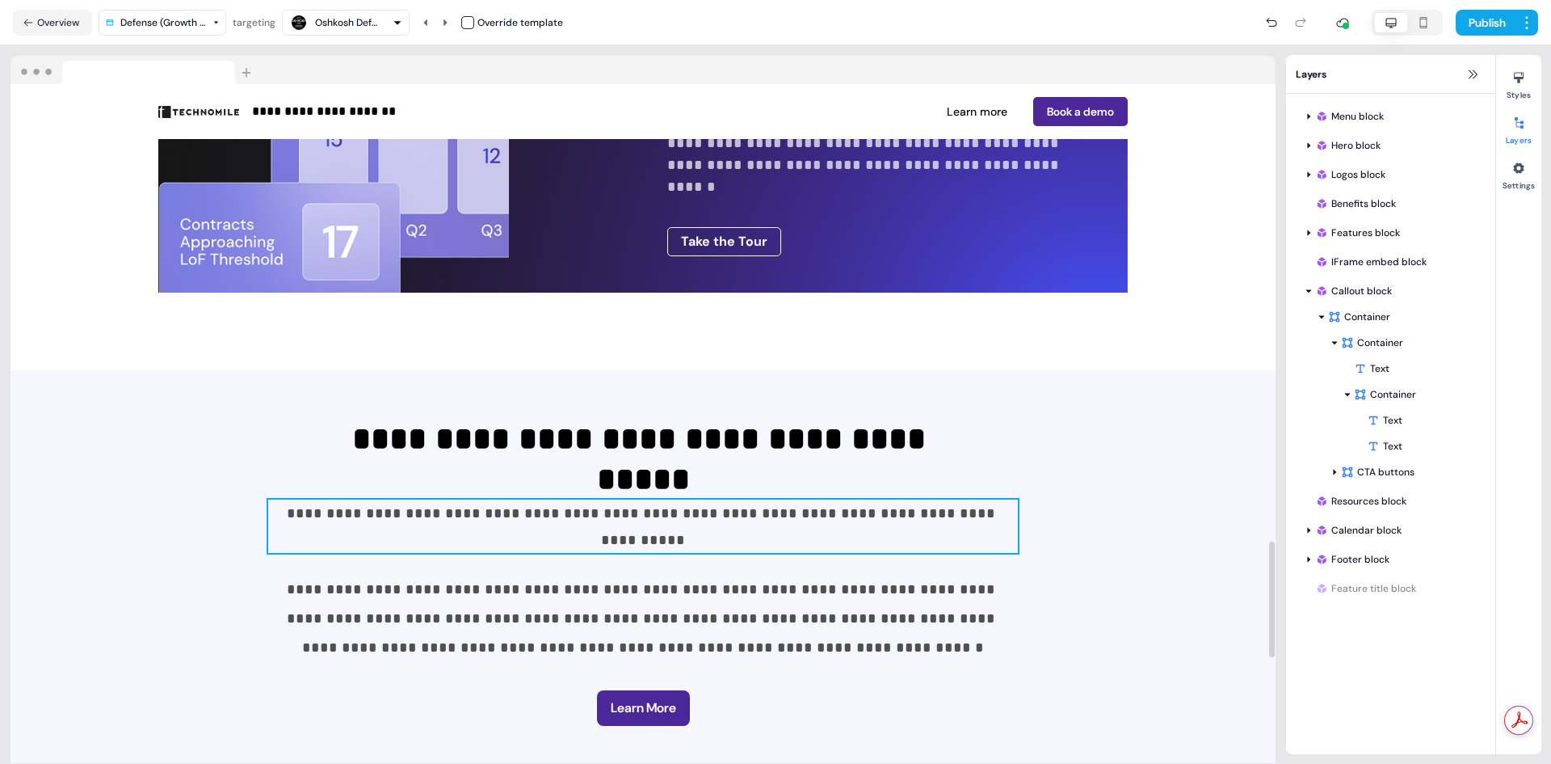
click at [811, 518] on span "**********" at bounding box center [643, 526] width 713 height 41
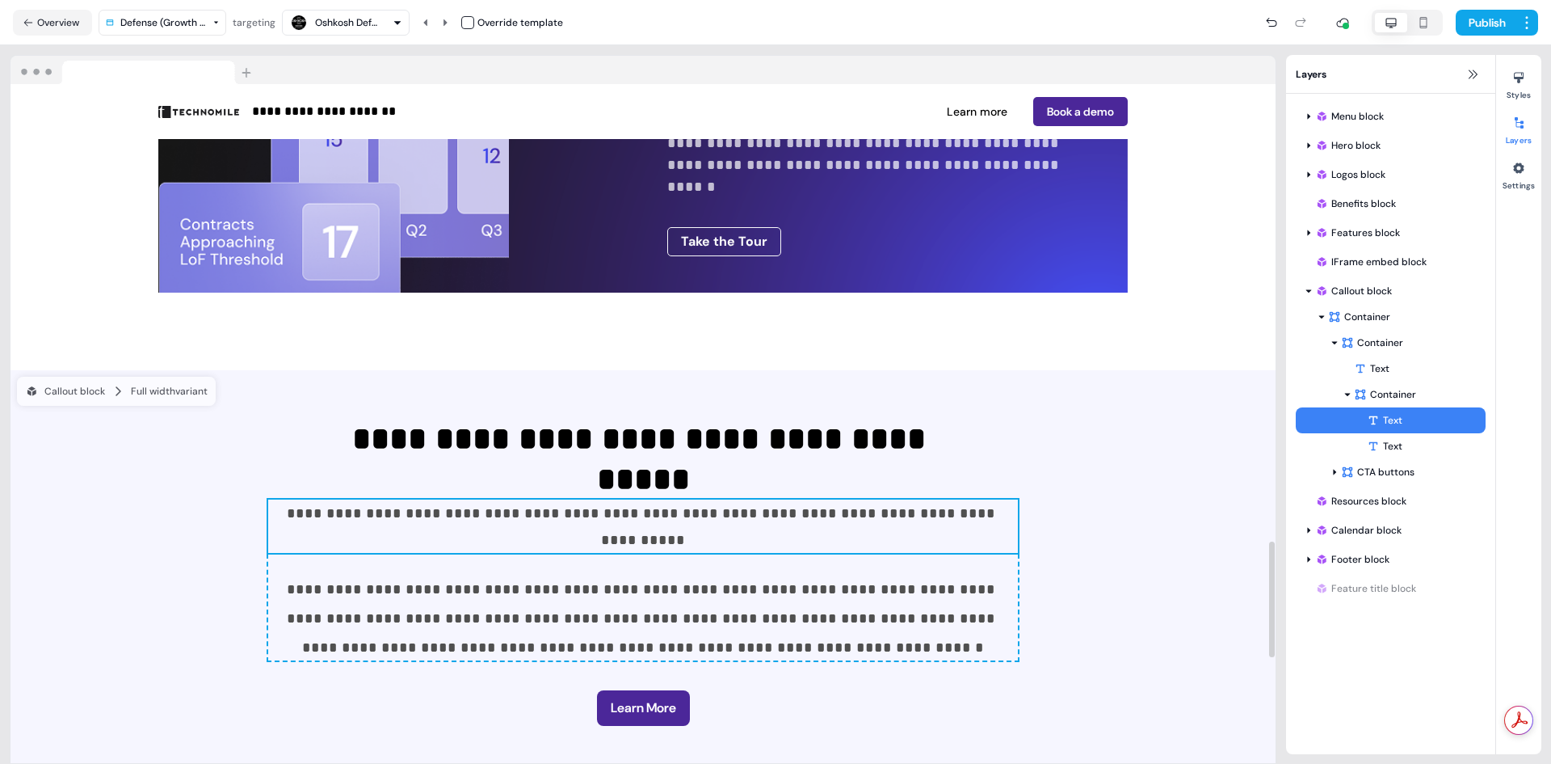
click at [960, 512] on p "**********" at bounding box center [643, 525] width 750 height 53
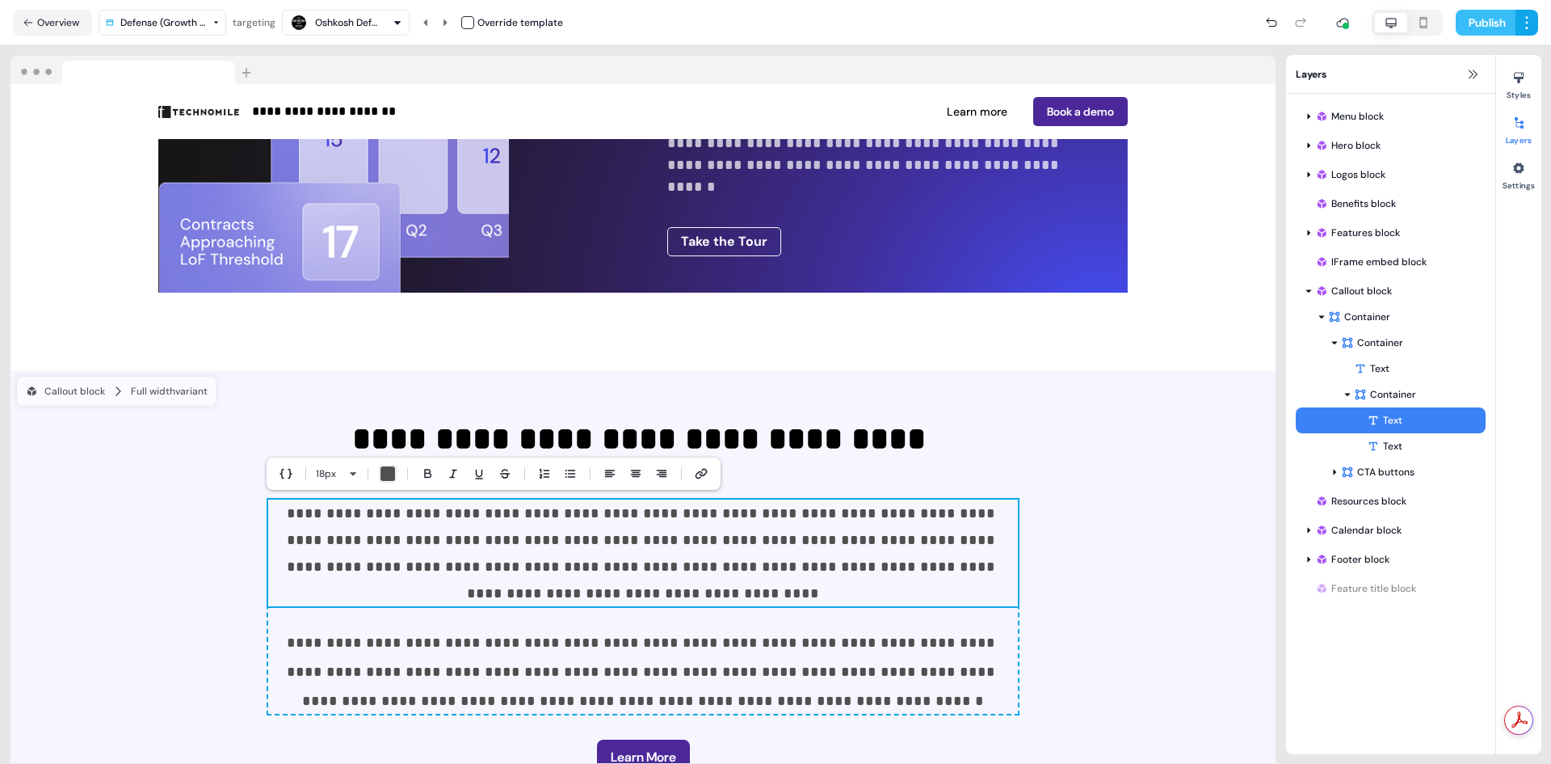
click at [1481, 17] on button "Publish" at bounding box center [1486, 23] width 60 height 26
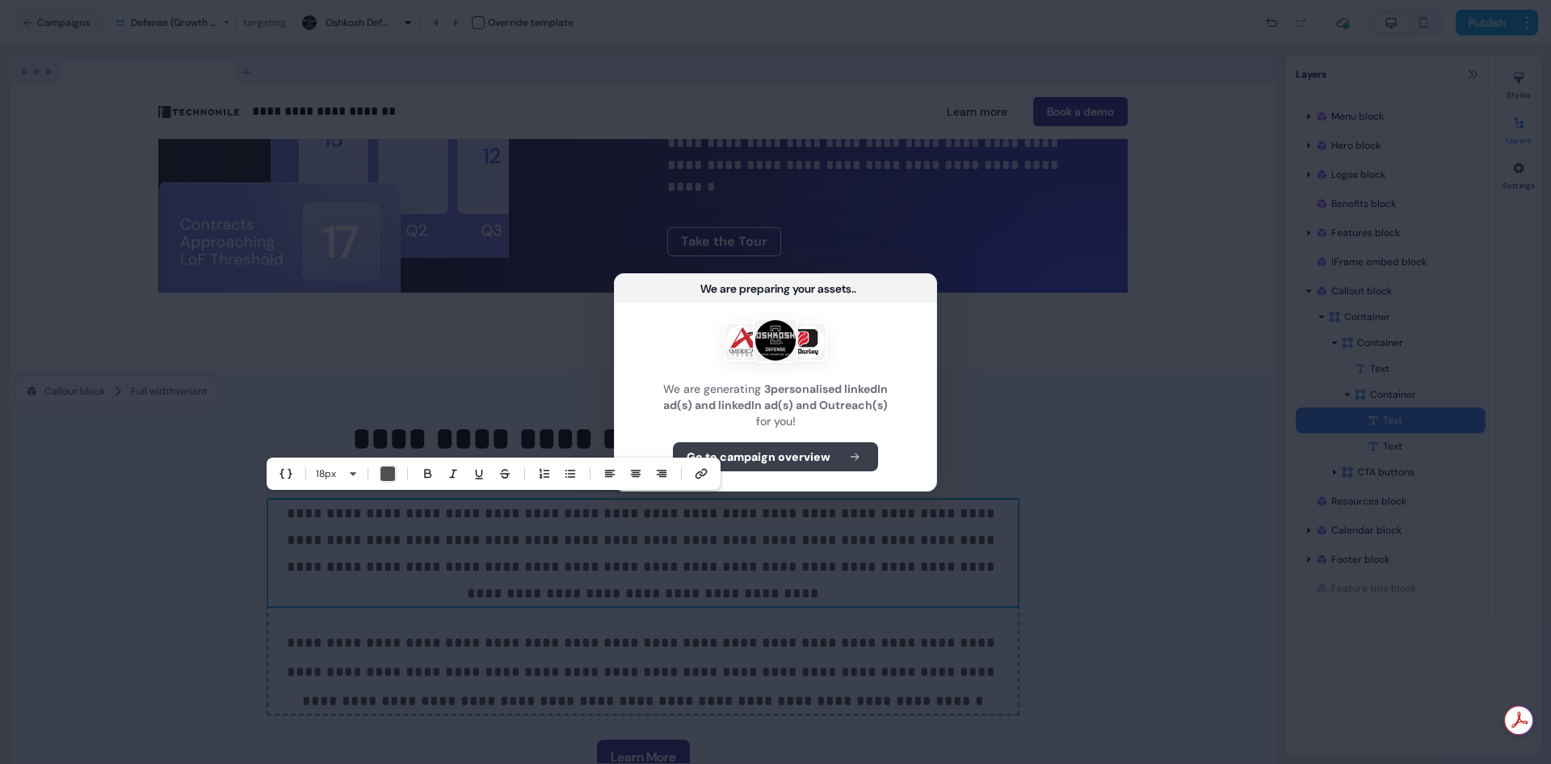
click at [789, 460] on b "Go to campaign overview" at bounding box center [759, 456] width 144 height 16
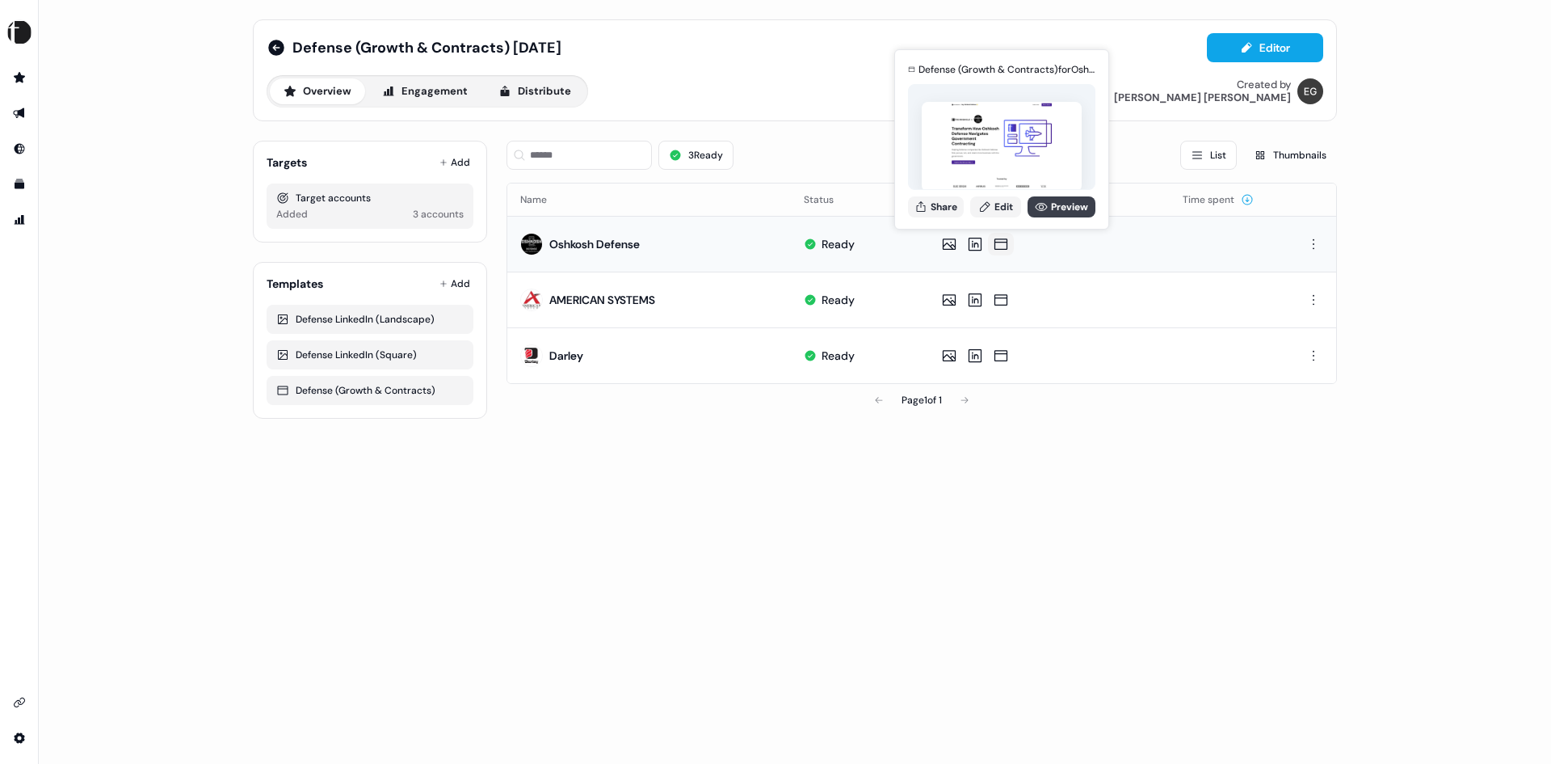
click at [1067, 207] on link "Preview" at bounding box center [1062, 206] width 68 height 21
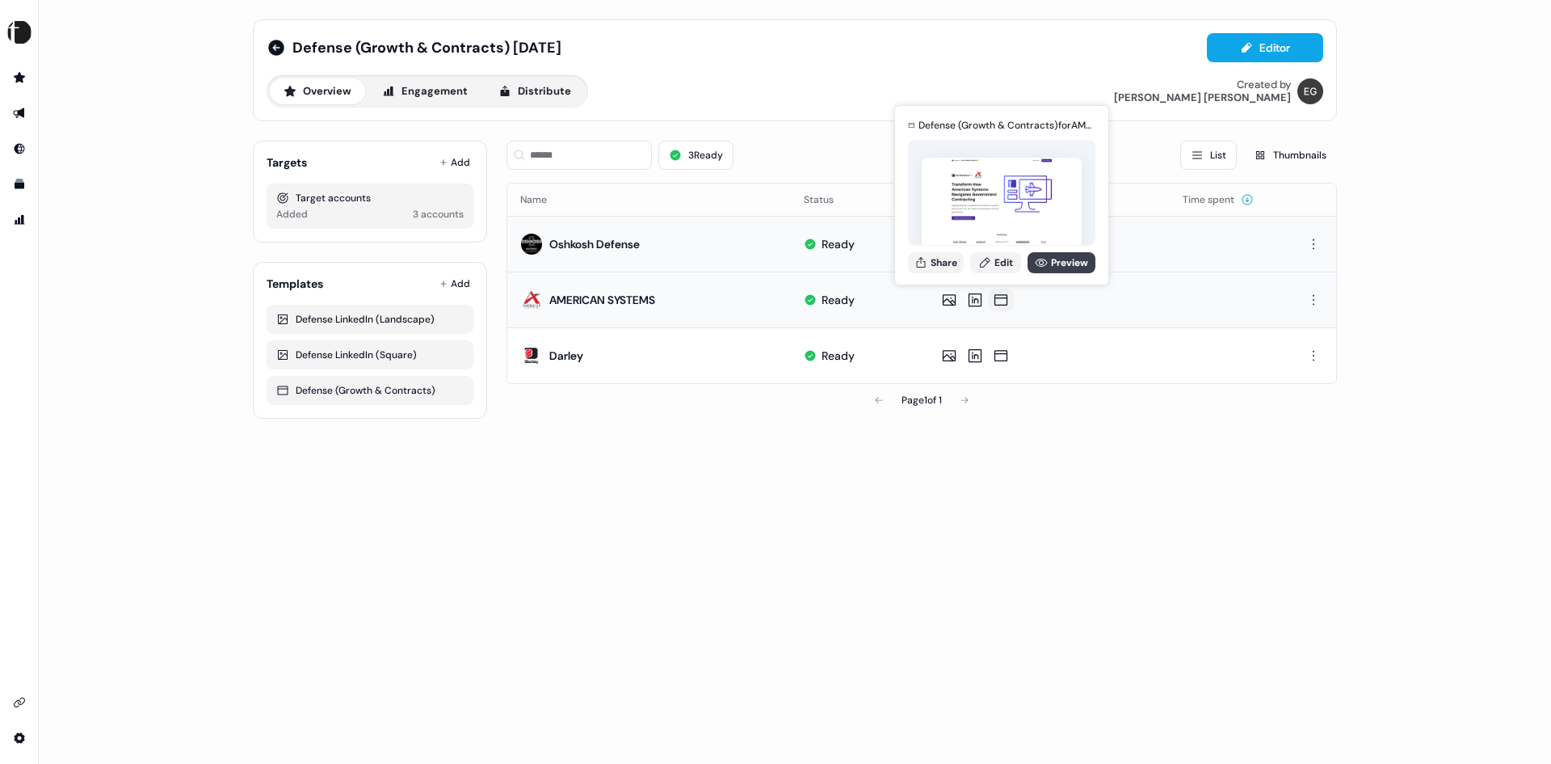
click at [1067, 266] on link "Preview" at bounding box center [1062, 262] width 68 height 21
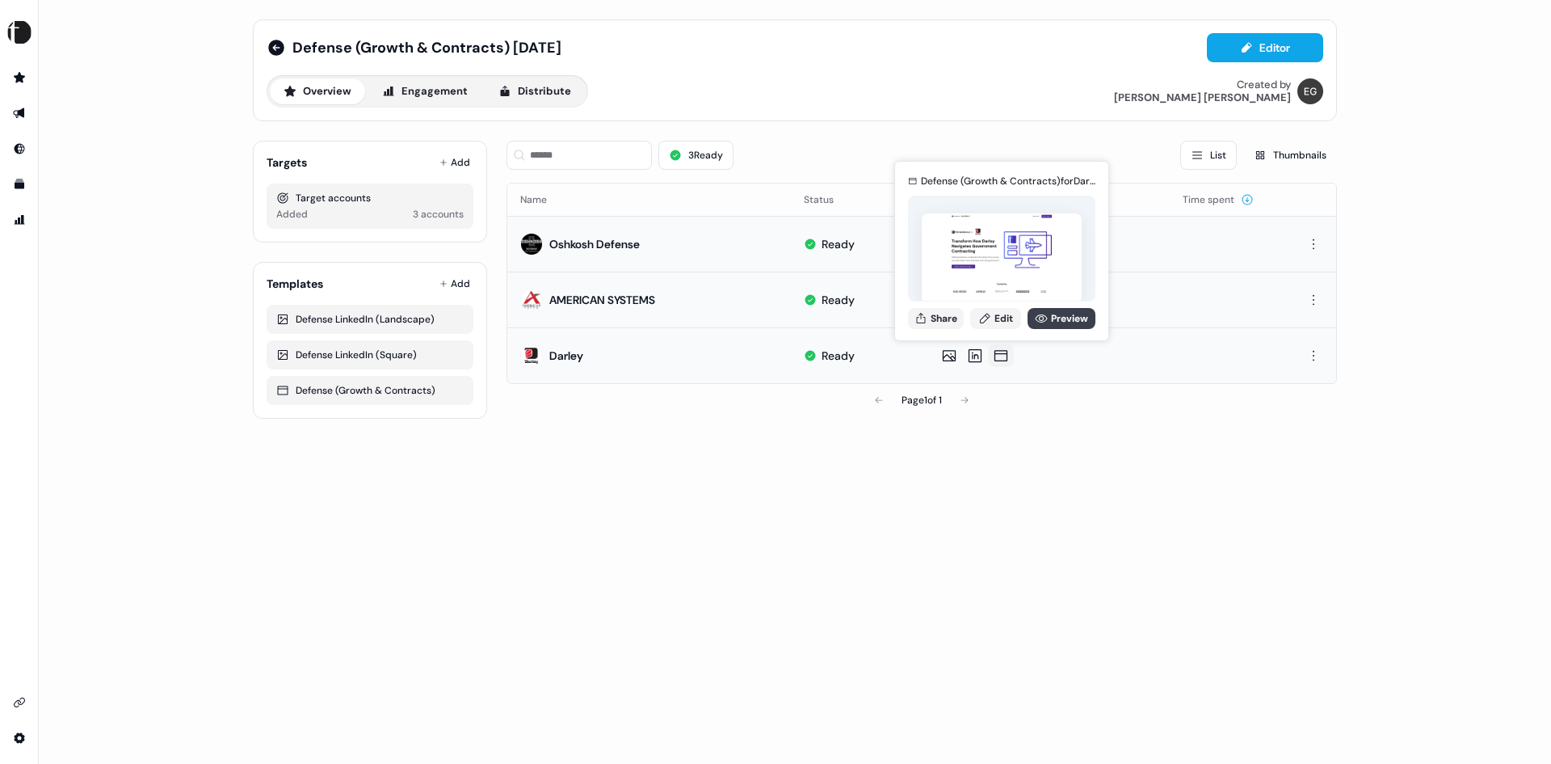
click at [1077, 322] on link "Preview" at bounding box center [1062, 318] width 68 height 21
click at [274, 47] on icon at bounding box center [276, 47] width 19 height 19
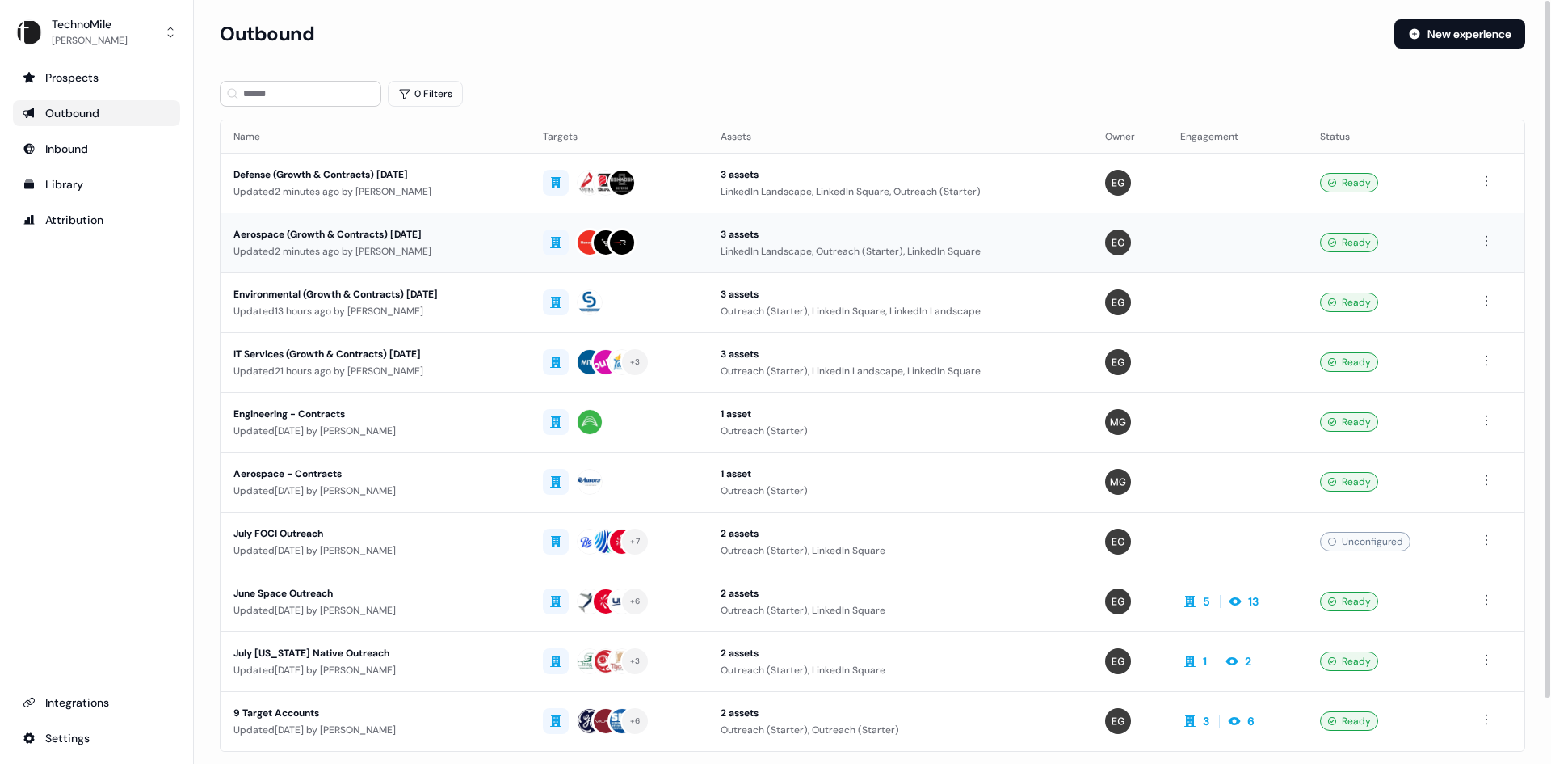
click at [445, 228] on div "Aerospace (Growth & Contracts) September 2025" at bounding box center [376, 234] width 284 height 16
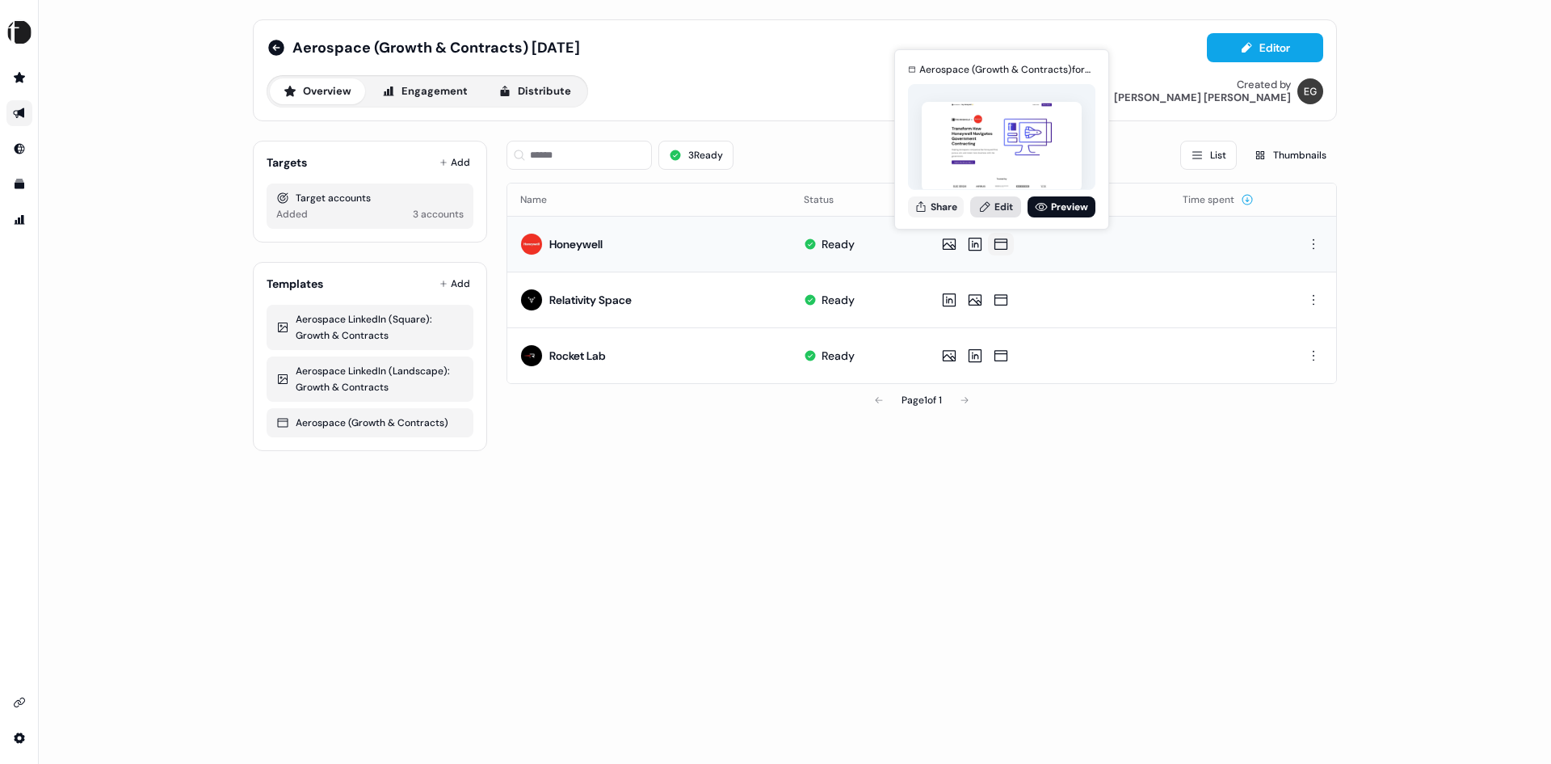
click at [1002, 208] on link "Edit" at bounding box center [995, 206] width 51 height 21
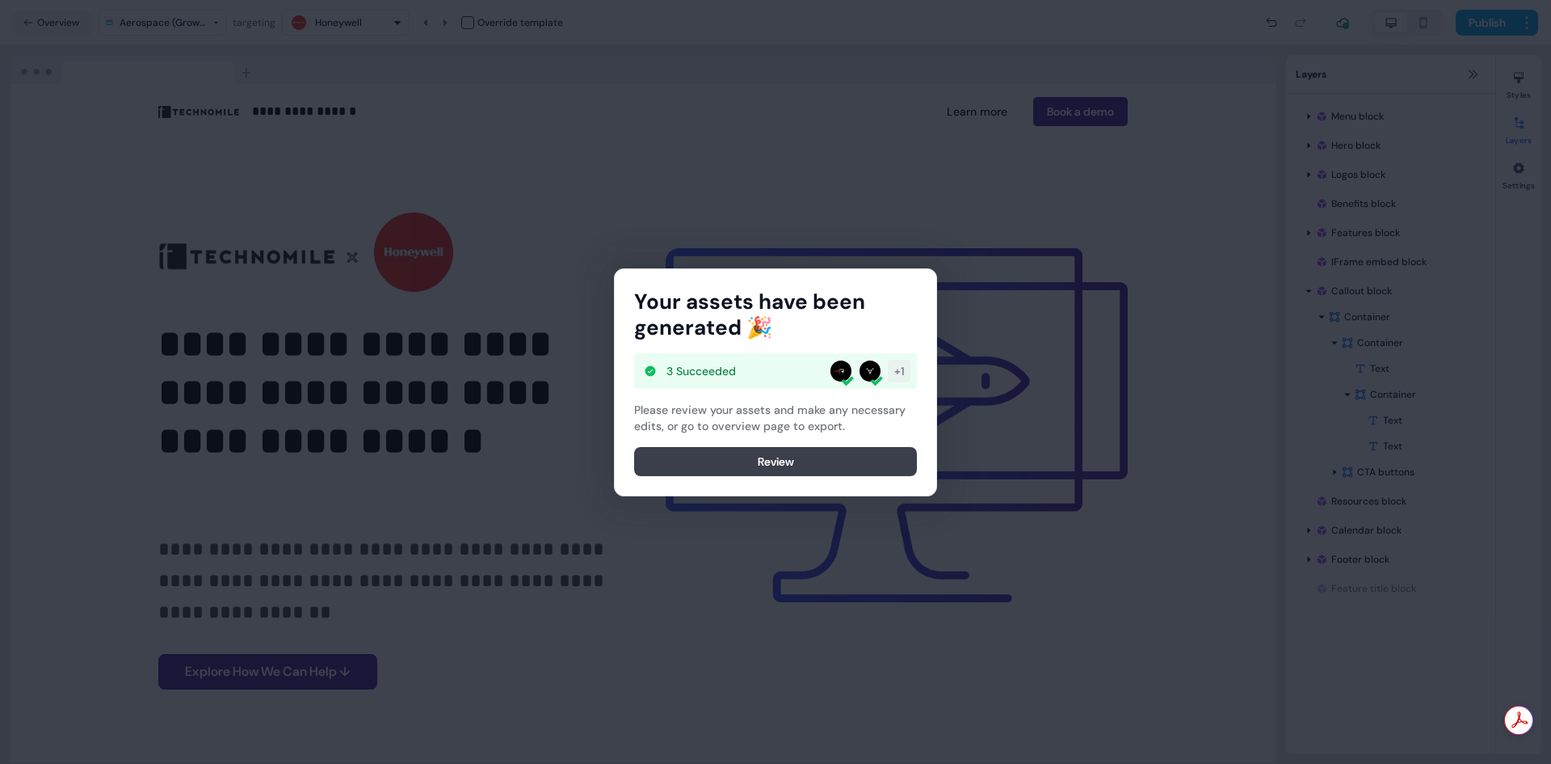
click at [773, 461] on button "Review" at bounding box center [775, 461] width 283 height 29
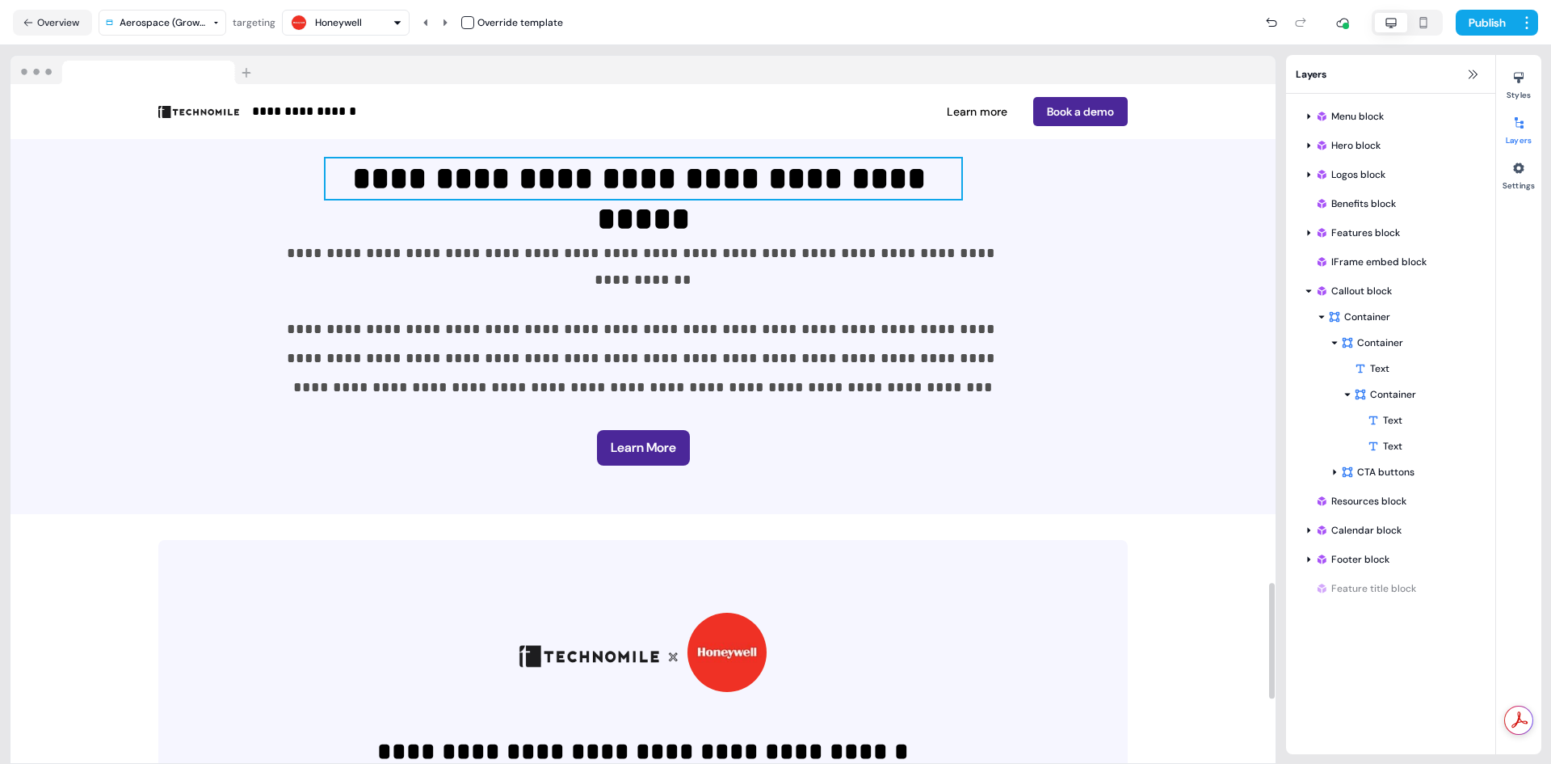
scroll to position [2828, 0]
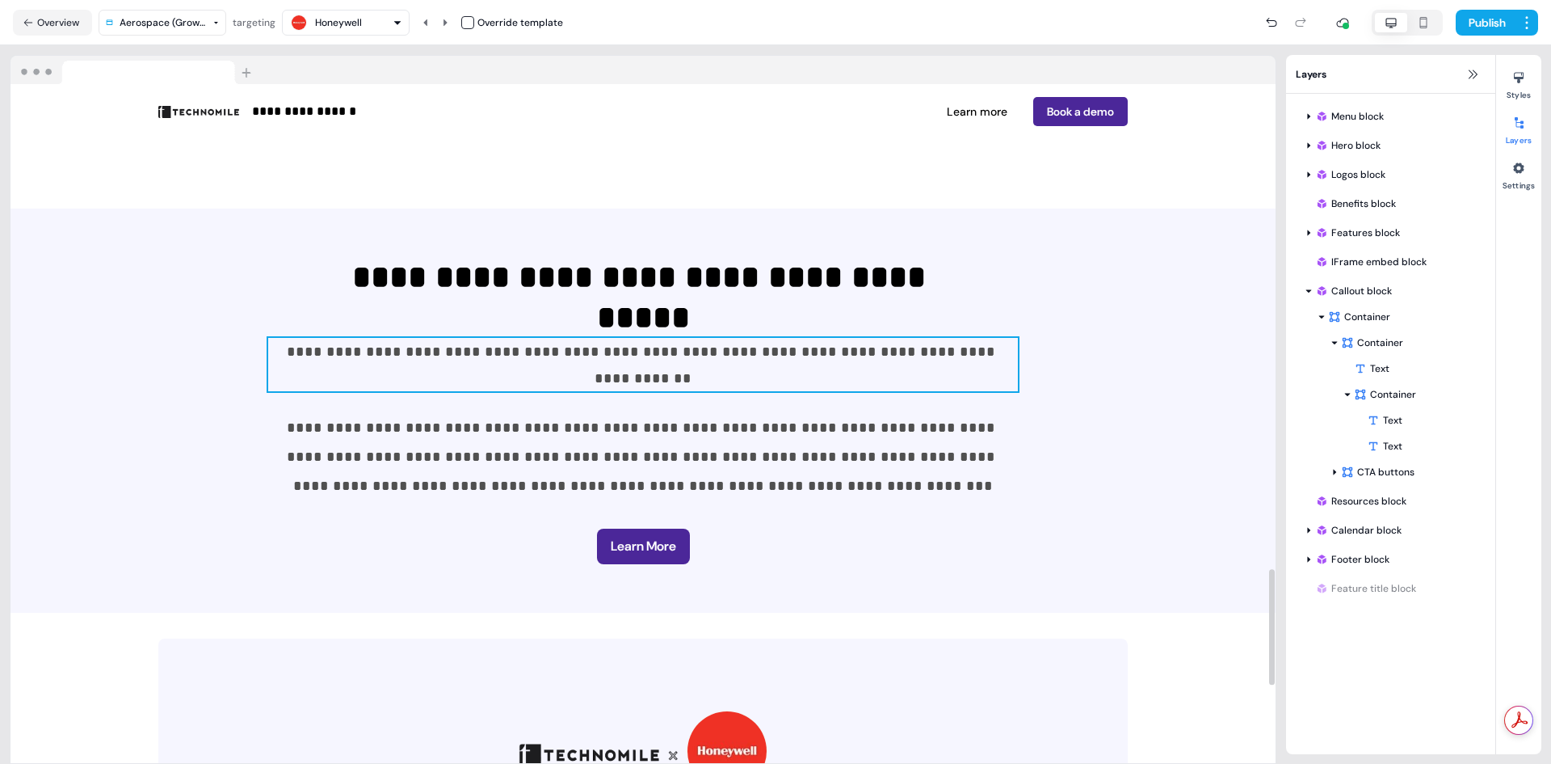
click at [917, 346] on span "**********" at bounding box center [643, 364] width 713 height 41
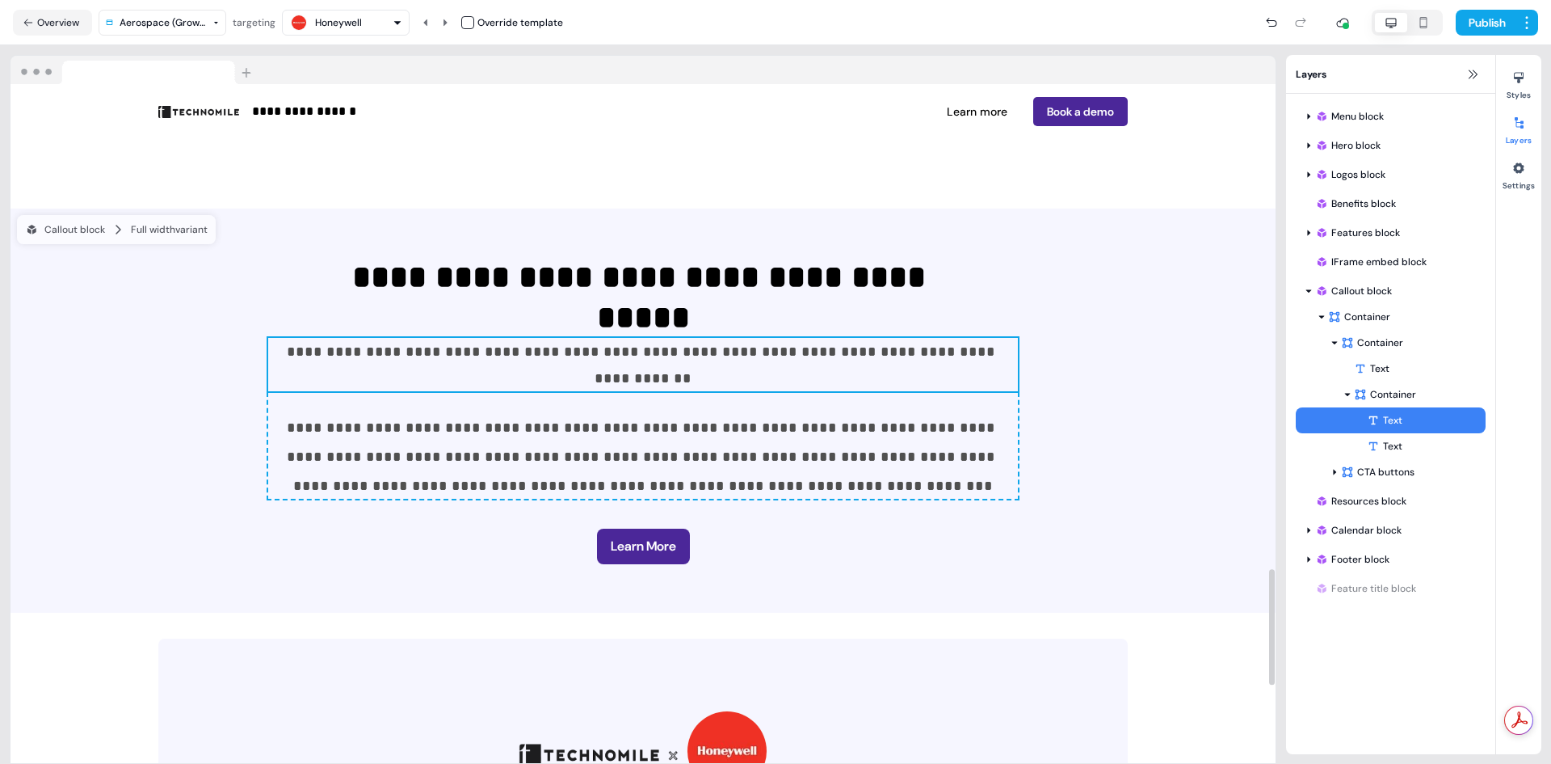
click at [965, 348] on p "**********" at bounding box center [643, 364] width 750 height 53
click at [644, 351] on span "**********" at bounding box center [643, 364] width 713 height 41
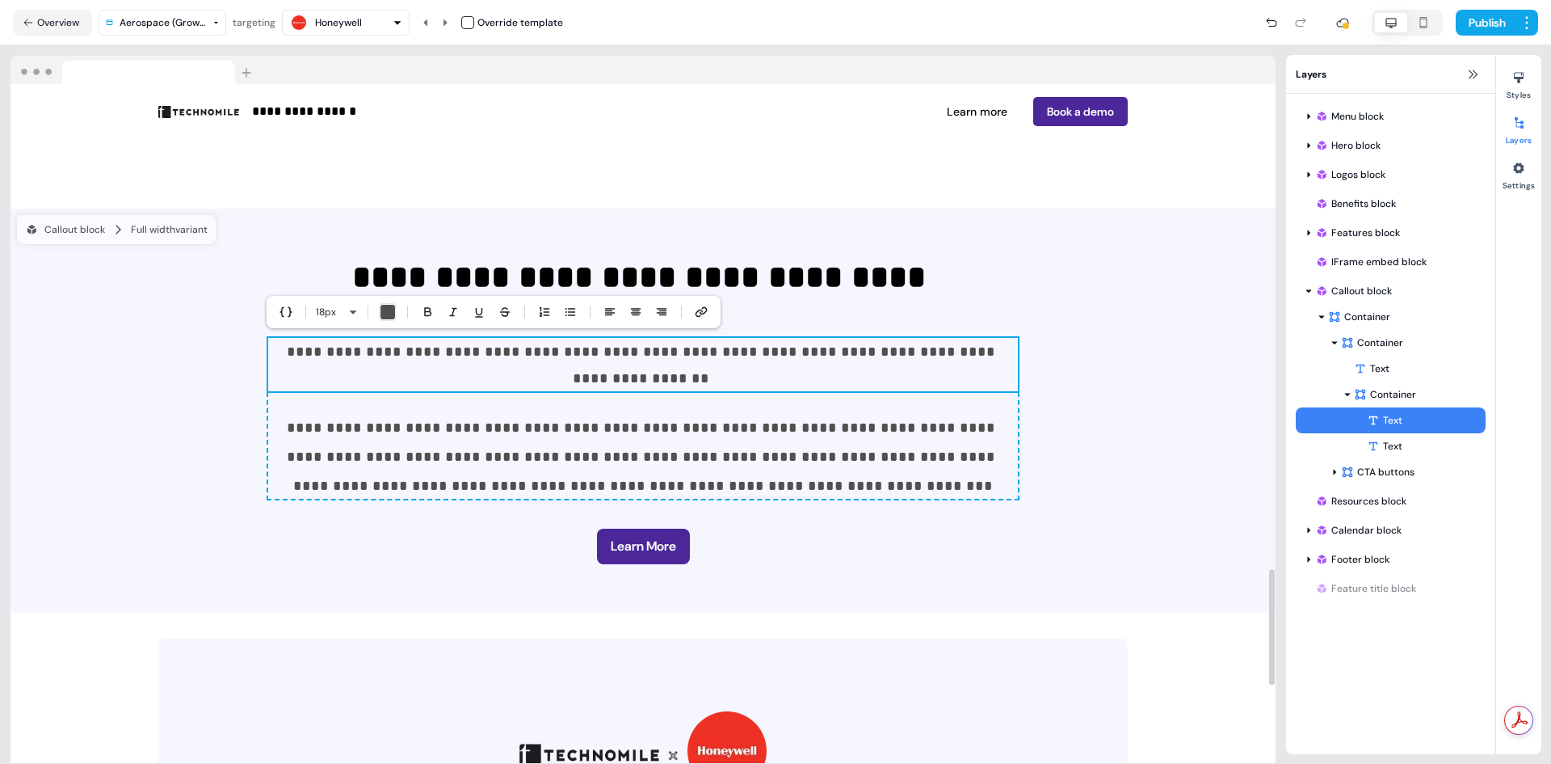
click at [982, 349] on p "**********" at bounding box center [643, 364] width 750 height 53
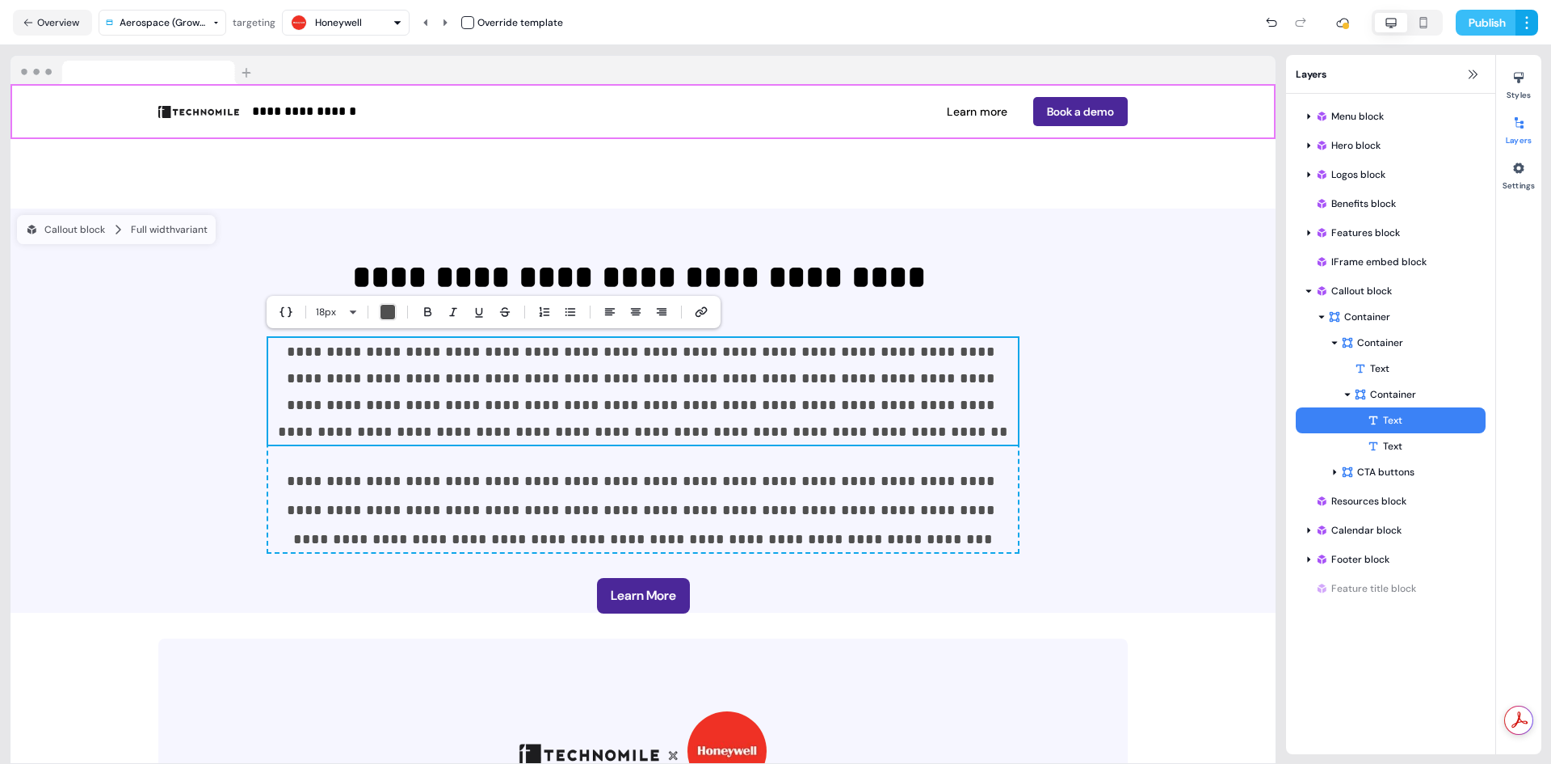
click at [1484, 23] on button "Publish" at bounding box center [1486, 23] width 60 height 26
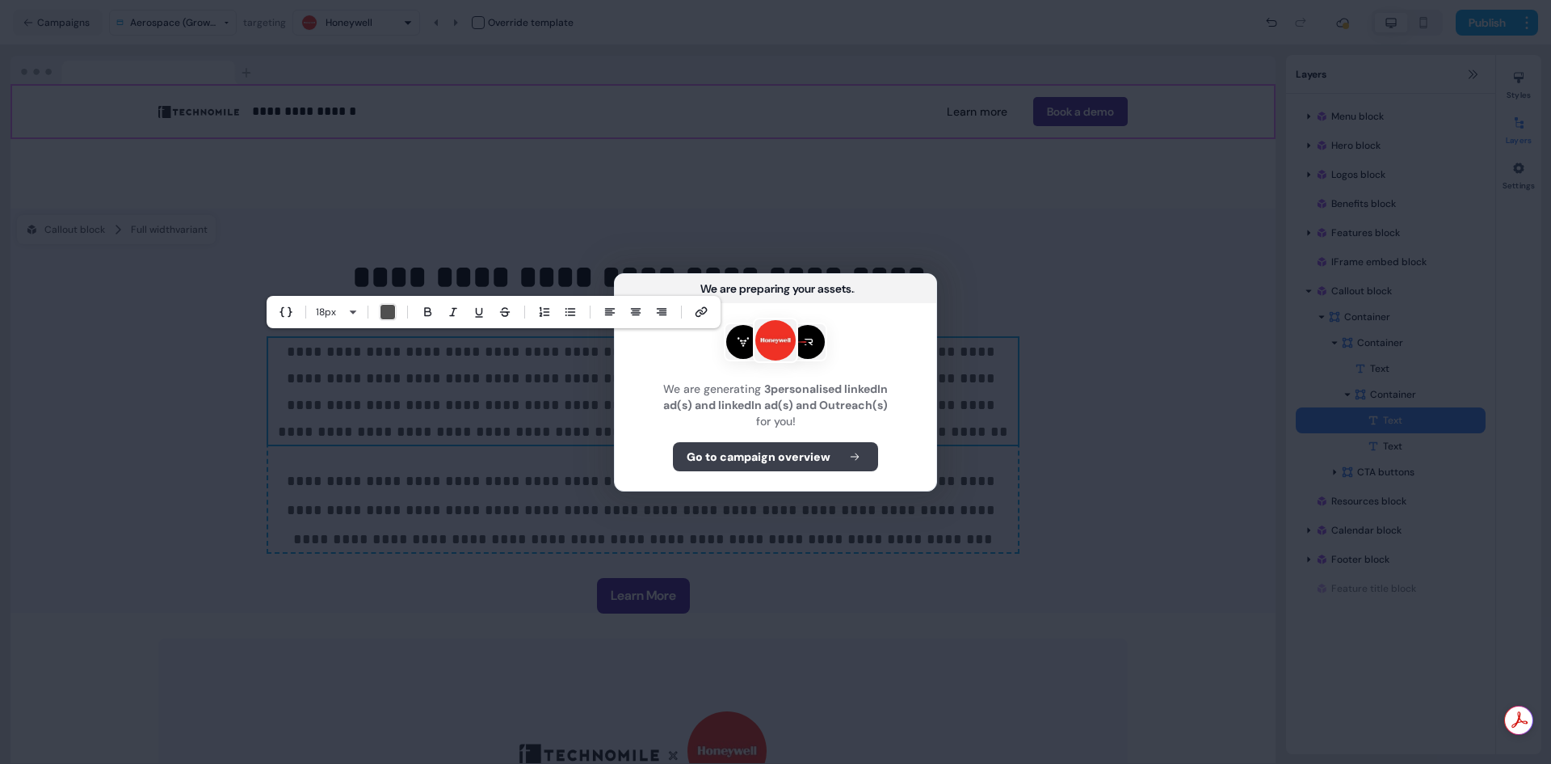
click at [781, 456] on b "Go to campaign overview" at bounding box center [759, 456] width 144 height 16
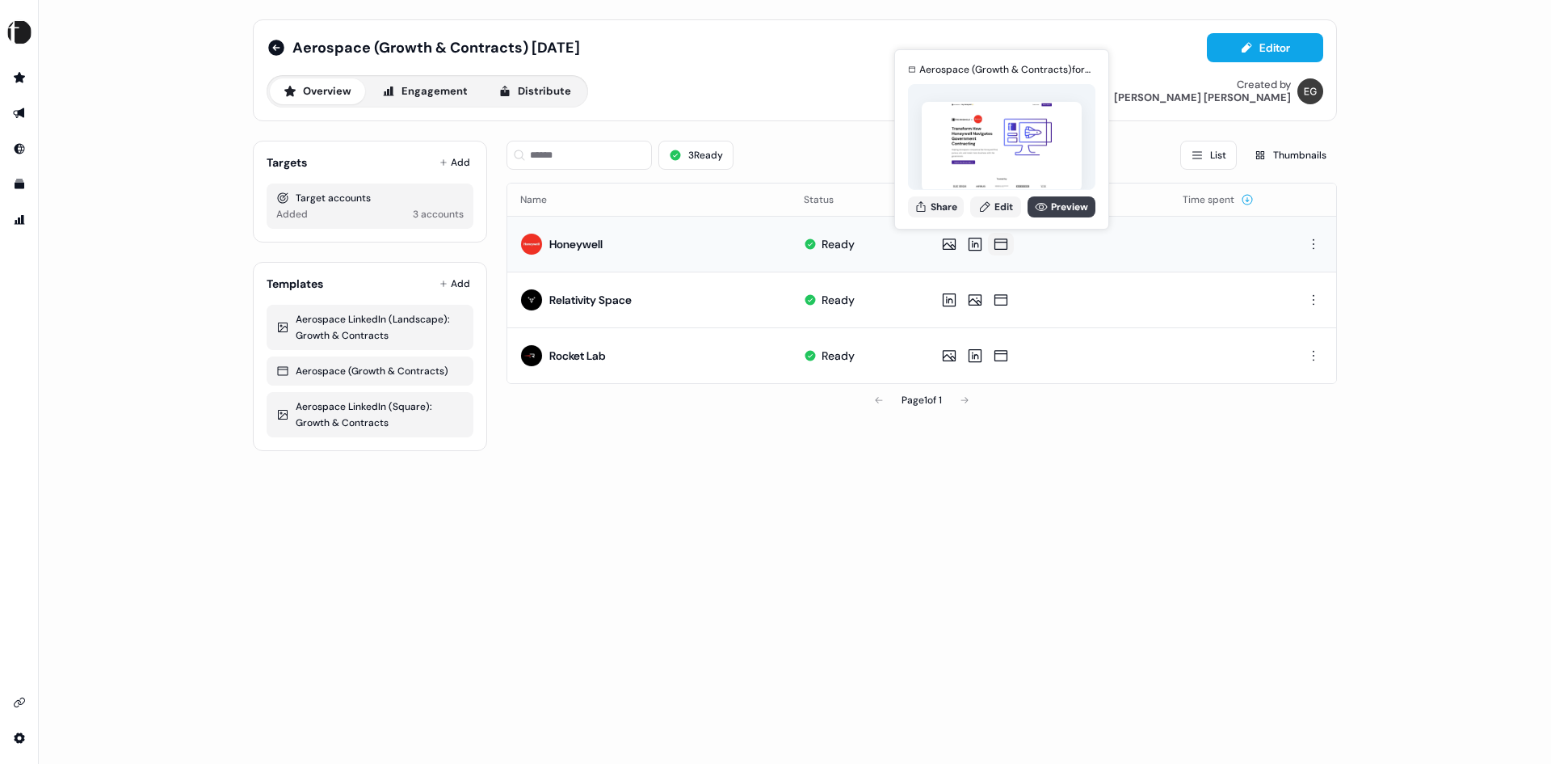
click at [1077, 211] on link "Preview" at bounding box center [1062, 206] width 68 height 21
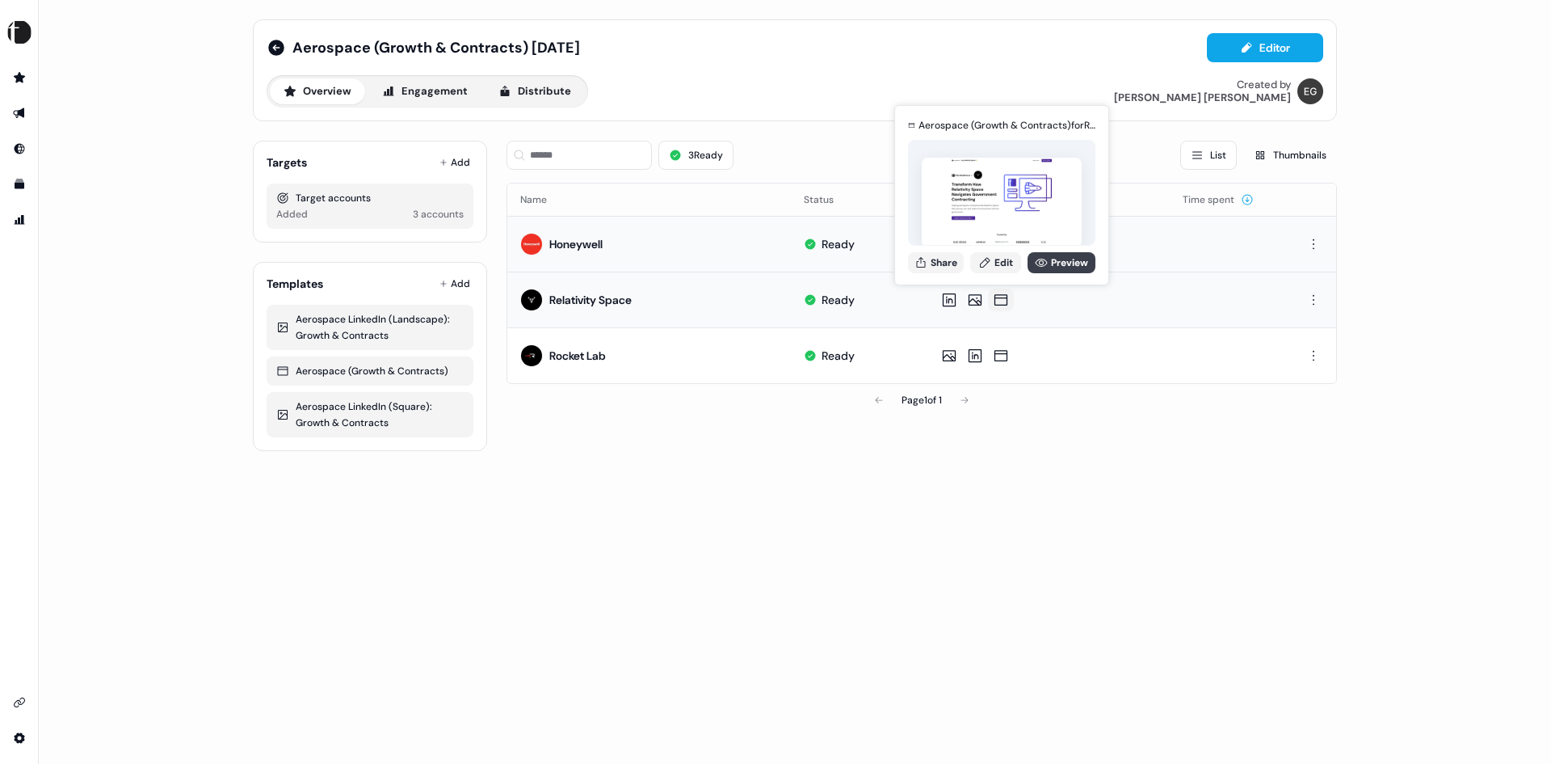
click at [1058, 268] on link "Preview" at bounding box center [1062, 262] width 68 height 21
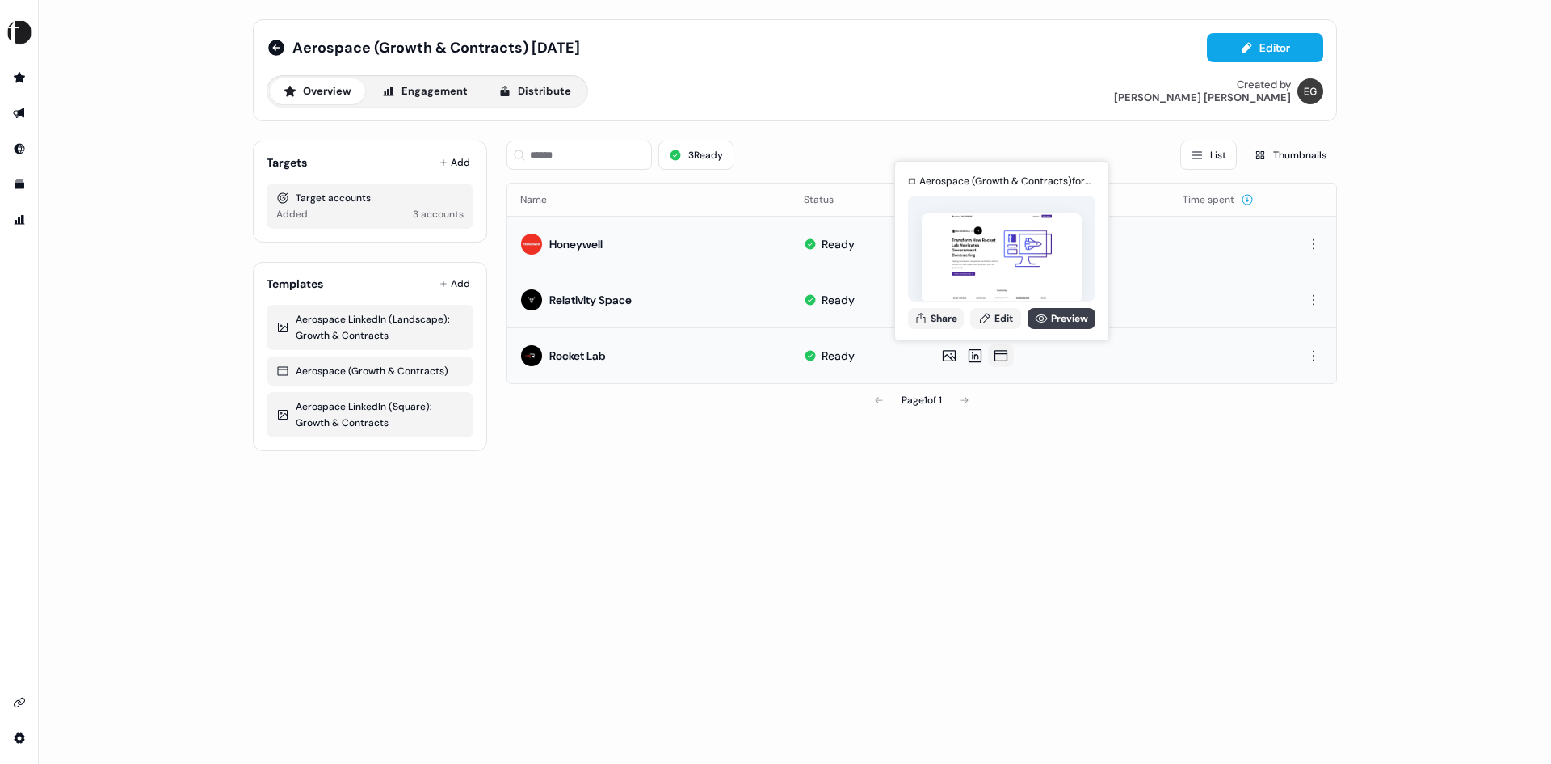
click at [1079, 315] on link "Preview" at bounding box center [1062, 318] width 68 height 21
click at [270, 44] on icon at bounding box center [276, 48] width 16 height 16
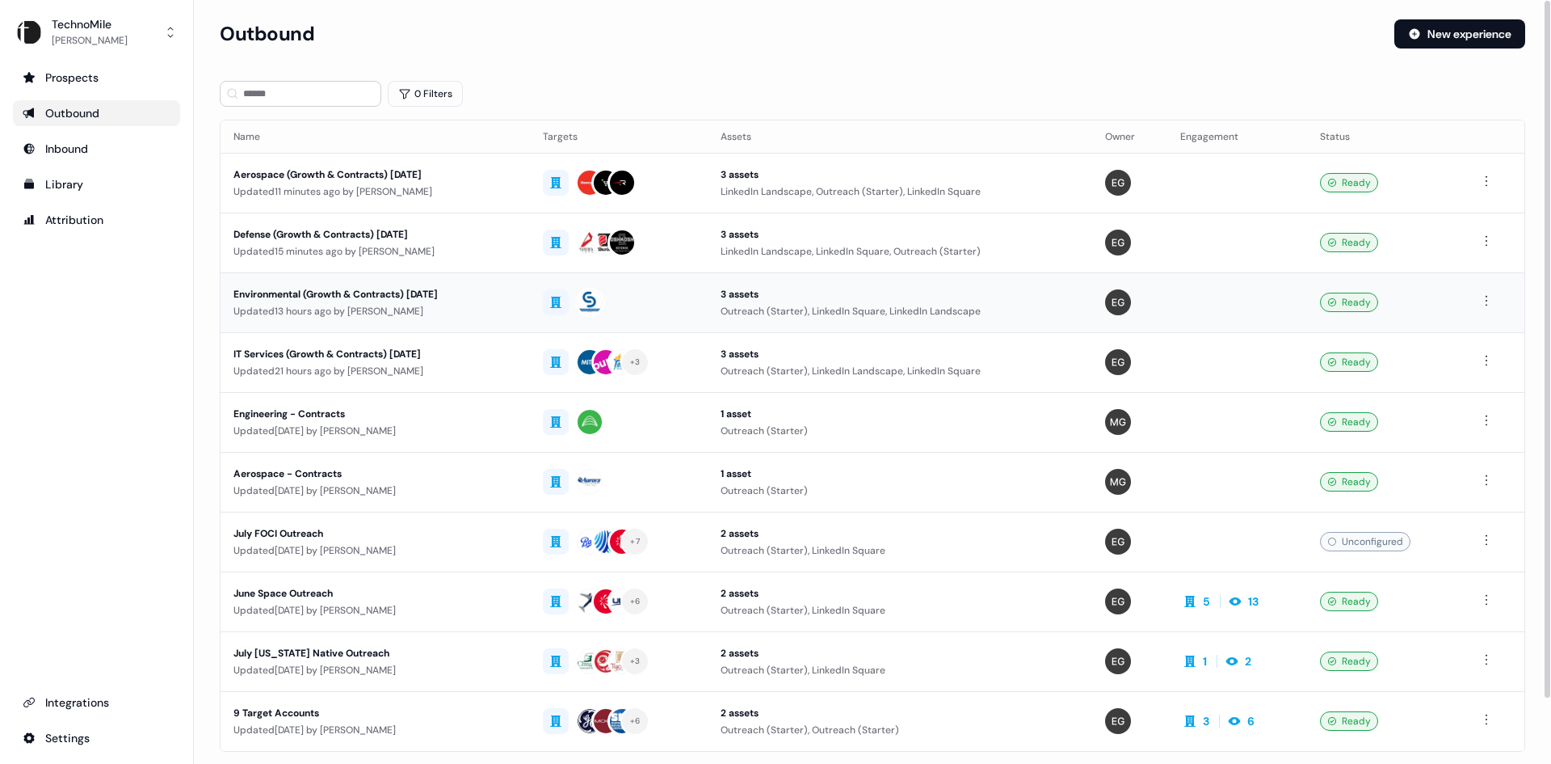
click at [517, 309] on div "Updated 13 hours ago by Erica Gannon" at bounding box center [376, 311] width 284 height 16
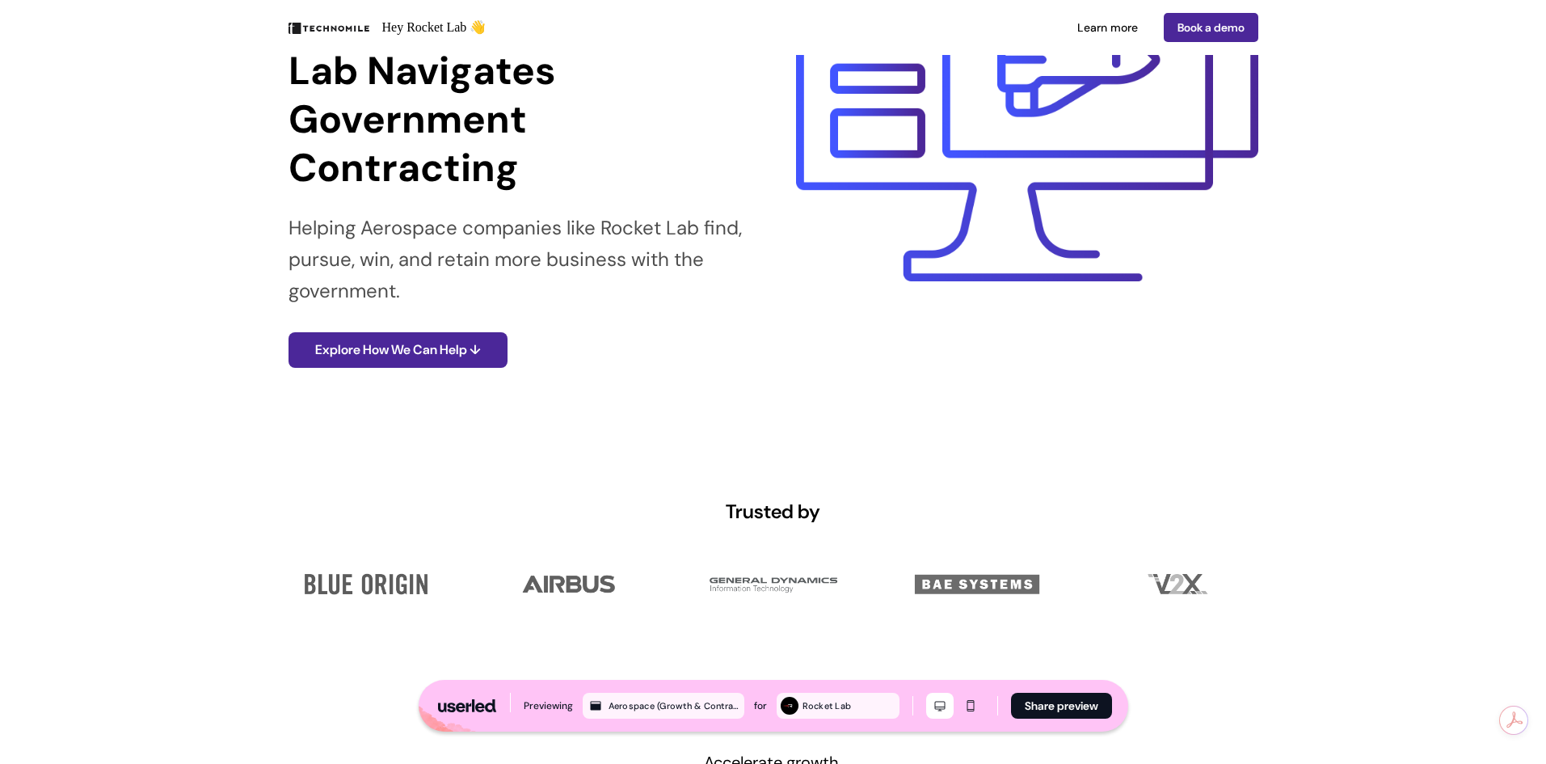
scroll to position [242, 0]
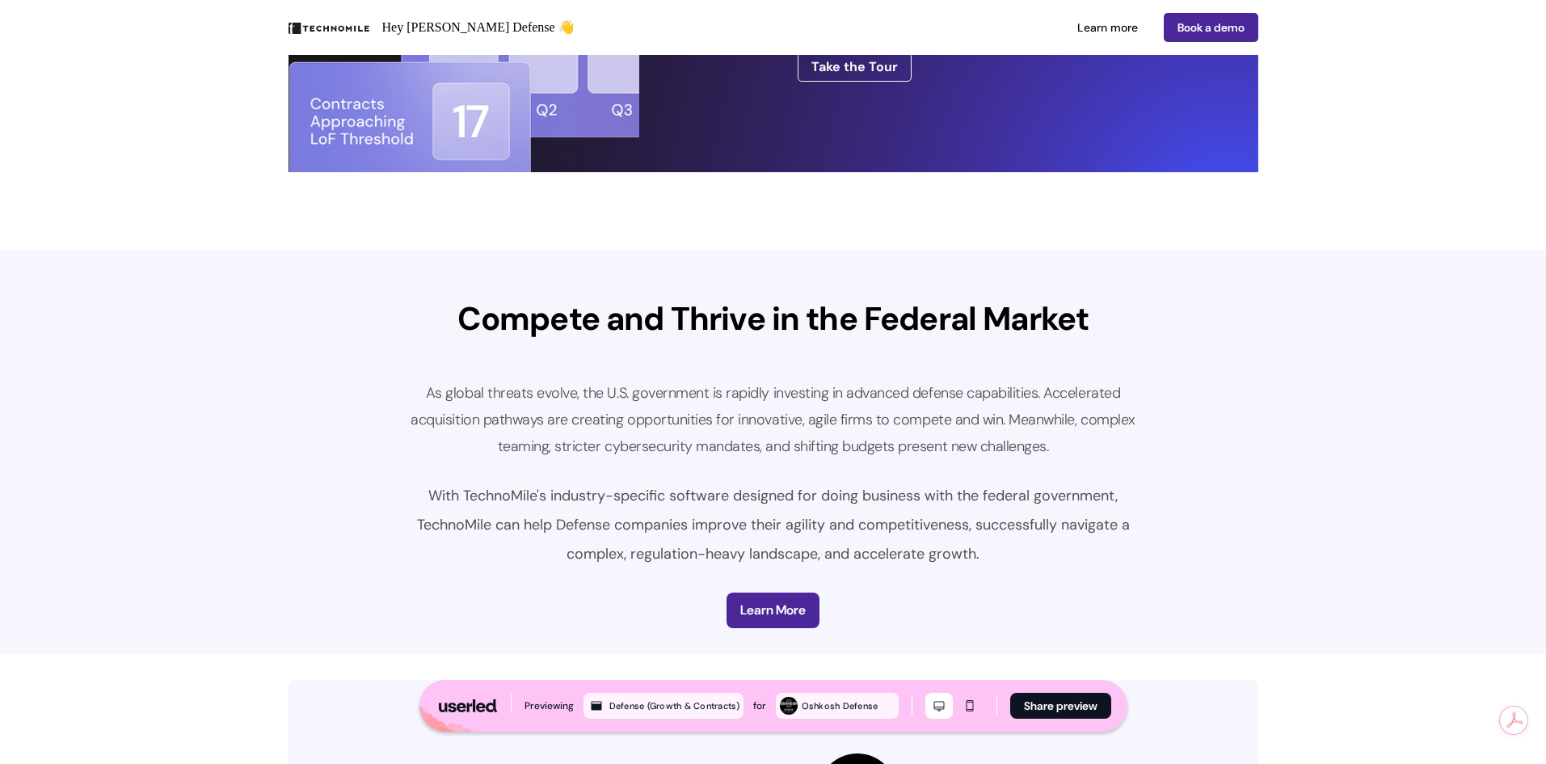
scroll to position [2828, 0]
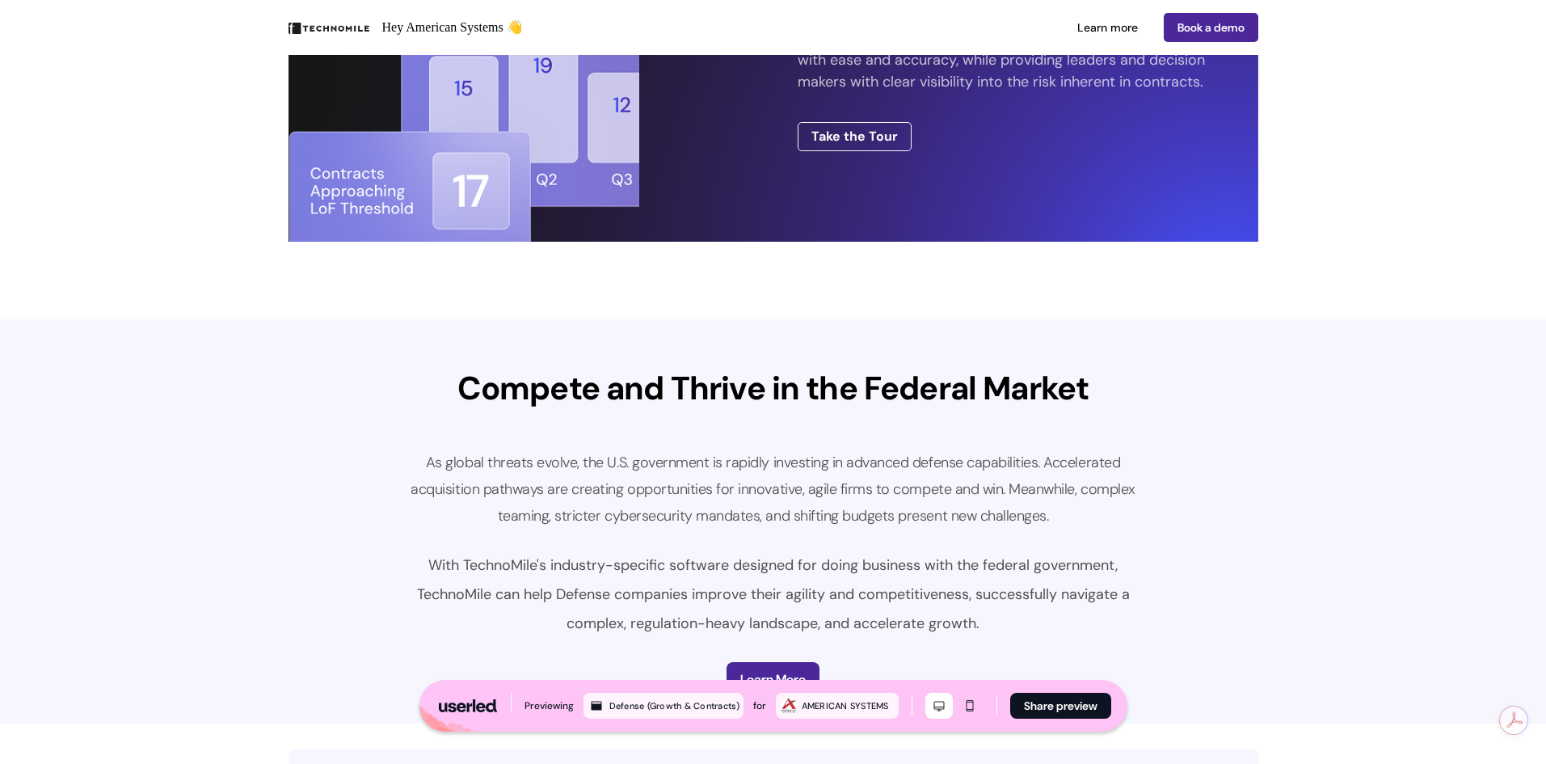
scroll to position [2828, 0]
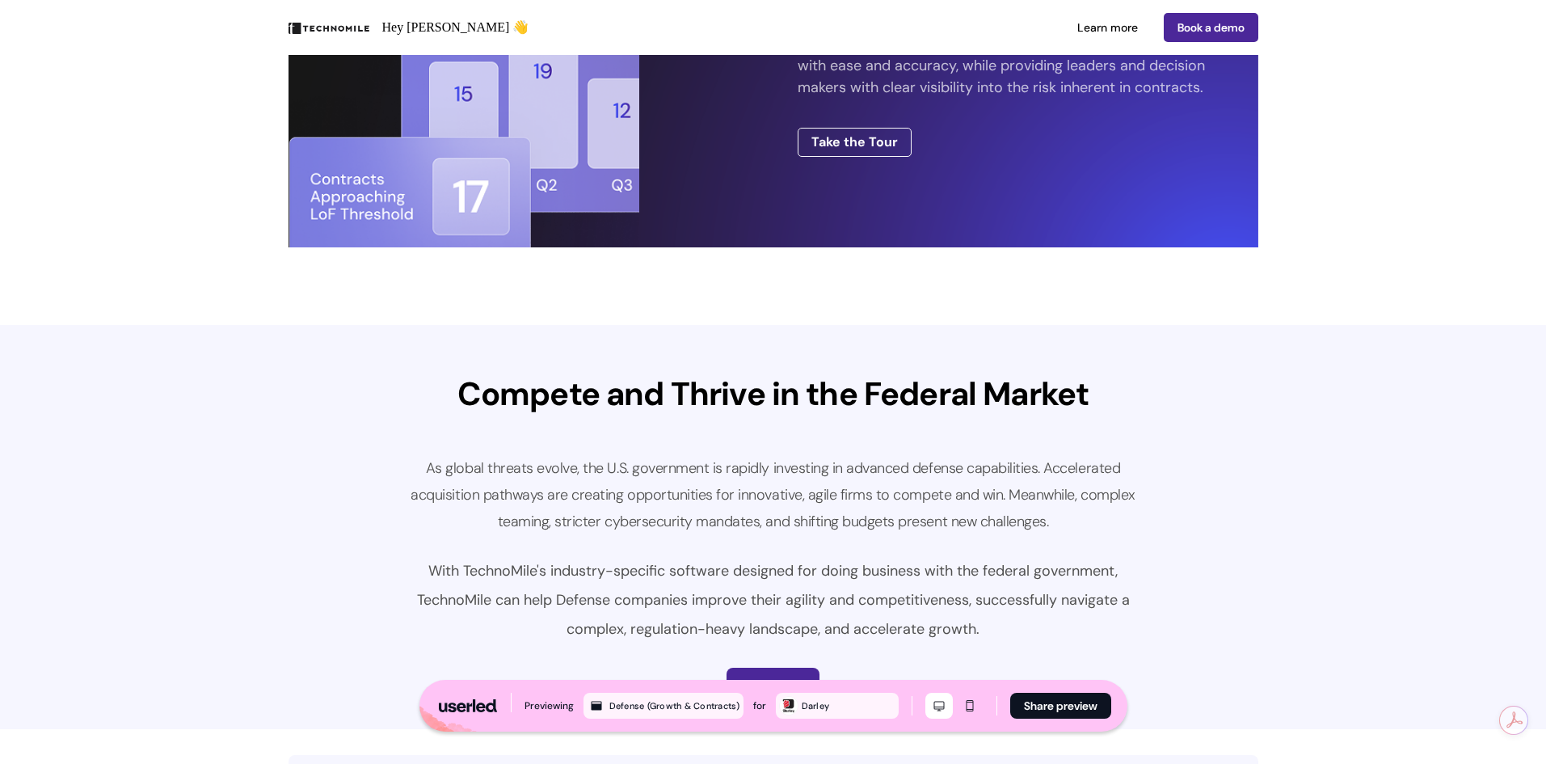
scroll to position [2747, 0]
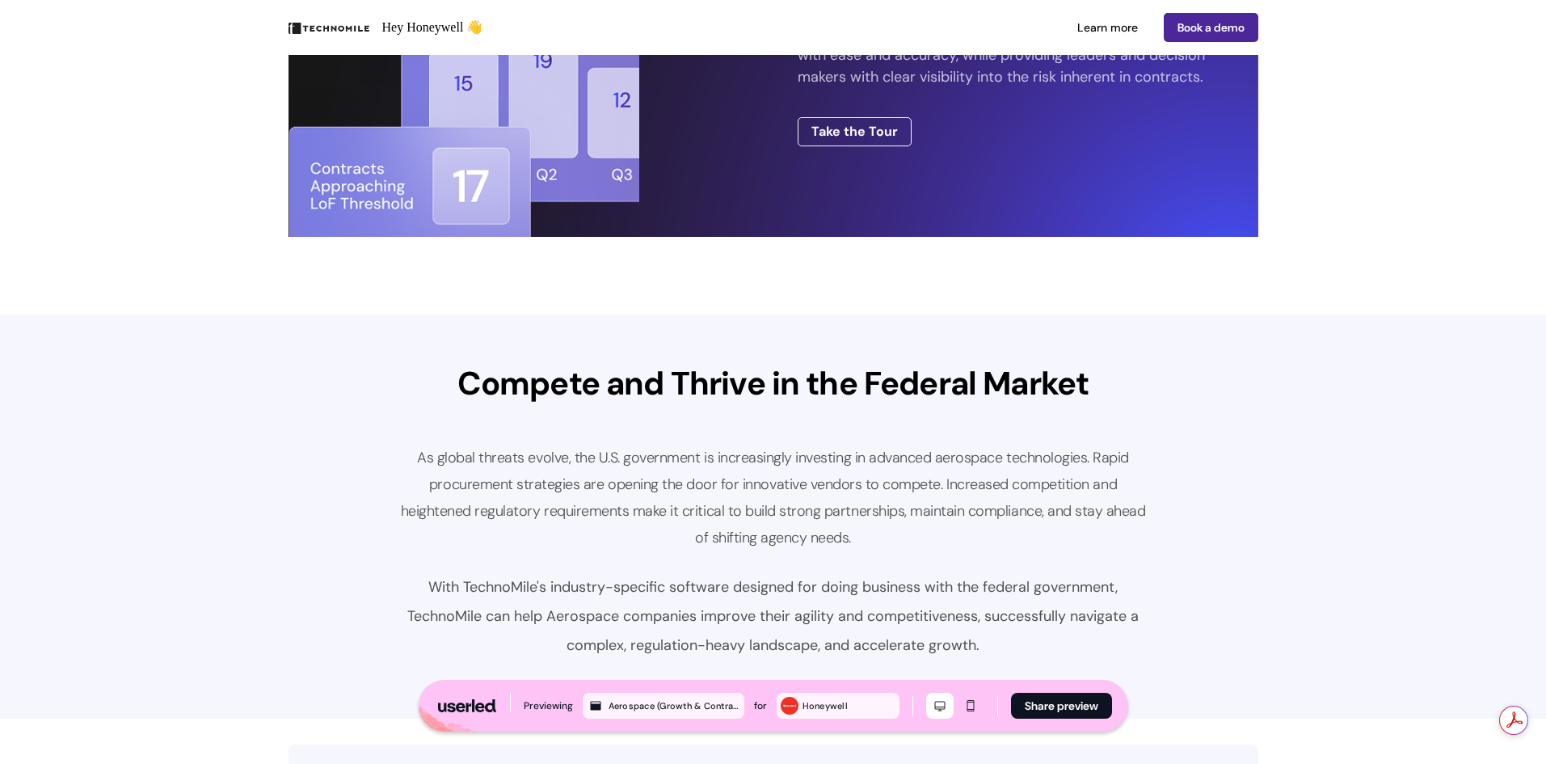
scroll to position [2666, 0]
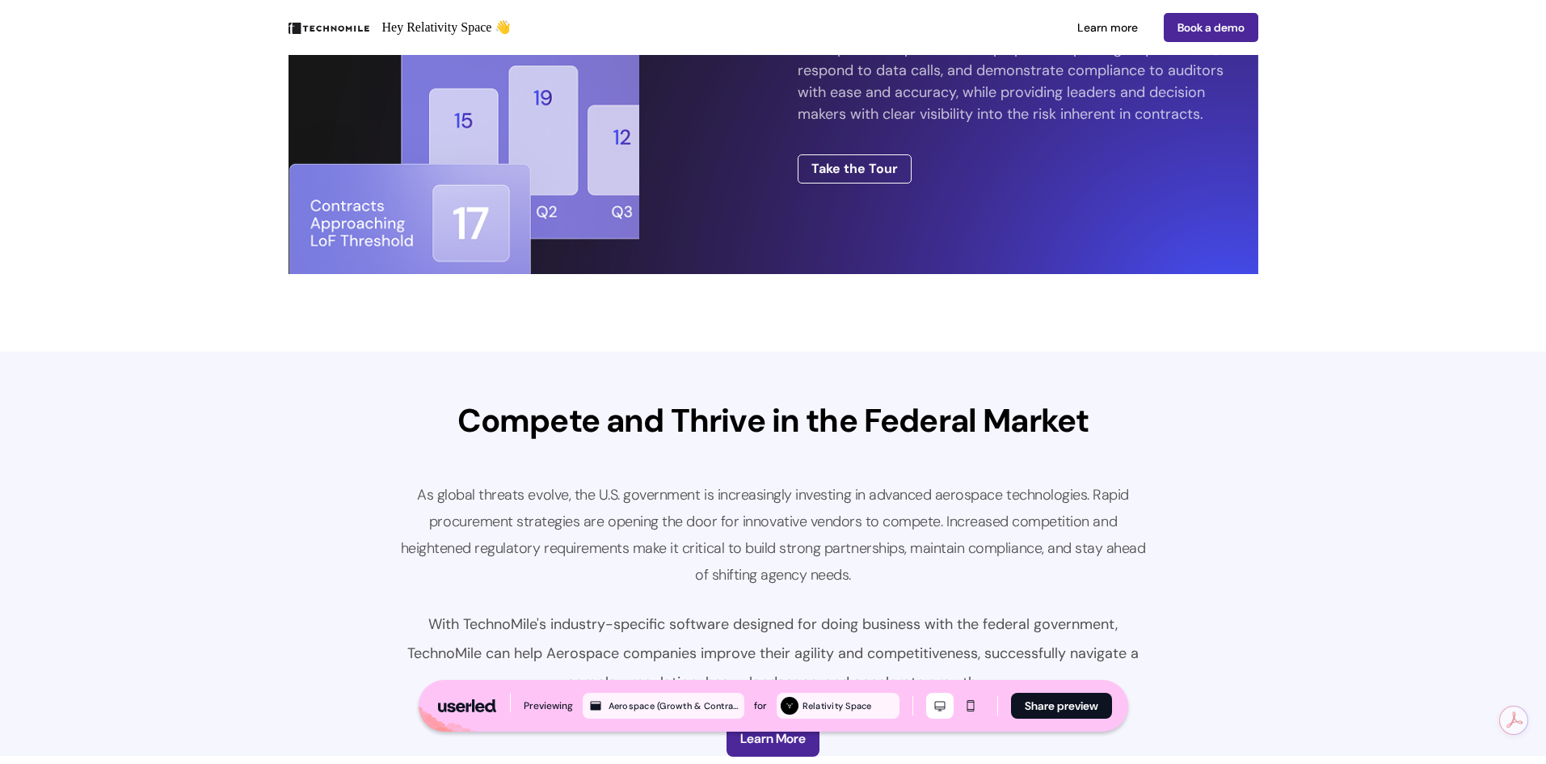
scroll to position [2666, 0]
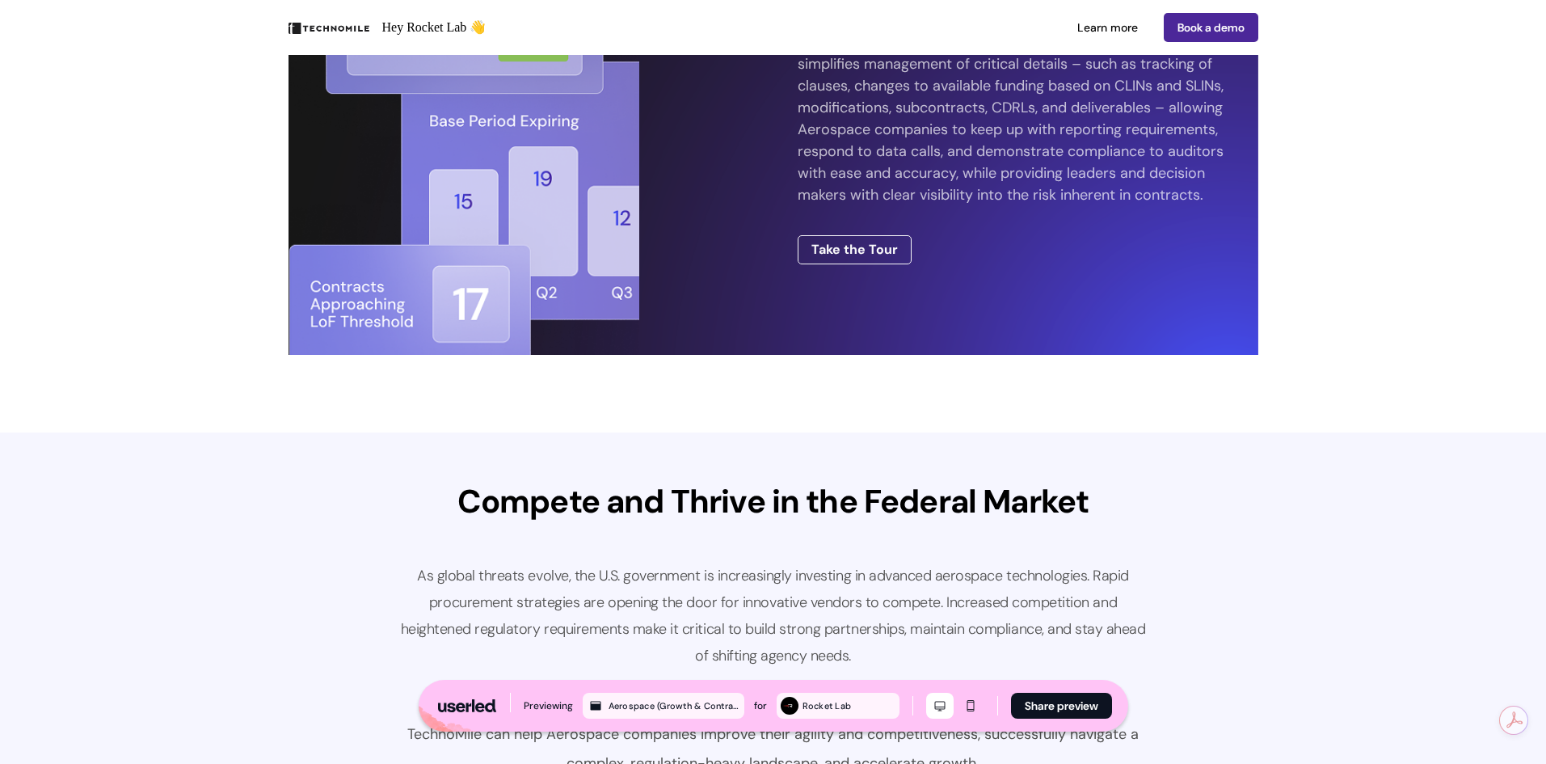
scroll to position [2747, 0]
